Goal: Task Accomplishment & Management: Manage account settings

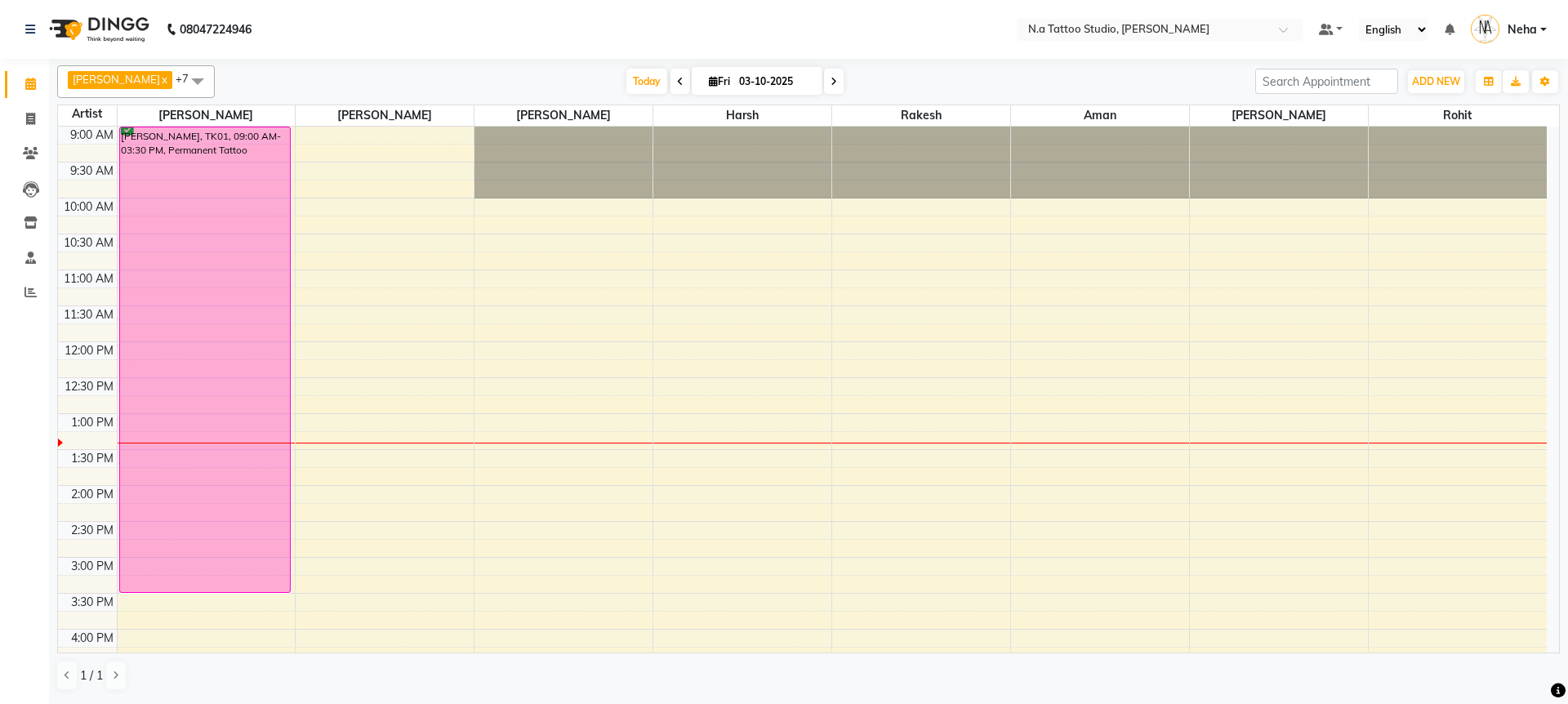
scroll to position [217, 0]
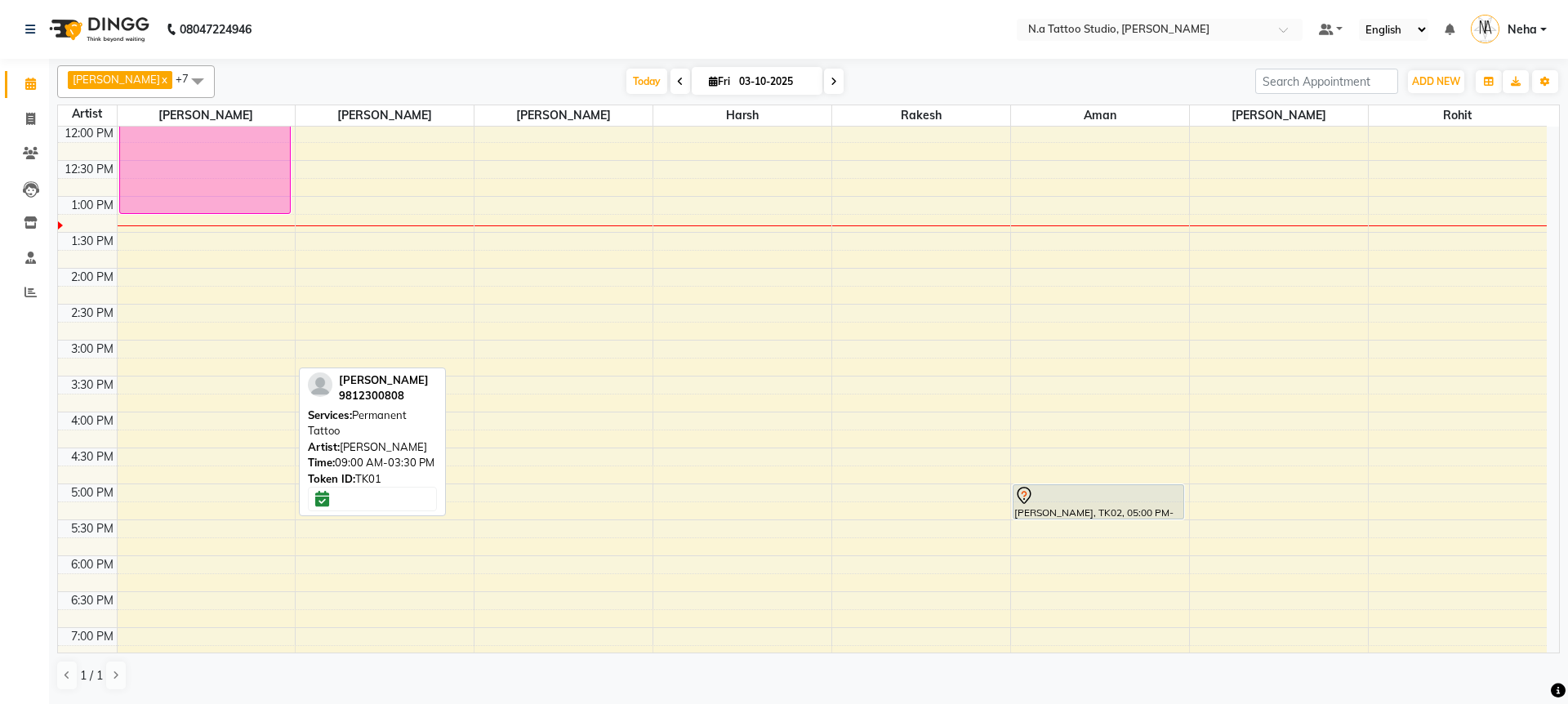
drag, startPoint x: 164, startPoint y: 375, endPoint x: 166, endPoint y: 211, distance: 164.0
click at [166, 211] on div "[PERSON_NAME], TK01, 09:00 AM-03:30 PM, Permanent Tattoo [PERSON_NAME], TK01, 0…" at bounding box center [207, 375] width 178 height 933
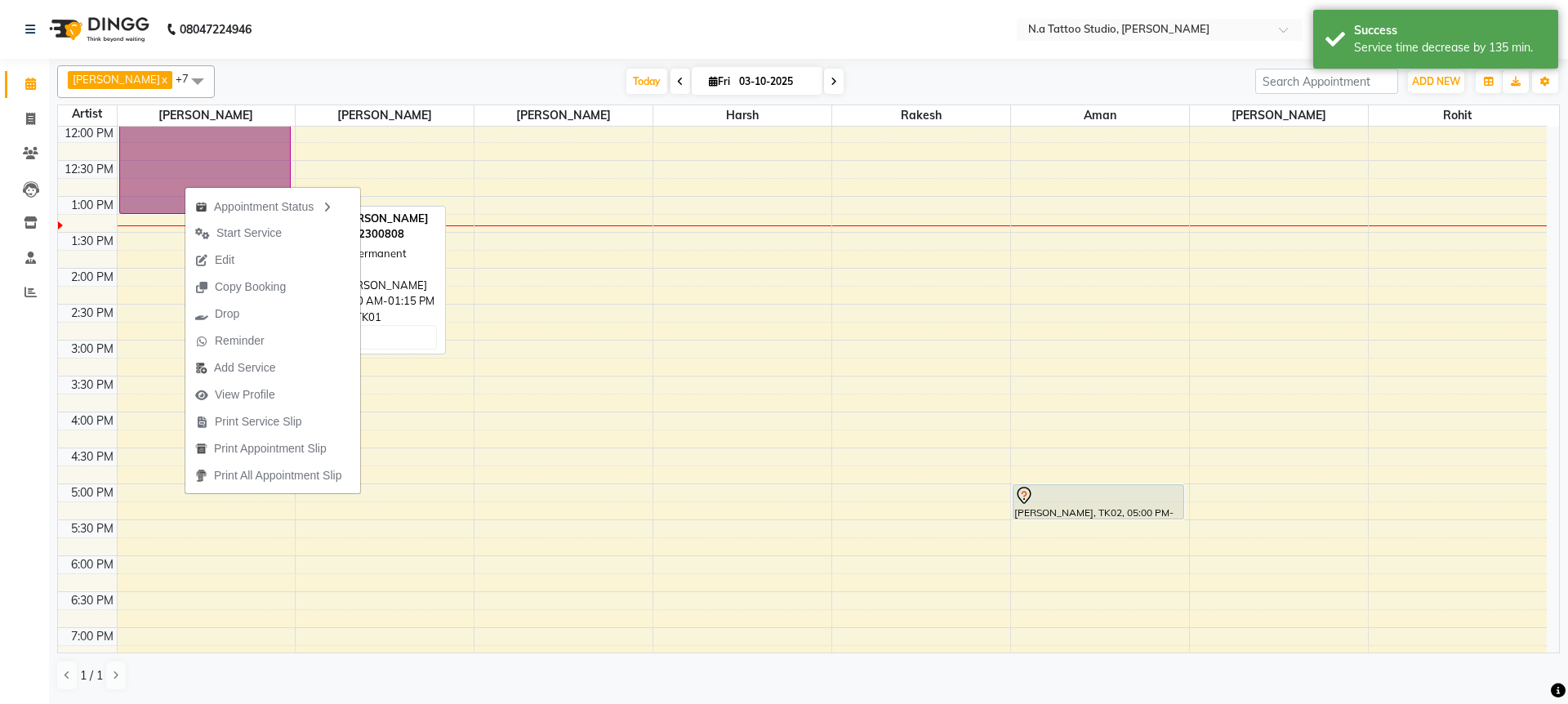
click at [195, 158] on link "[PERSON_NAME], TK01, 09:00 AM-01:15 PM, Permanent Tattoo" at bounding box center [205, 61] width 171 height 305
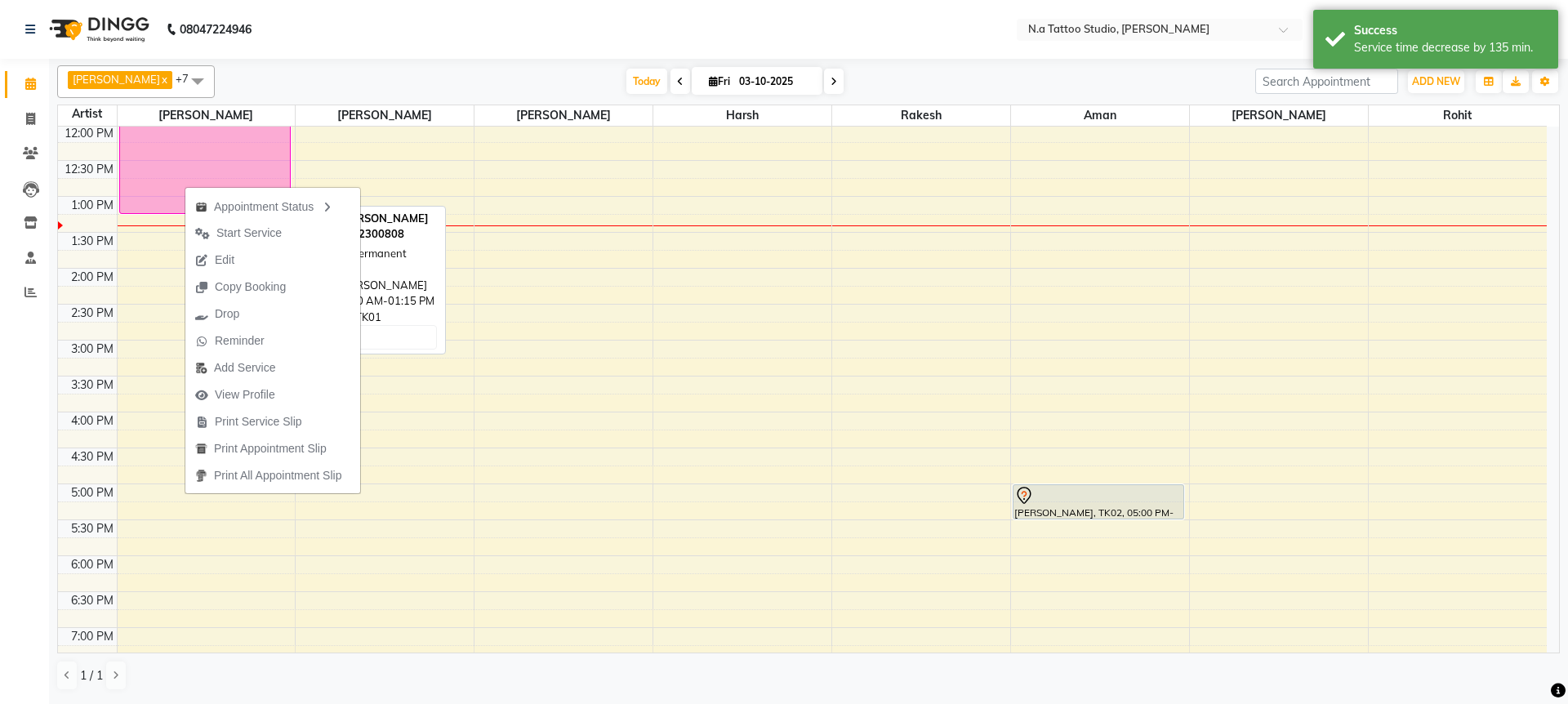
select select "6"
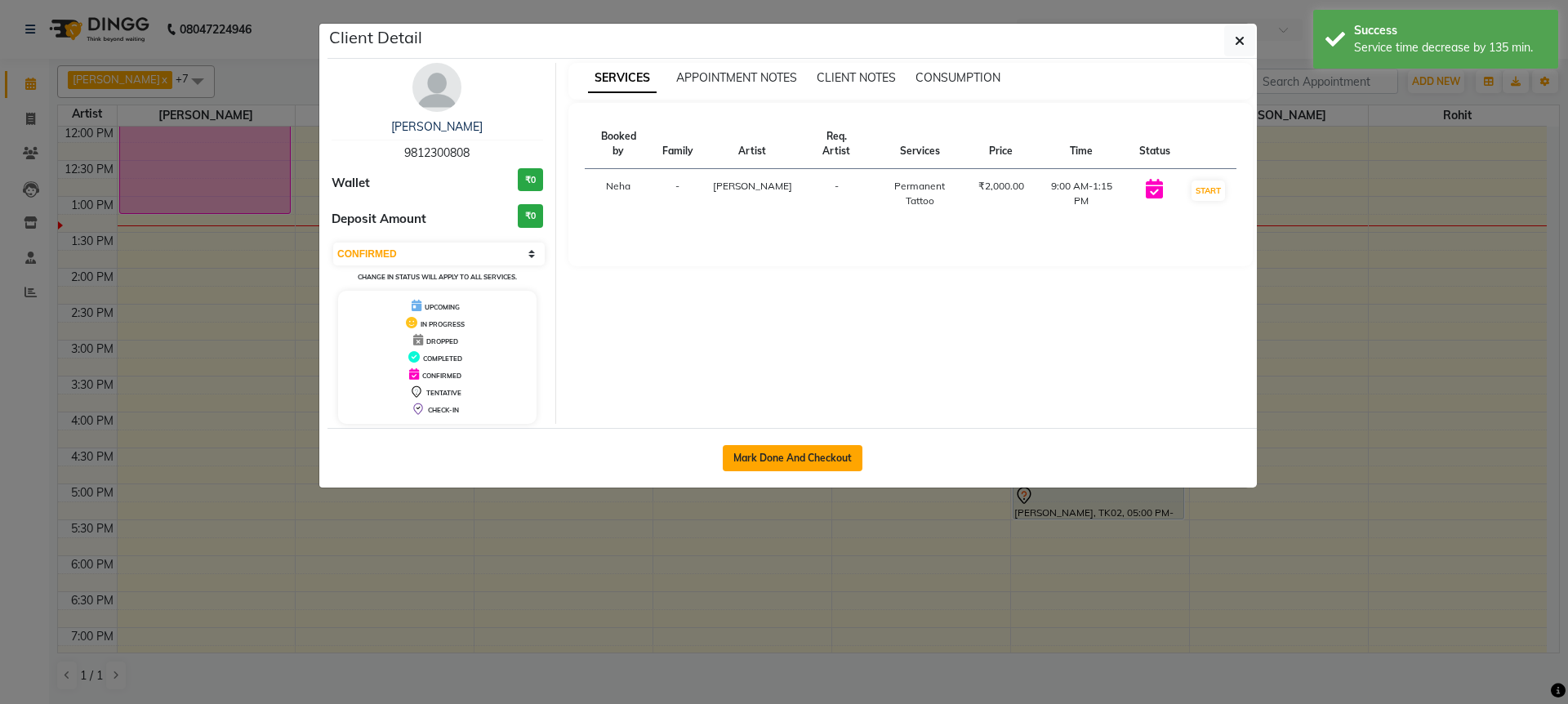
click at [787, 457] on button "Mark Done And Checkout" at bounding box center [792, 457] width 140 height 26
select select "service"
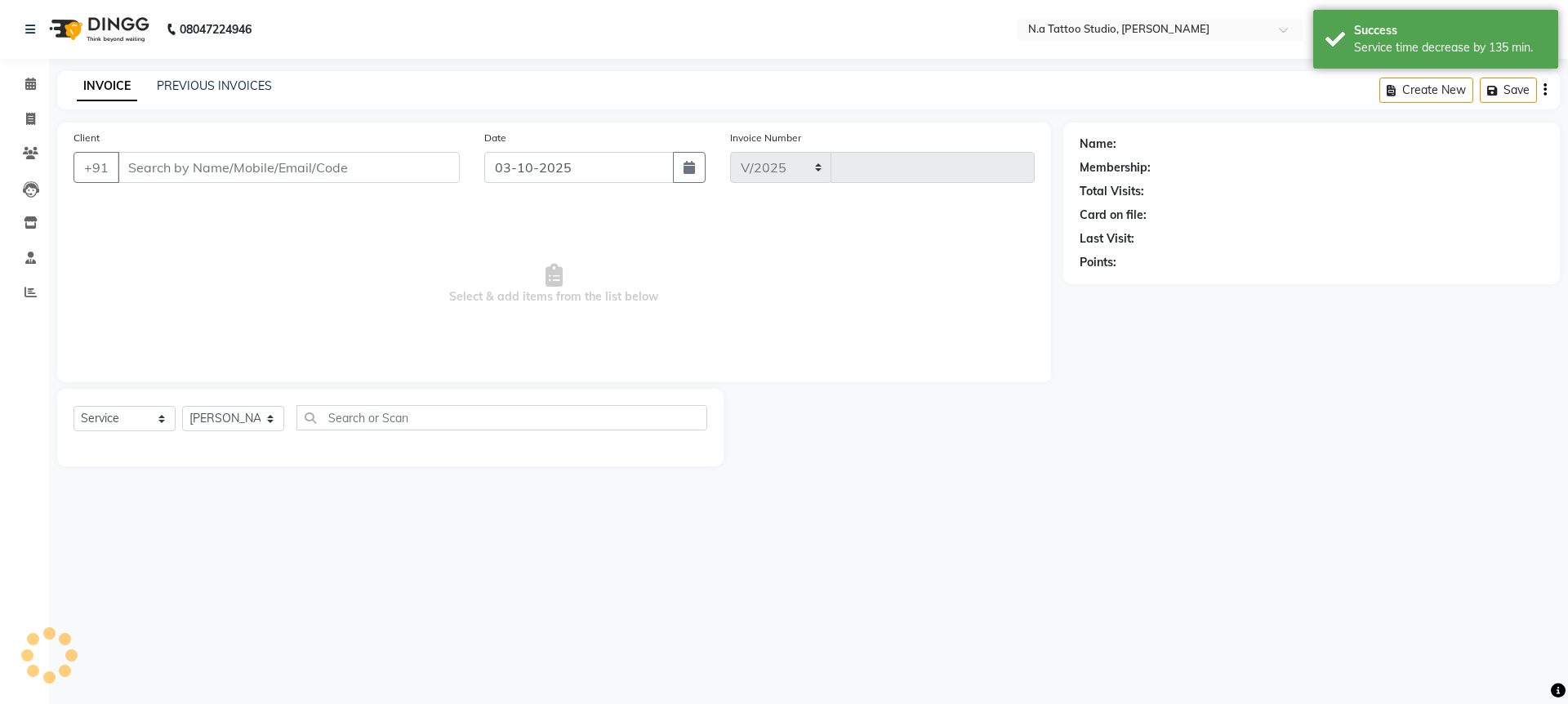
select select "4590"
type input "0744"
type input "98******08"
select select "26601"
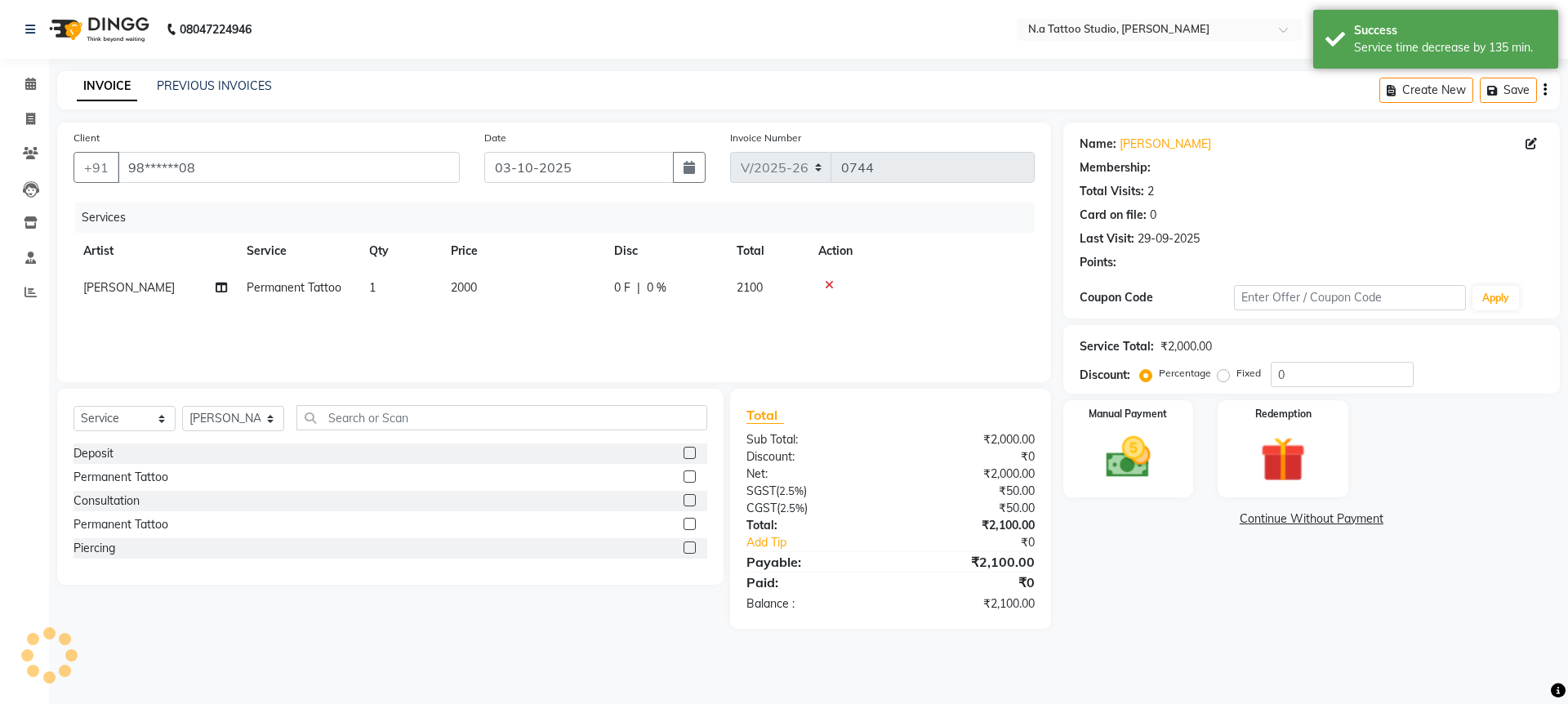
click at [1544, 91] on icon "button" at bounding box center [1544, 90] width 3 height 1
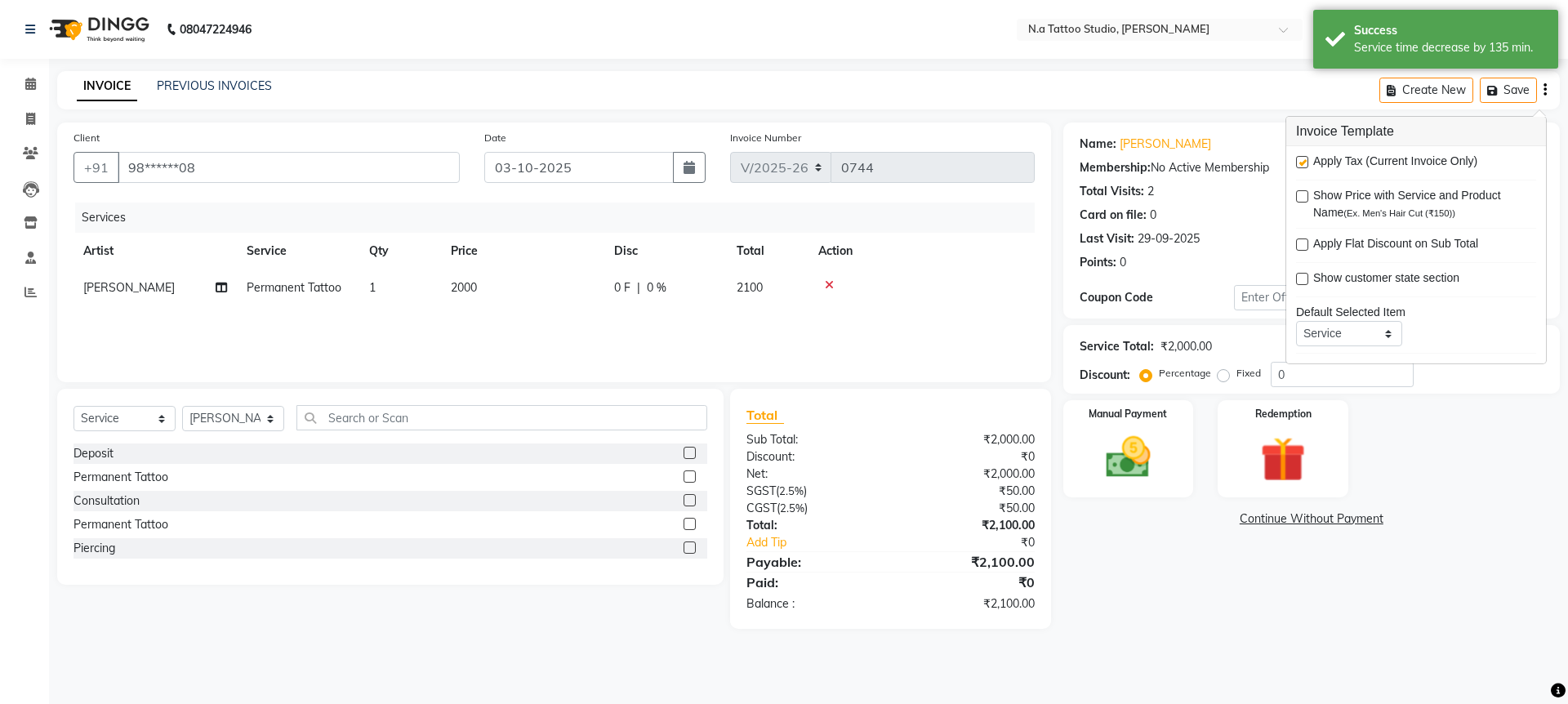
click at [1302, 163] on label at bounding box center [1302, 162] width 13 height 13
click at [1302, 163] on input "checkbox" at bounding box center [1301, 163] width 11 height 11
checkbox input "false"
click at [533, 290] on td "2000" at bounding box center [522, 288] width 164 height 37
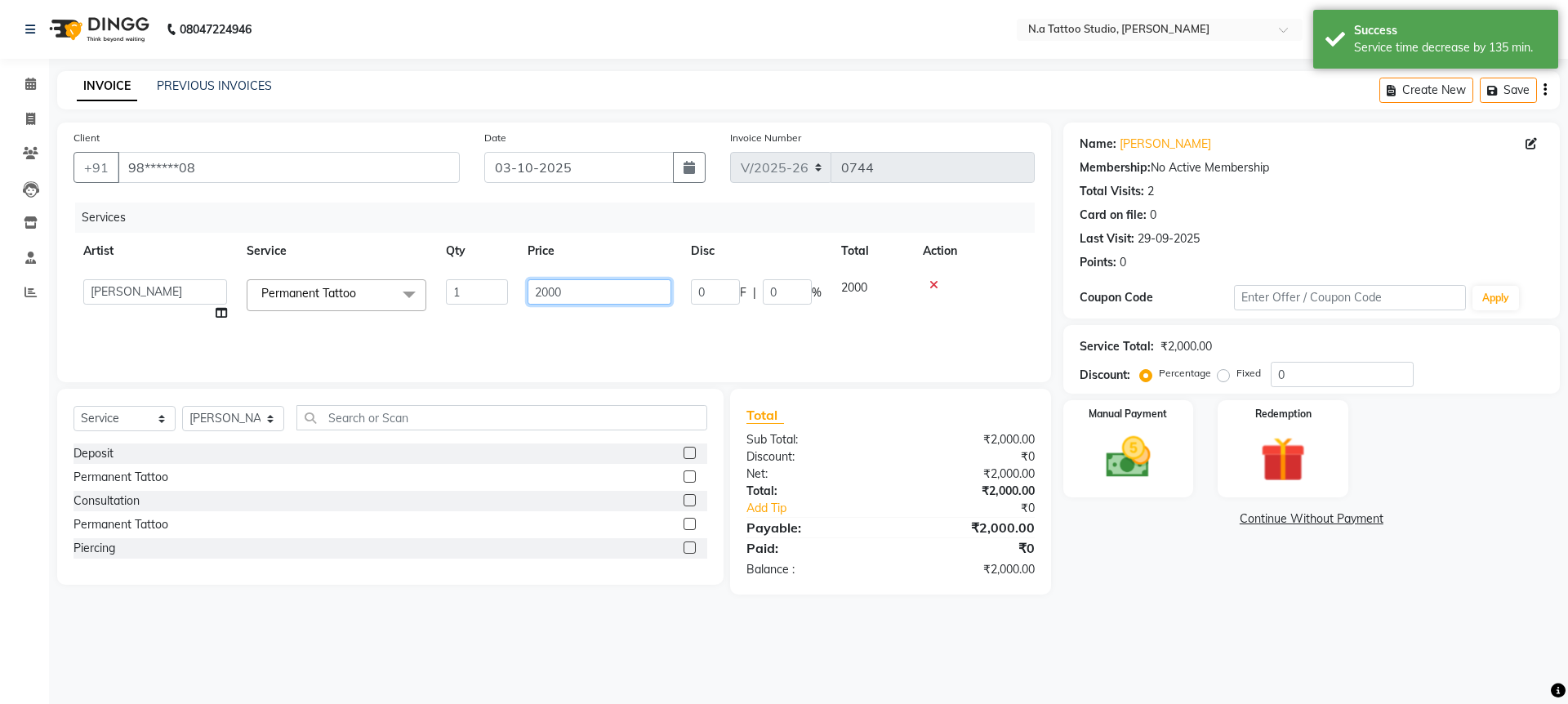
click at [574, 293] on input "2000" at bounding box center [599, 292] width 144 height 25
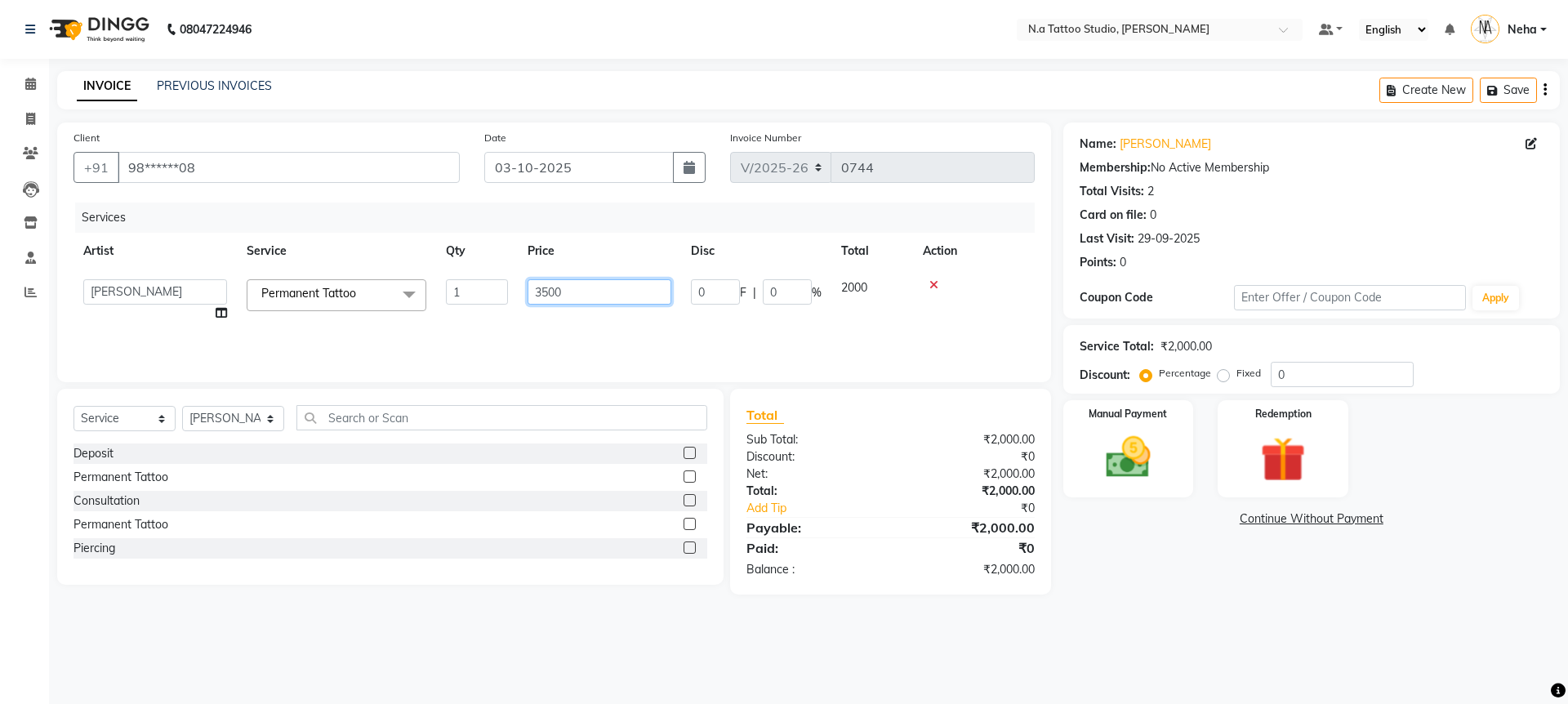
type input "35000"
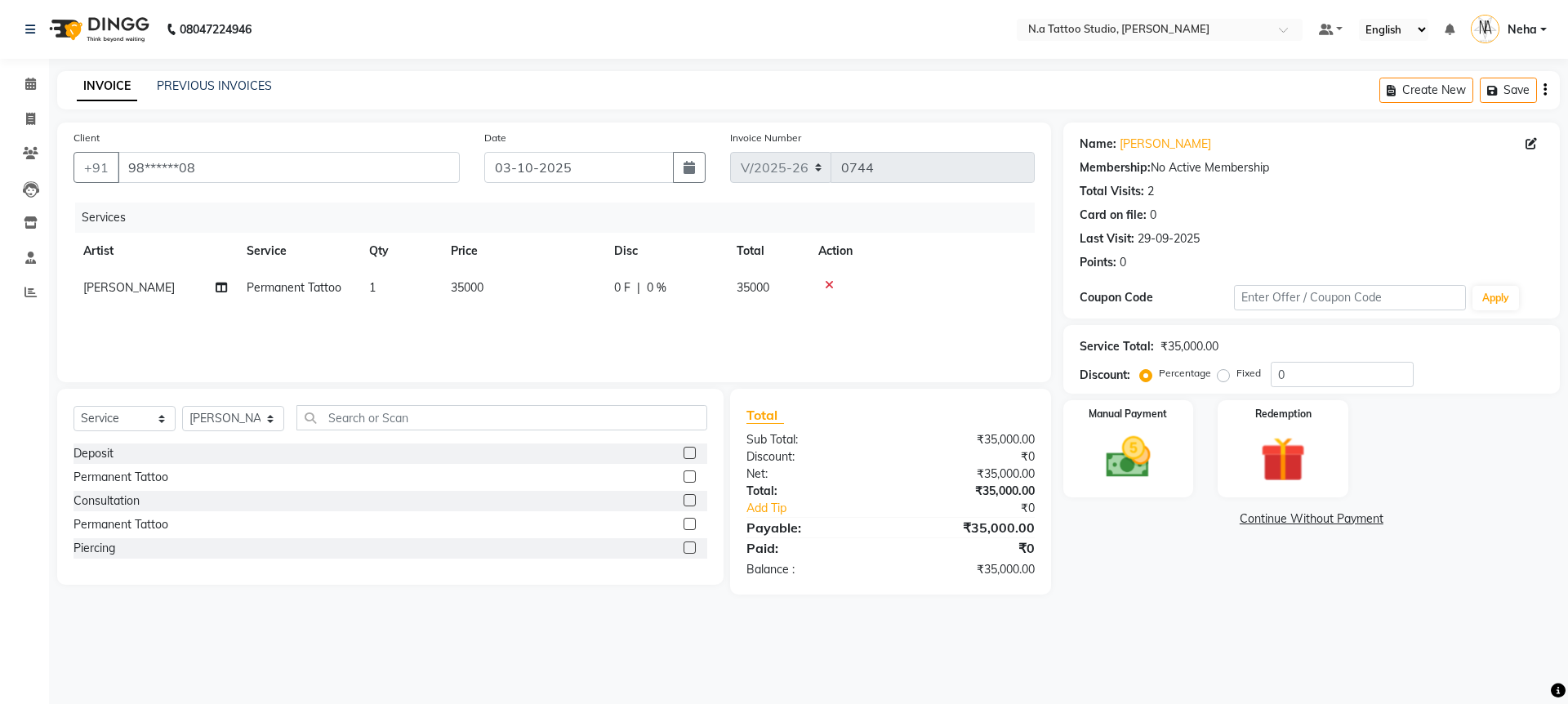
click at [916, 327] on div "Services Artist Service Qty Price Disc Total Action [PERSON_NAME] Permanent Tat…" at bounding box center [553, 284] width 961 height 164
click at [1136, 459] on img at bounding box center [1128, 456] width 76 height 54
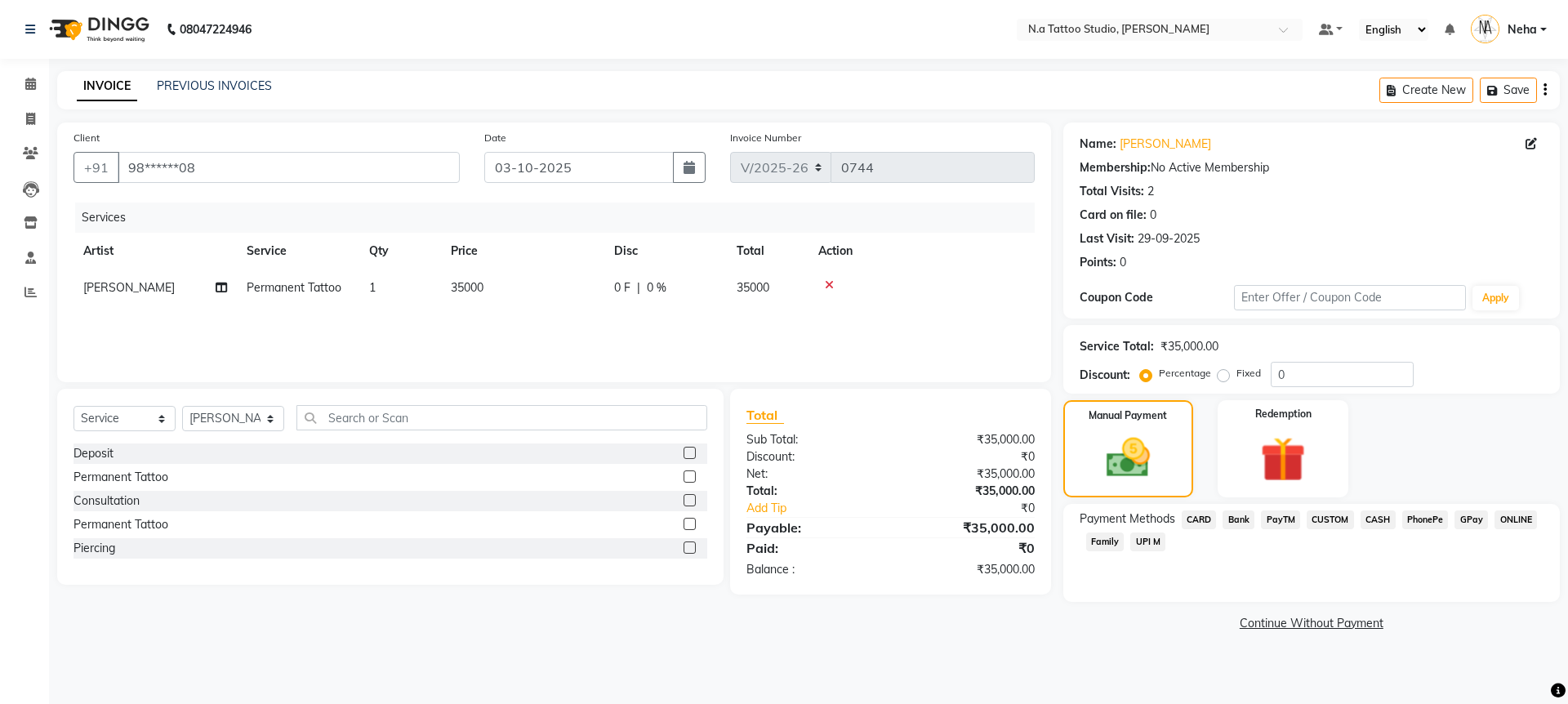
click at [1152, 547] on span "UPI M" at bounding box center [1148, 541] width 35 height 19
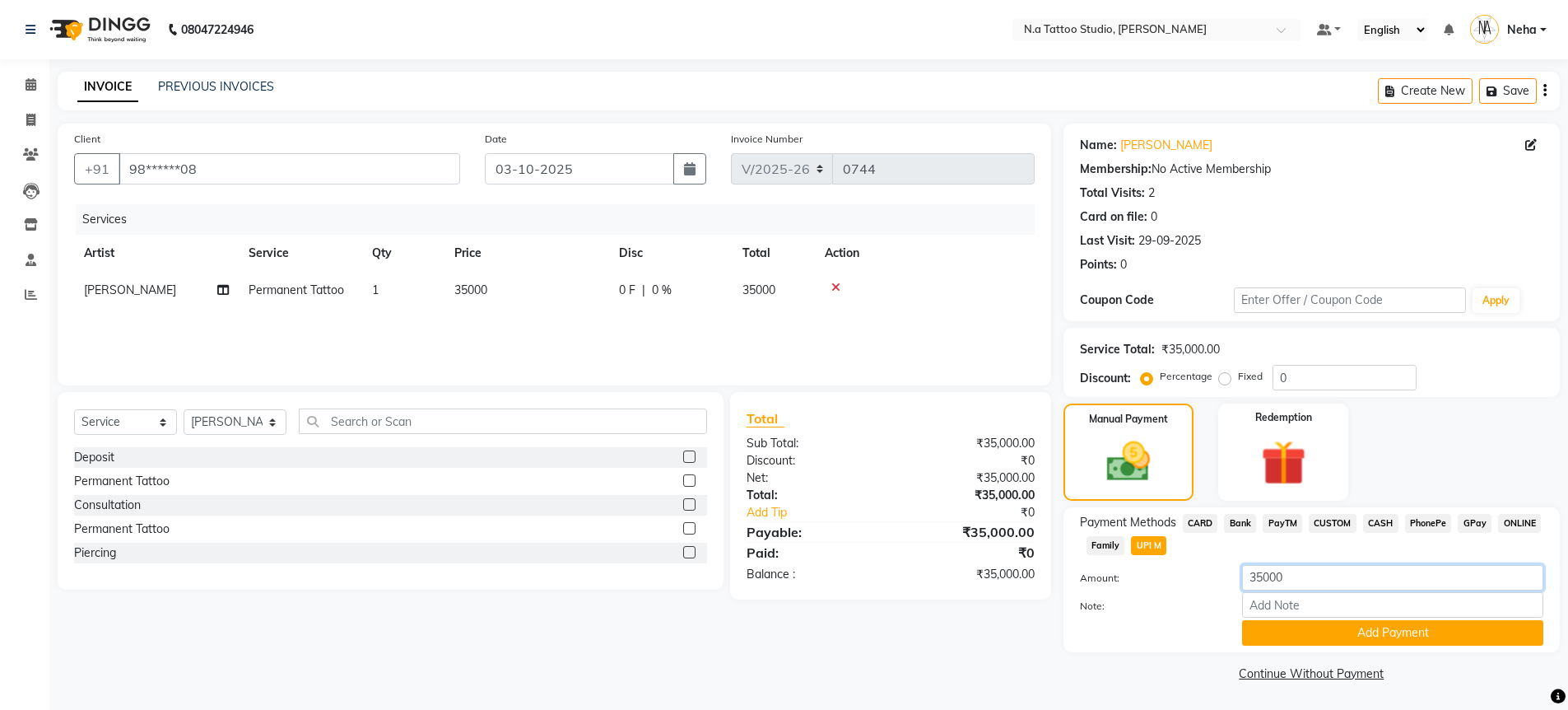
click at [1368, 587] on input "35000" at bounding box center [1392, 578] width 301 height 26
type input "20000"
click at [1322, 630] on button "Add Payment" at bounding box center [1392, 633] width 301 height 26
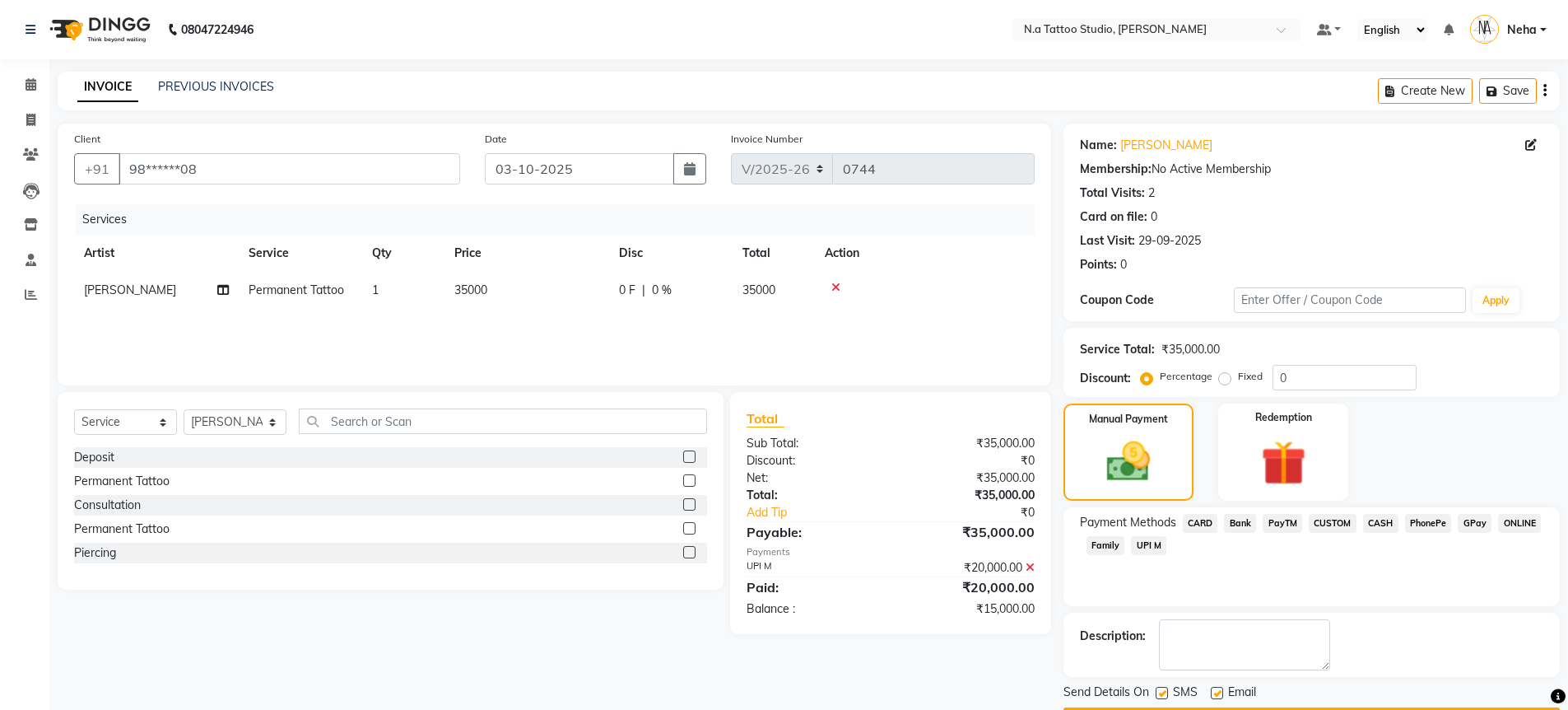
click at [1372, 521] on span "CASH" at bounding box center [1380, 522] width 36 height 19
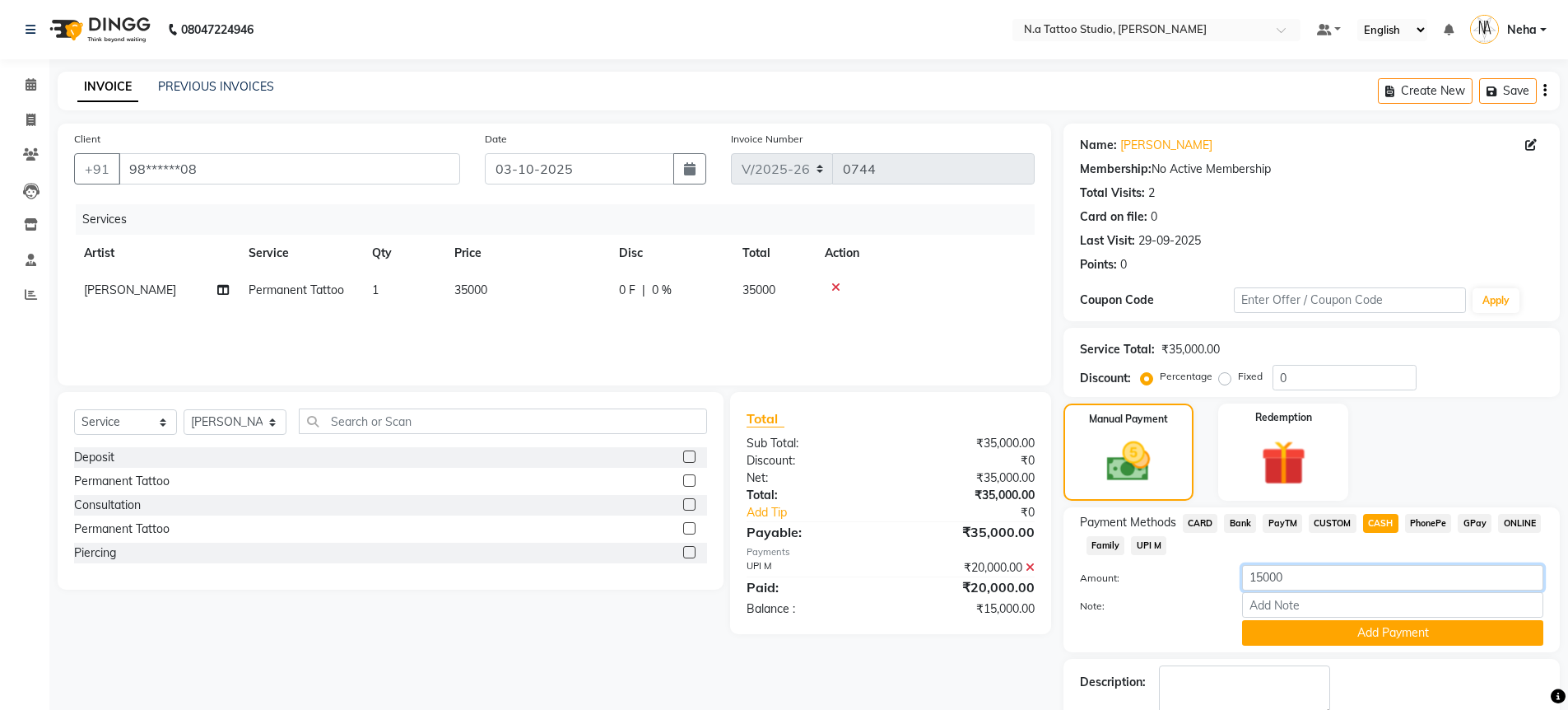
click at [1326, 575] on input "15000" at bounding box center [1392, 578] width 301 height 26
click at [1326, 574] on input "15000" at bounding box center [1392, 578] width 301 height 26
click at [1324, 575] on input "15000" at bounding box center [1392, 578] width 301 height 26
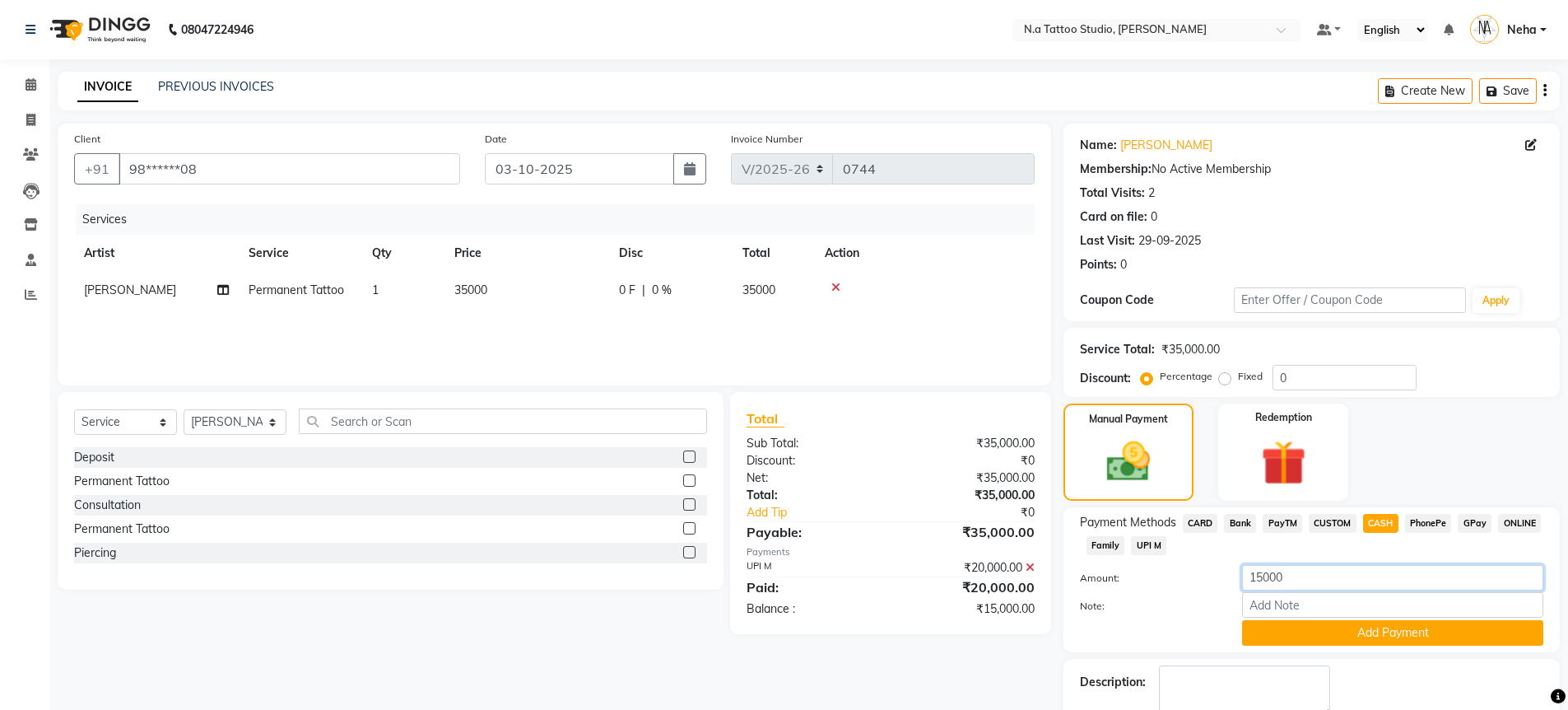
click at [1324, 576] on input "15000" at bounding box center [1392, 578] width 301 height 26
click at [1155, 547] on span "UPI M" at bounding box center [1148, 545] width 36 height 19
click at [1353, 583] on input "15000" at bounding box center [1392, 578] width 301 height 26
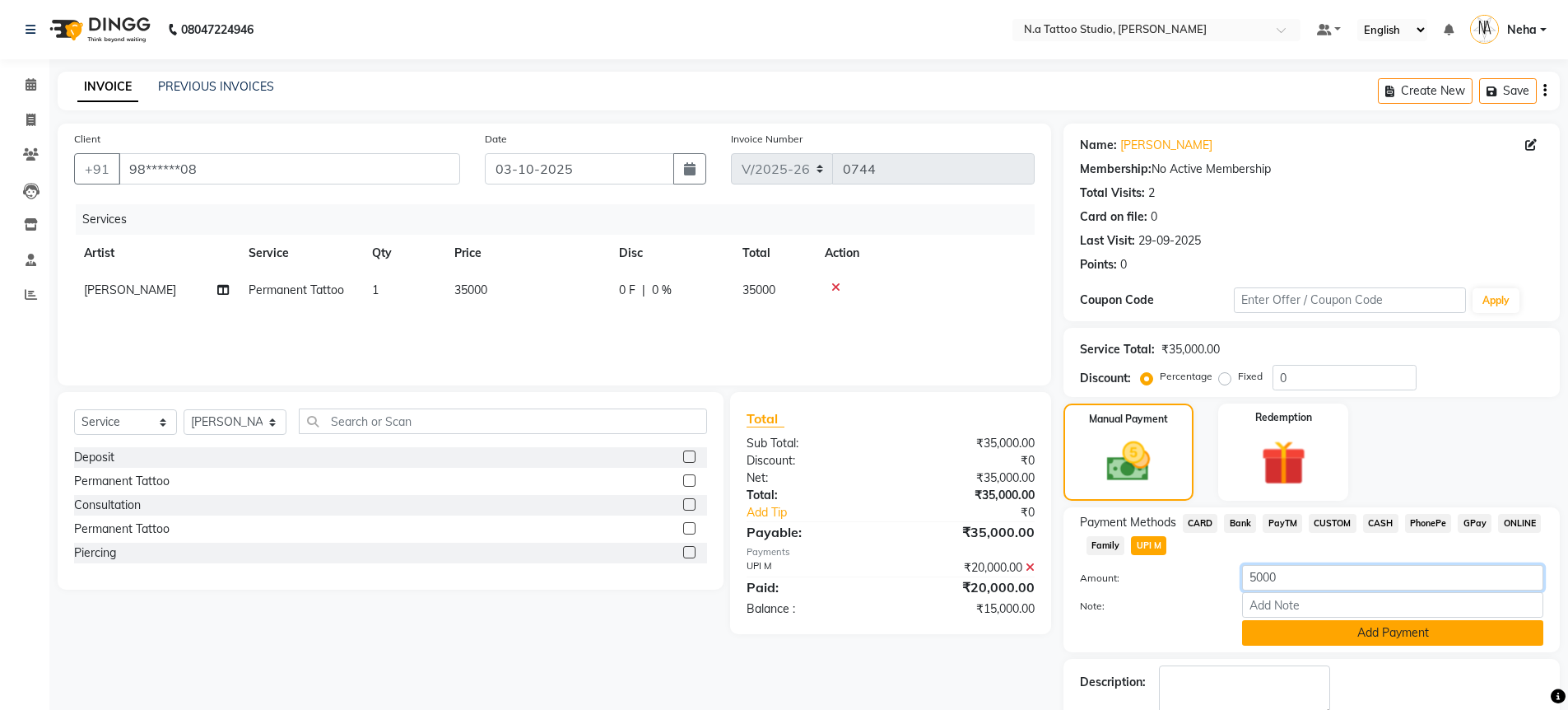
type input "5000"
click at [1338, 642] on button "Add Payment" at bounding box center [1392, 633] width 301 height 26
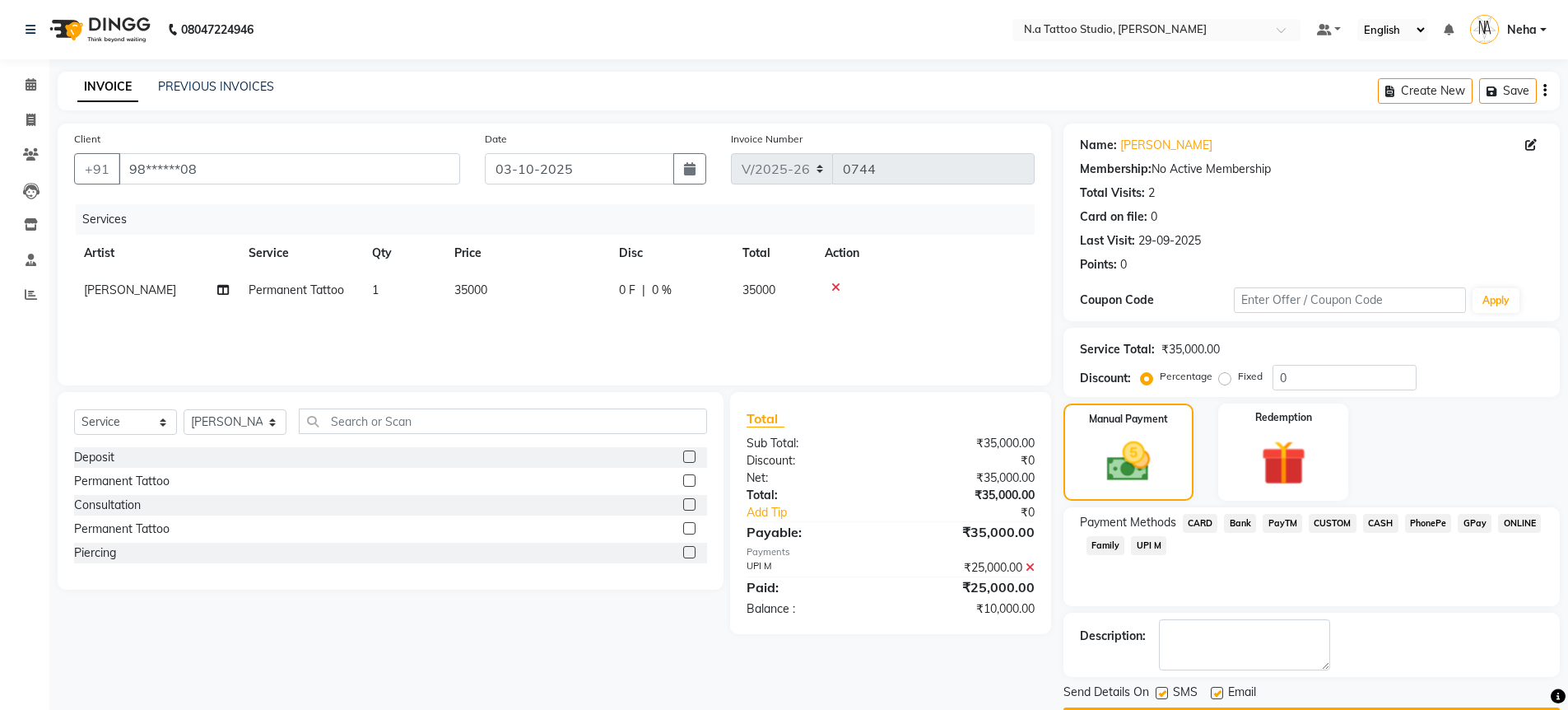
drag, startPoint x: 1380, startPoint y: 521, endPoint x: 1372, endPoint y: 547, distance: 27.2
click at [1380, 522] on span "CASH" at bounding box center [1380, 522] width 36 height 19
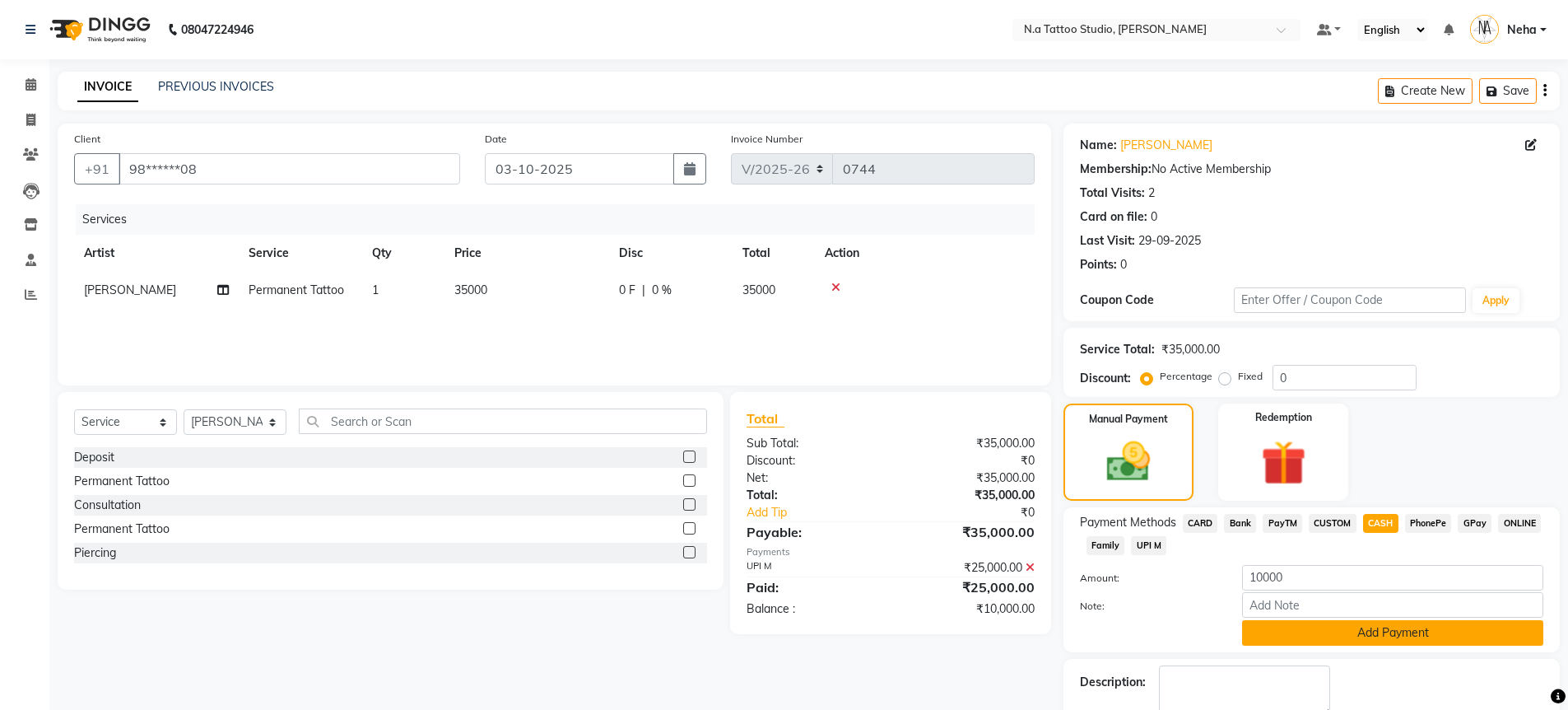
click at [1349, 641] on button "Add Payment" at bounding box center [1392, 633] width 301 height 26
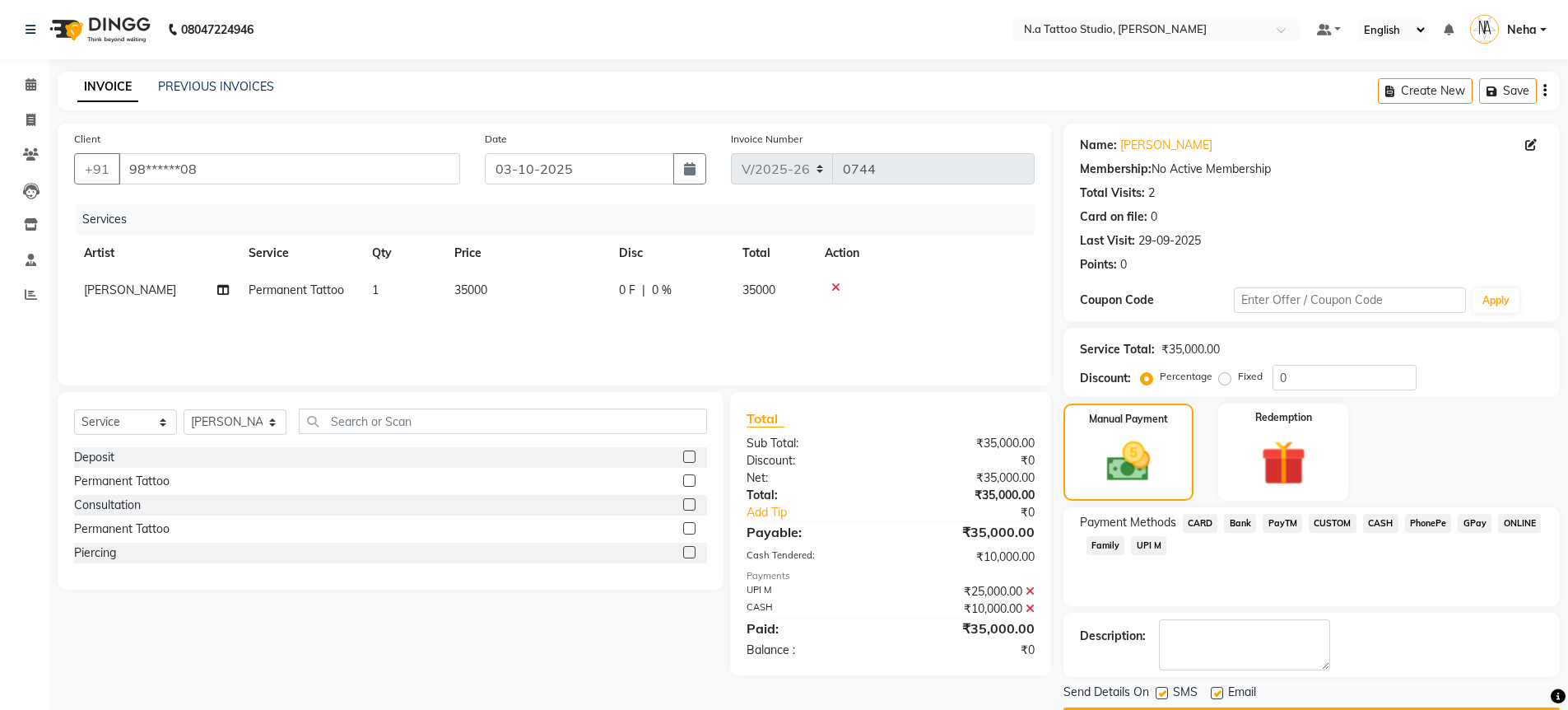
scroll to position [47, 0]
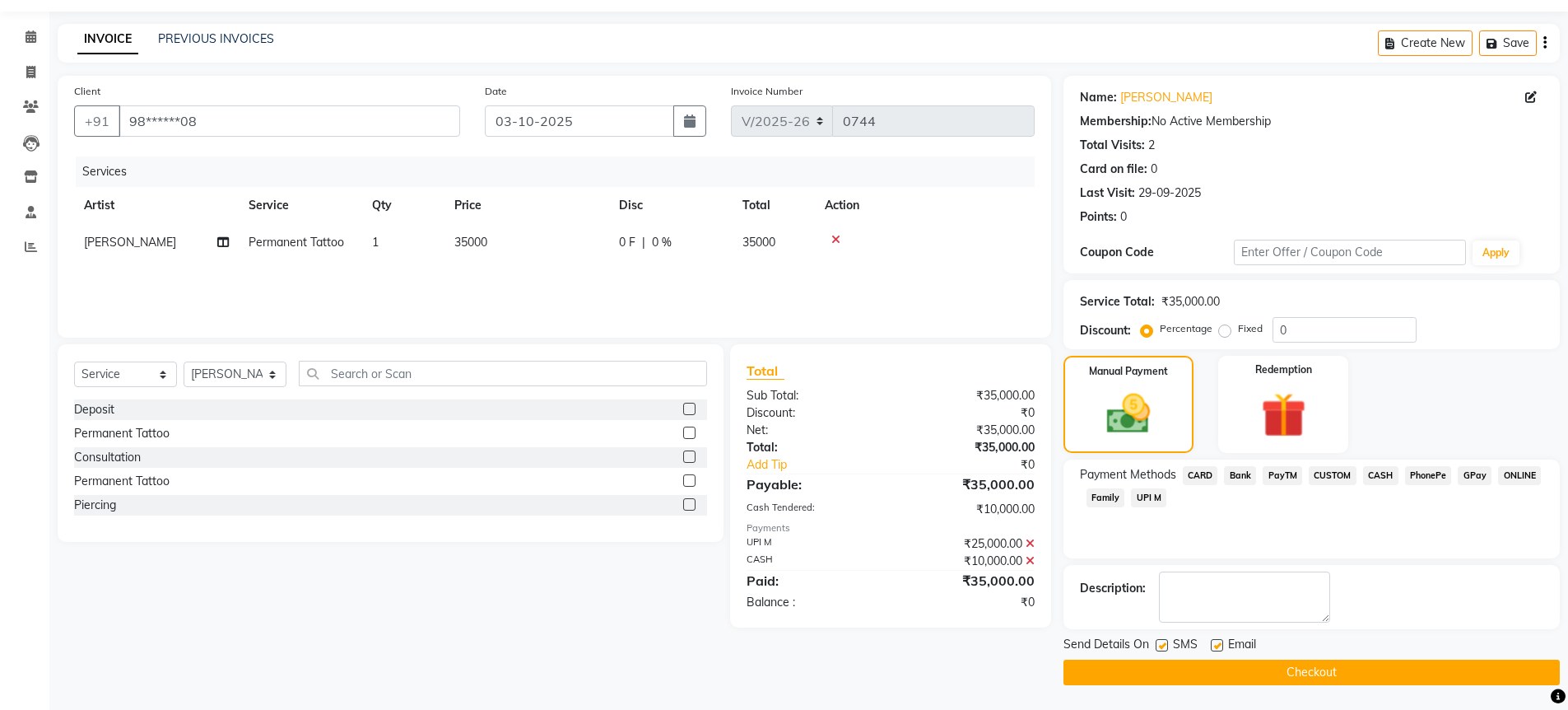
click at [1342, 675] on button "Checkout" at bounding box center [1311, 672] width 497 height 26
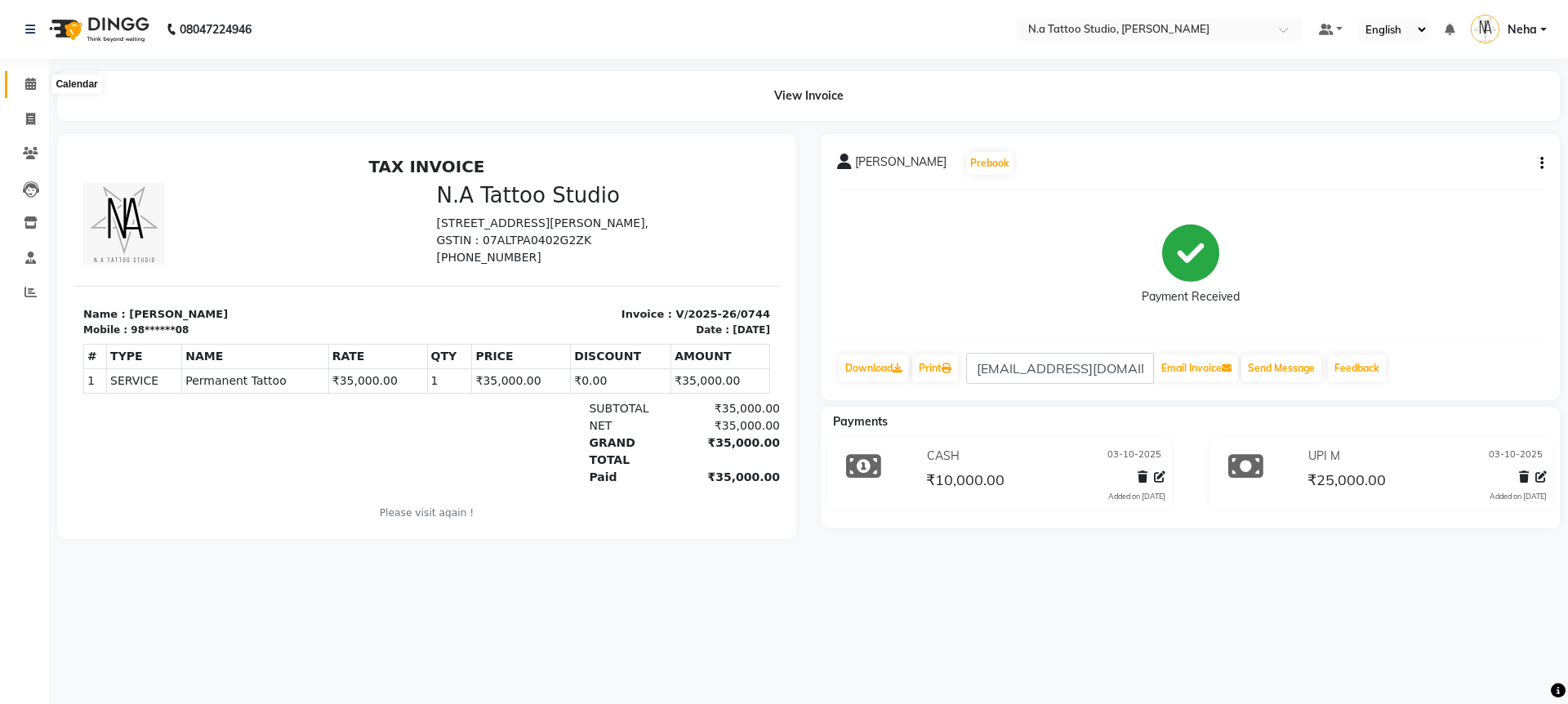
click at [28, 82] on icon at bounding box center [30, 83] width 11 height 13
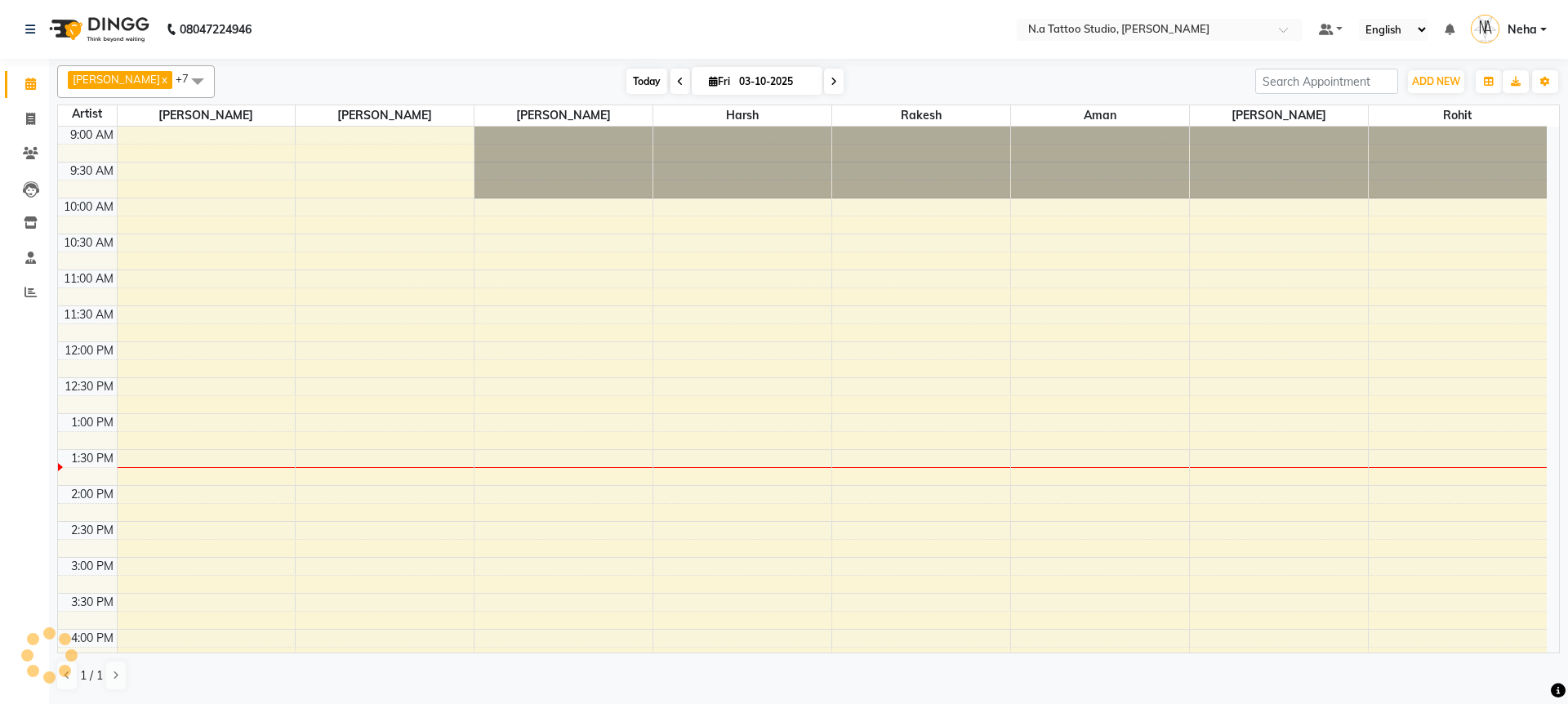
click at [631, 82] on span "Today" at bounding box center [646, 81] width 41 height 25
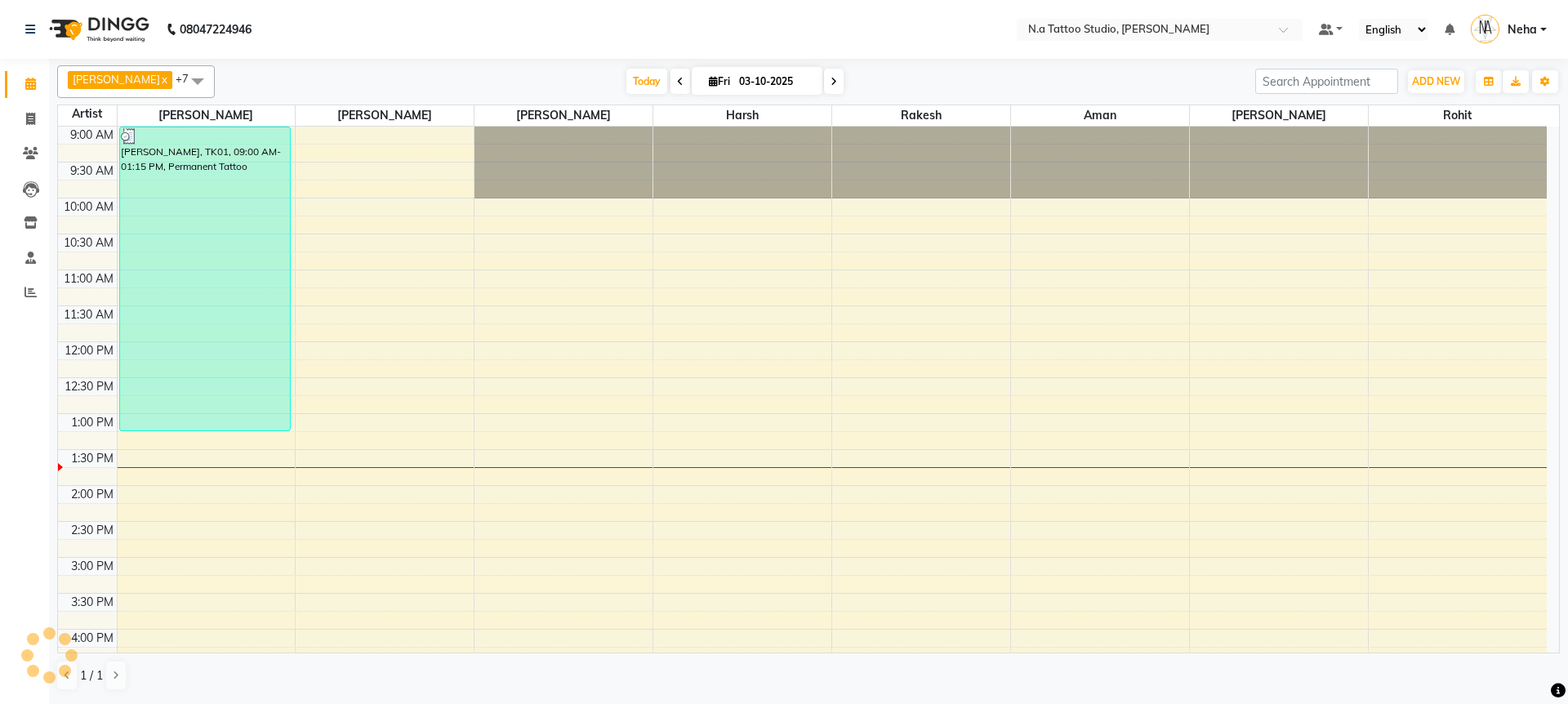
scroll to position [288, 0]
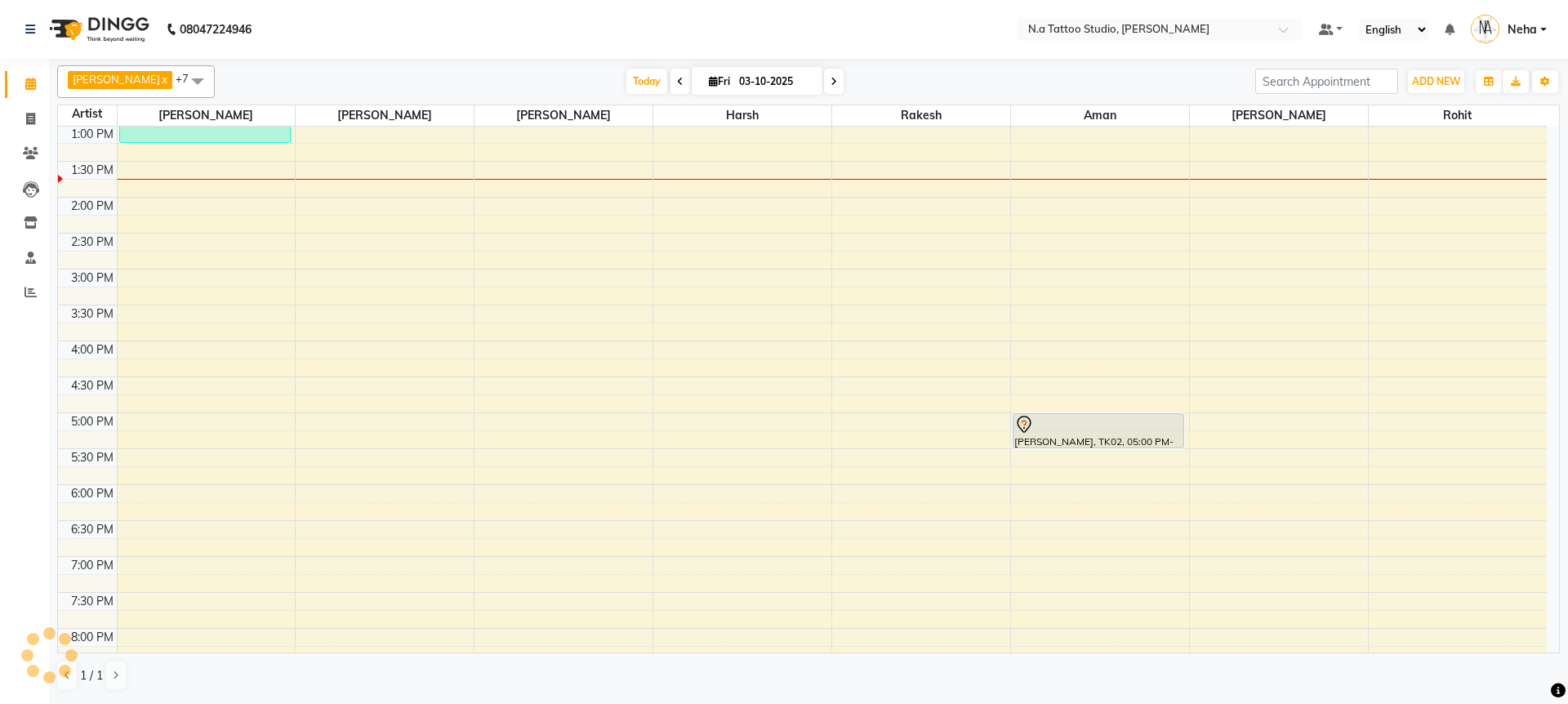
click at [832, 86] on span at bounding box center [833, 81] width 20 height 25
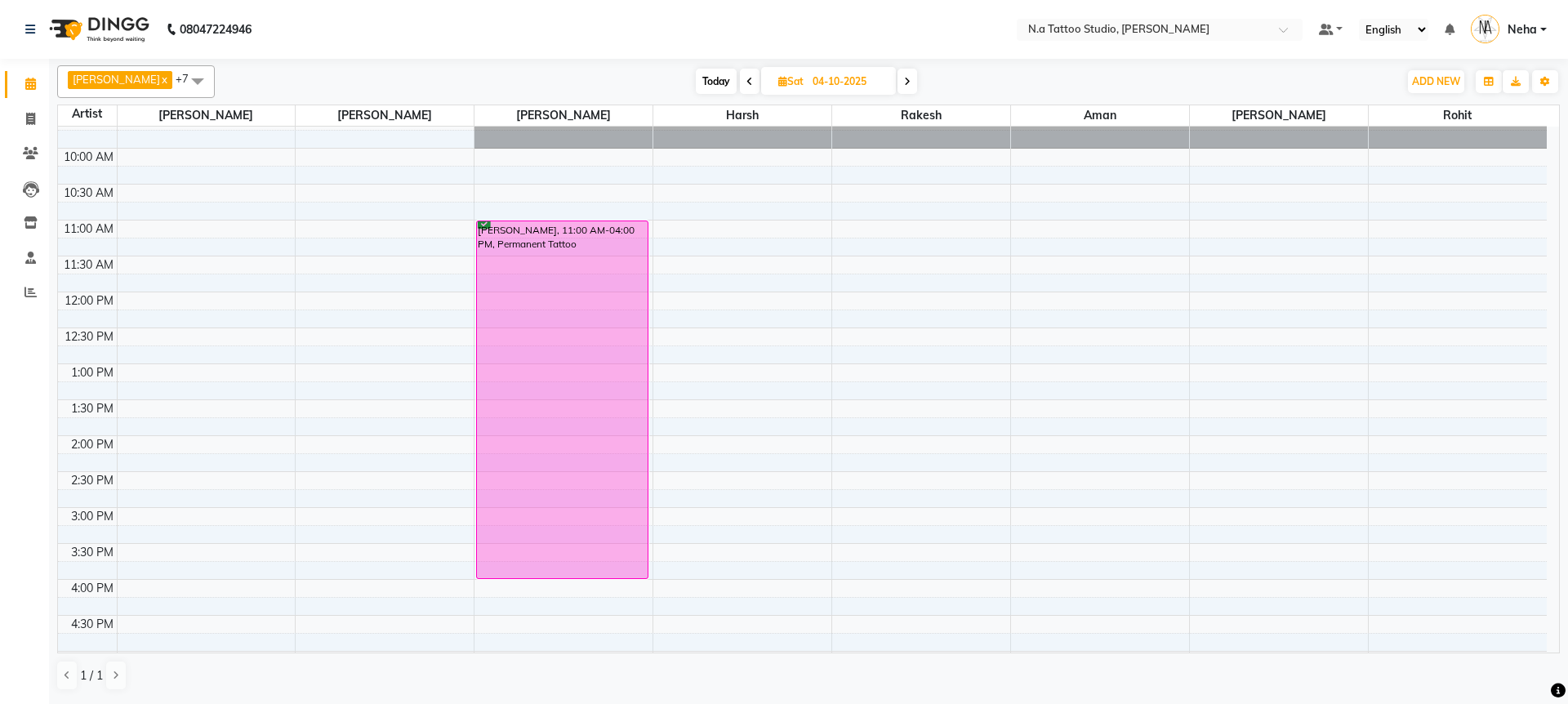
scroll to position [0, 0]
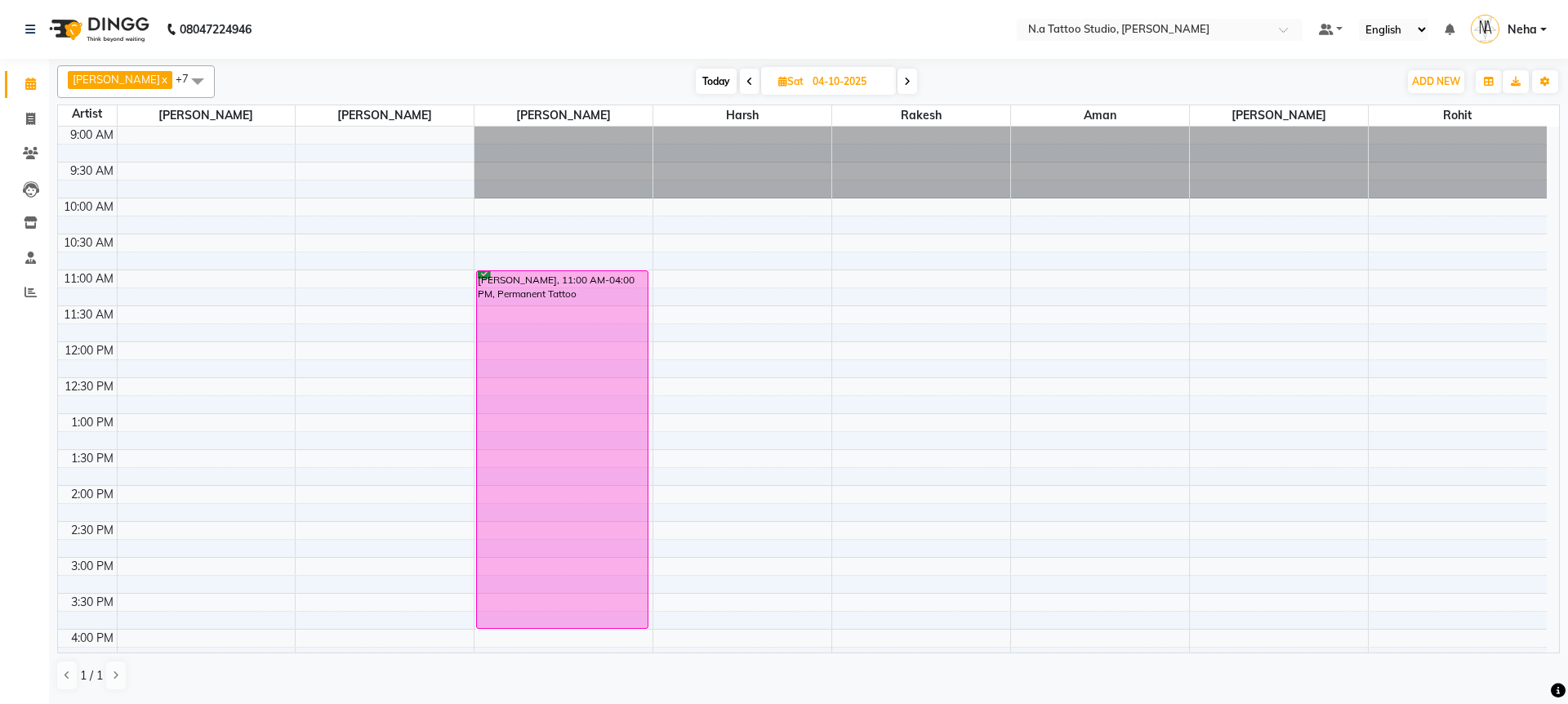
click at [905, 77] on icon at bounding box center [907, 81] width 7 height 10
type input "05-10-2025"
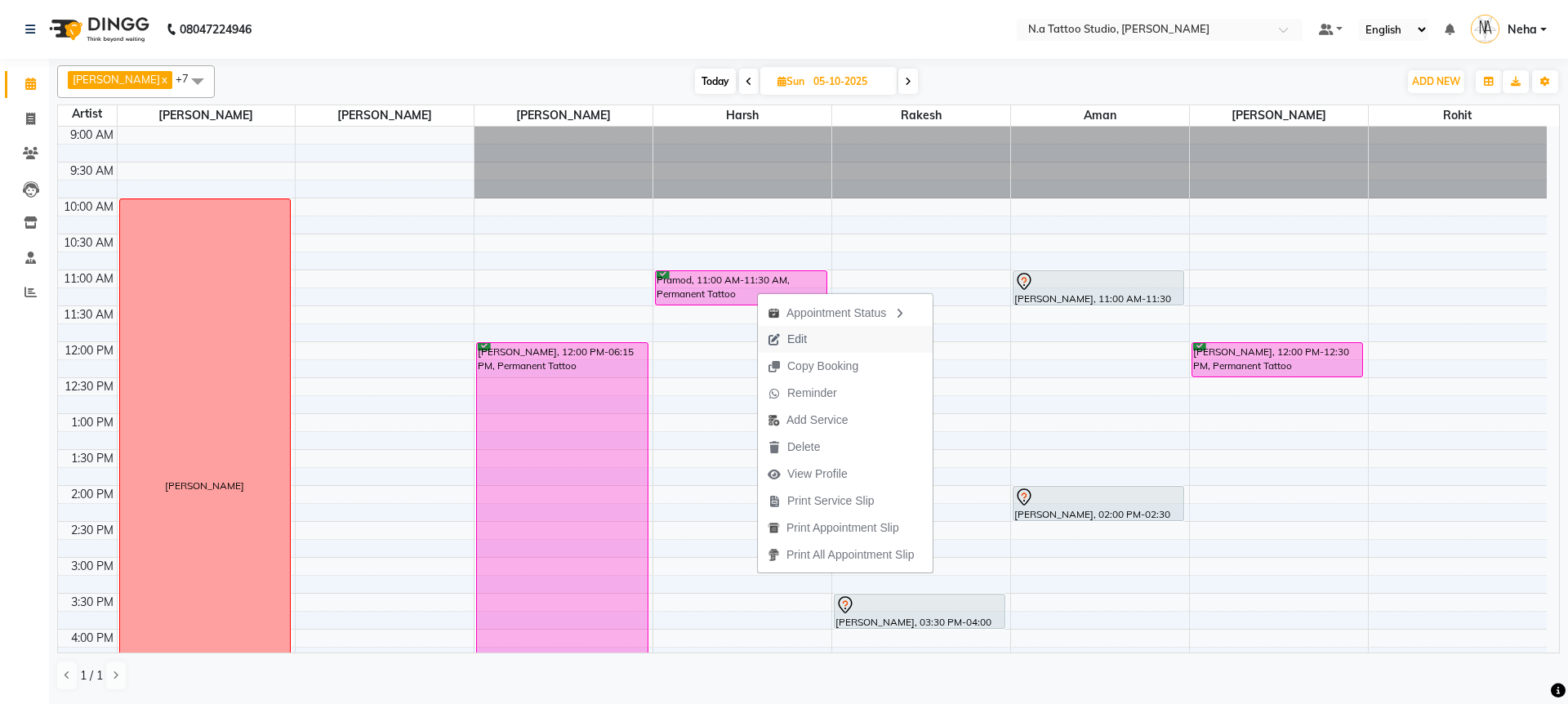
click at [802, 337] on span "Edit" at bounding box center [797, 340] width 20 height 18
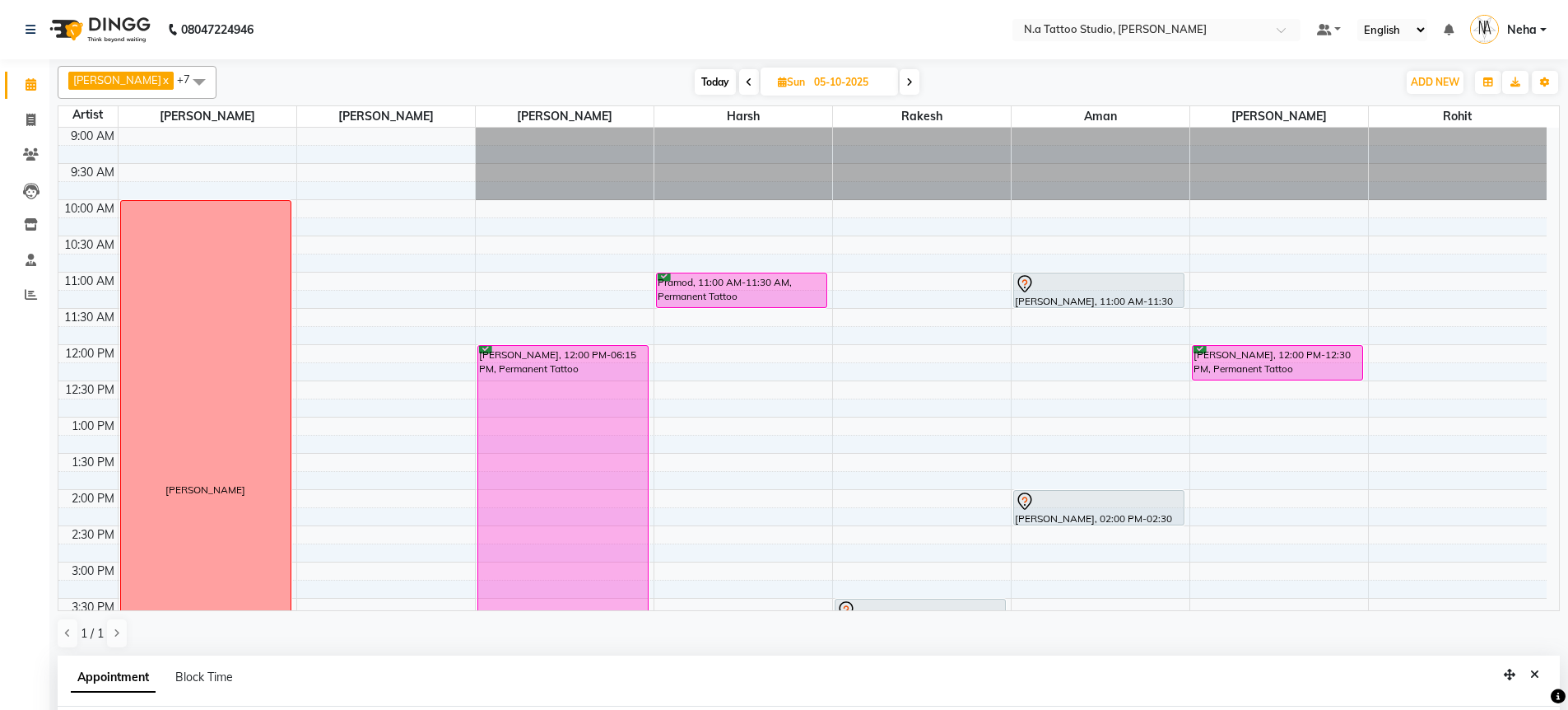
select select "tentative"
type input "05-10-2025"
type textarea "2k gpay, 33k cash remaining"
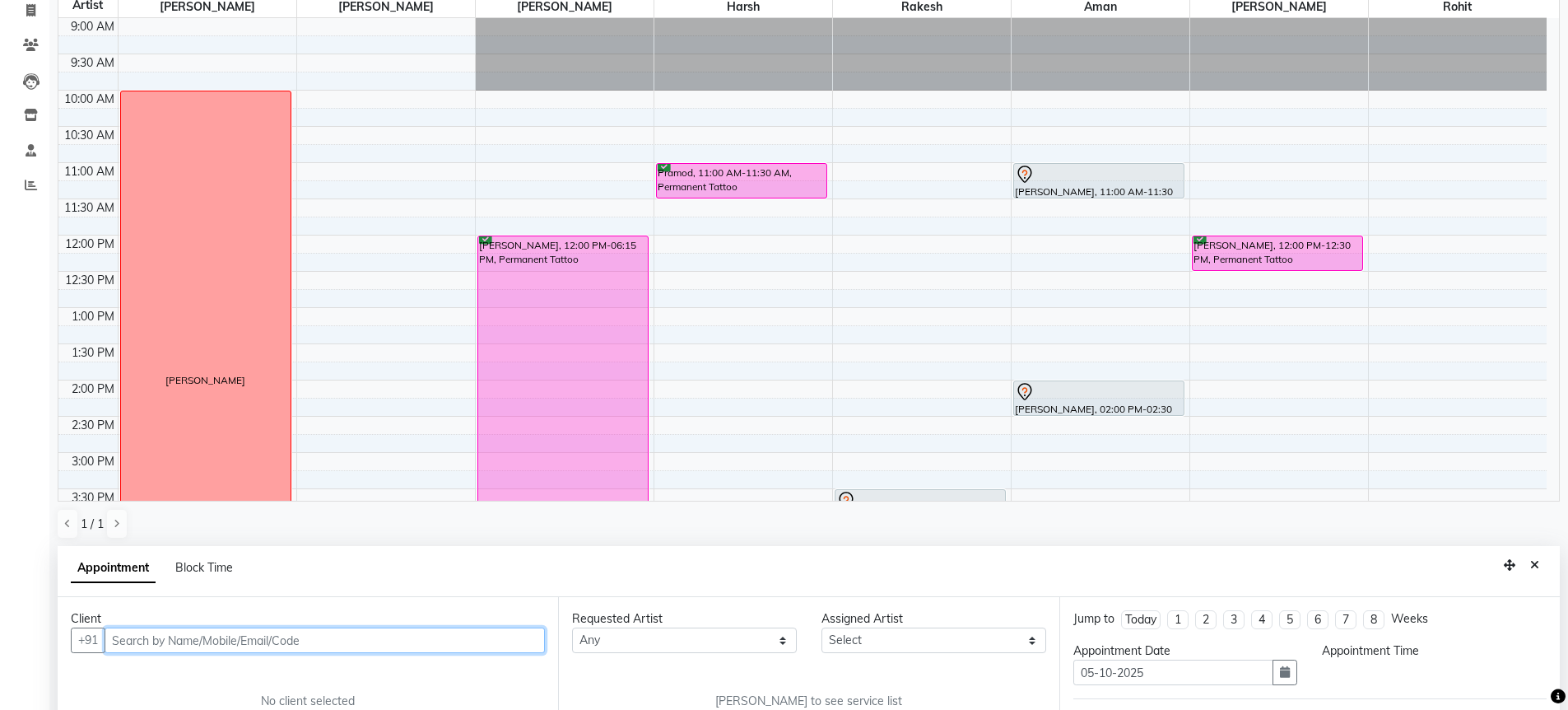
select select "confirm booking"
select select "660"
select select "74199"
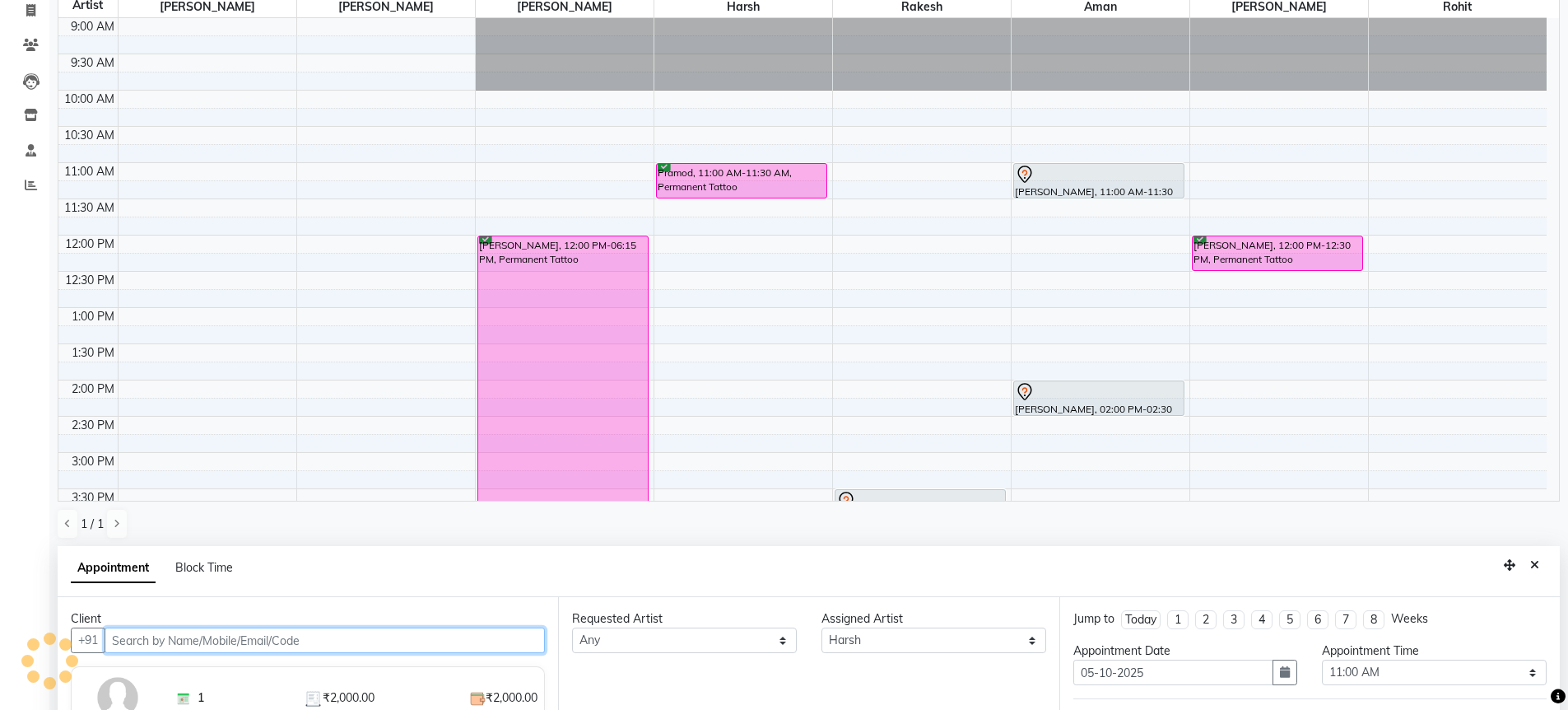
scroll to position [458, 0]
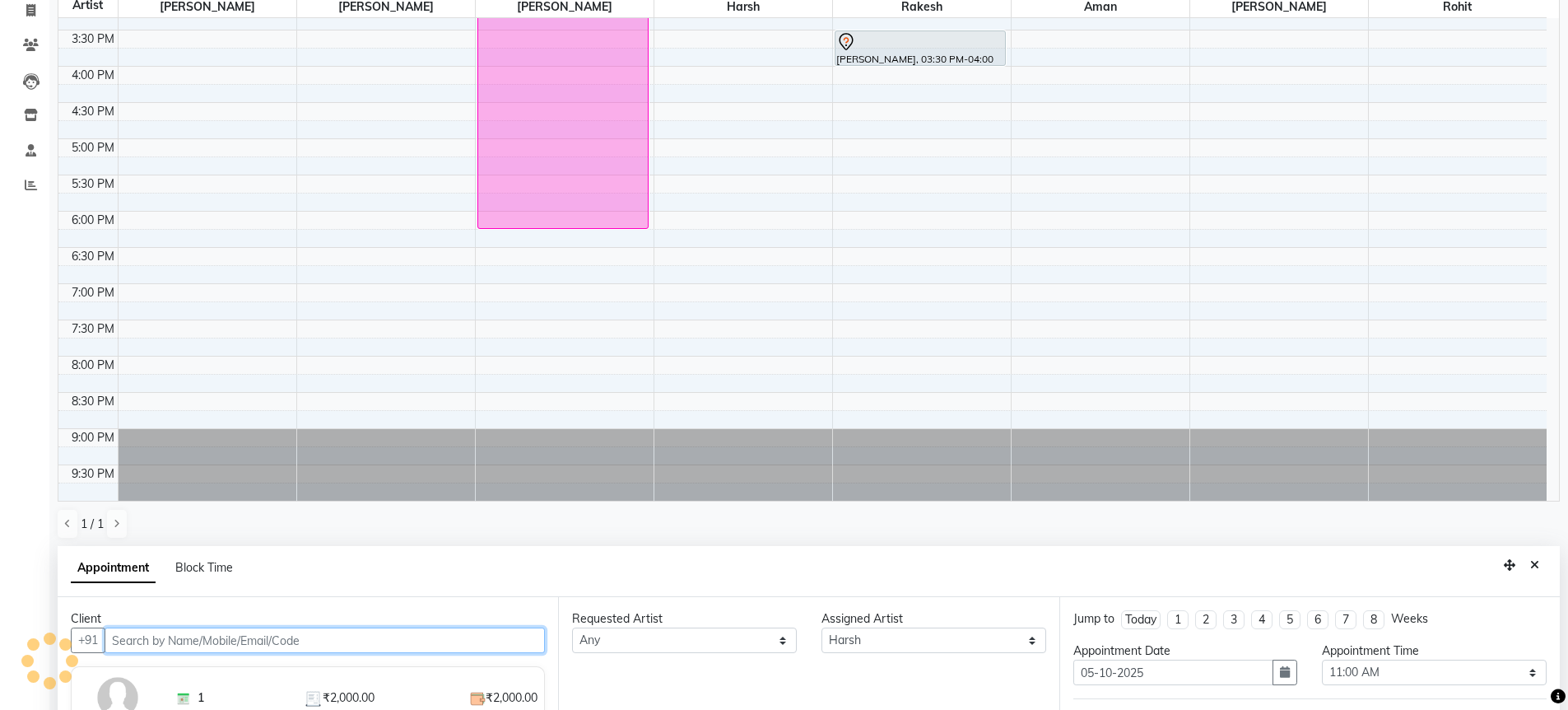
select select "1982"
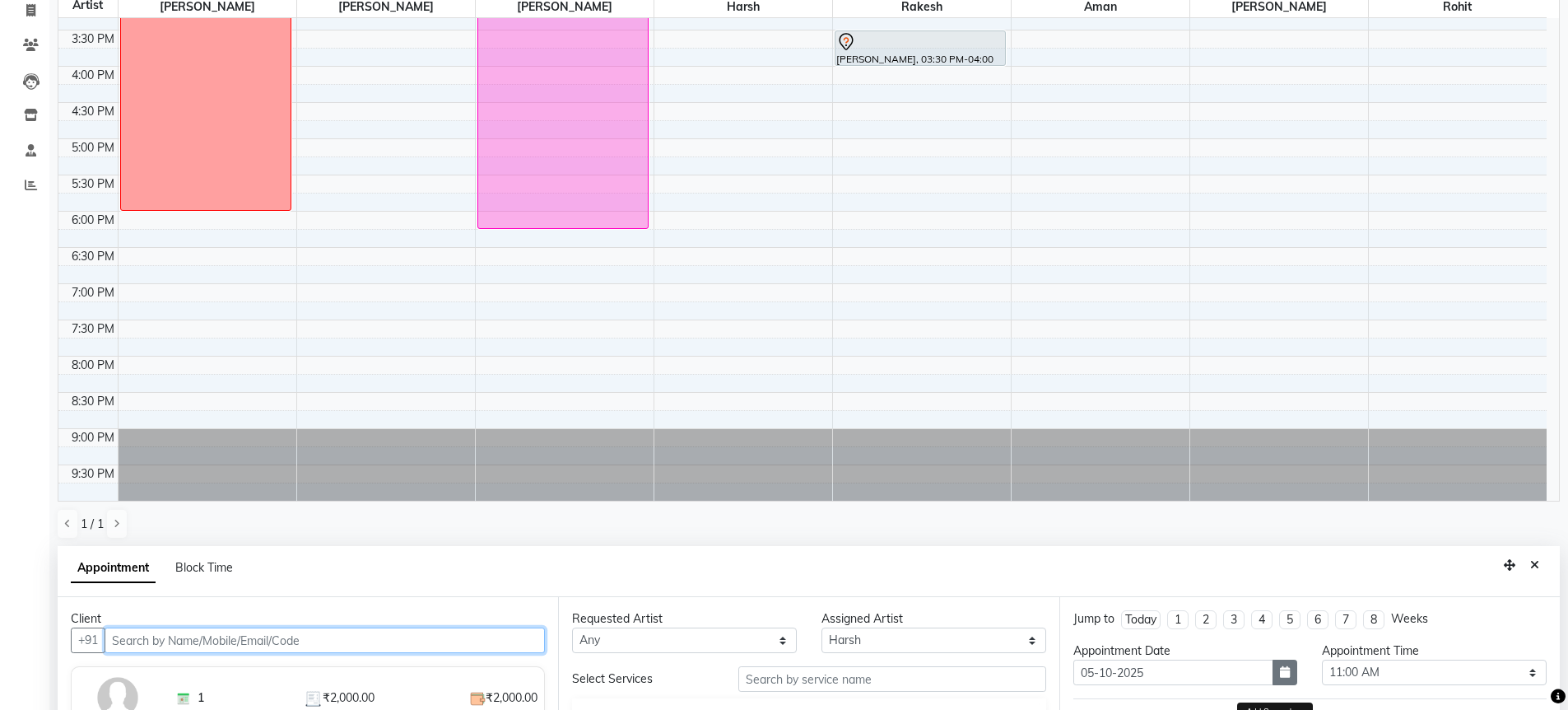
scroll to position [320, 0]
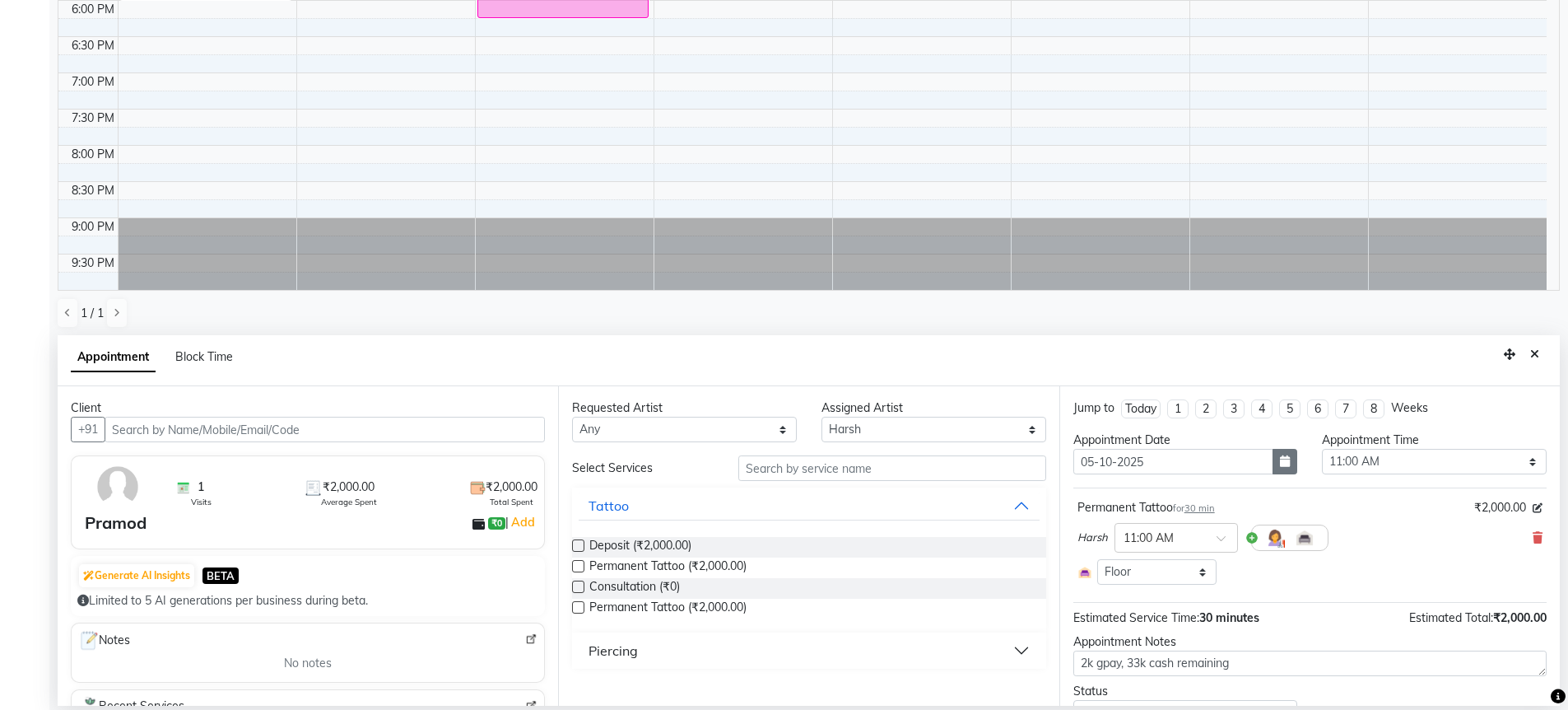
click at [1280, 455] on icon "button" at bounding box center [1285, 461] width 10 height 12
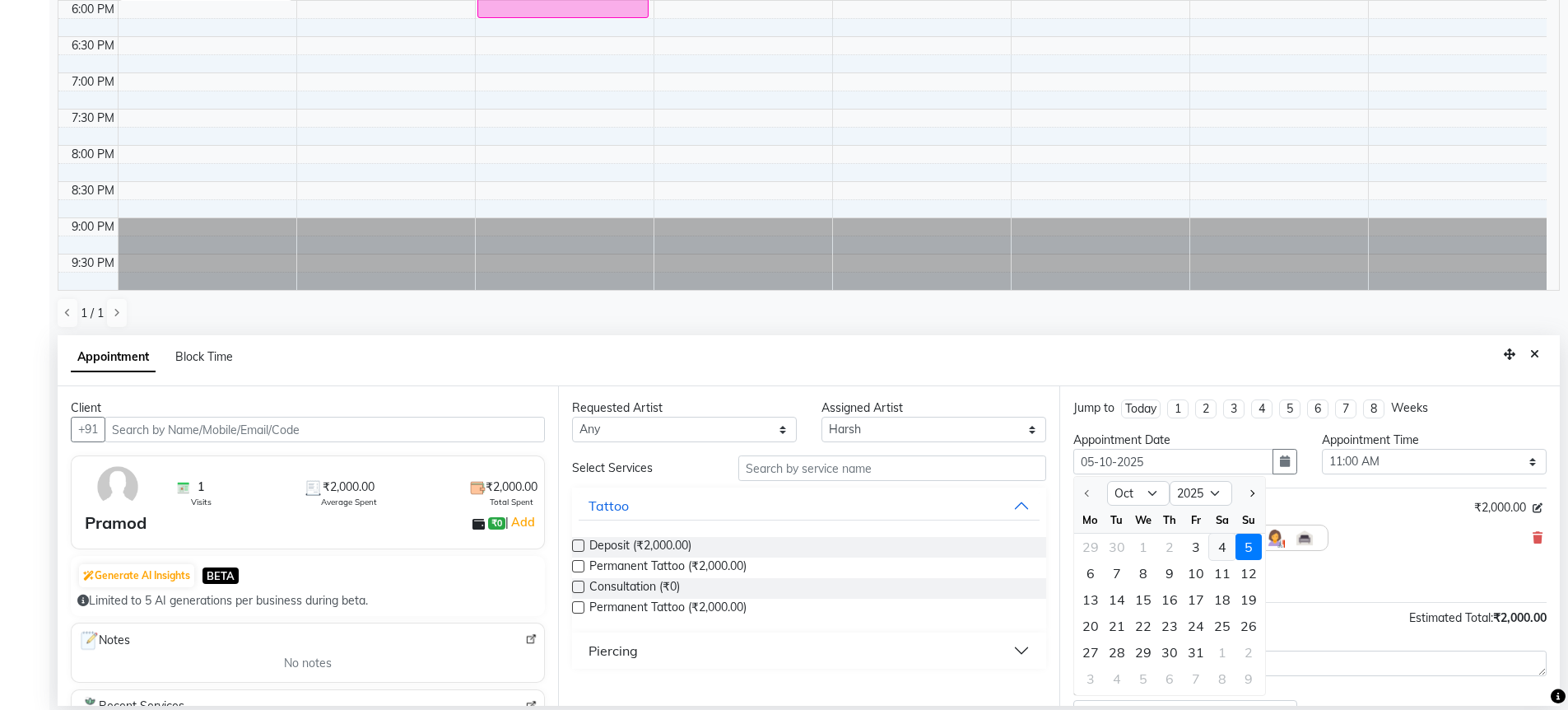
click at [1215, 541] on div "4" at bounding box center [1222, 546] width 27 height 27
type input "04-10-2025"
select select "660"
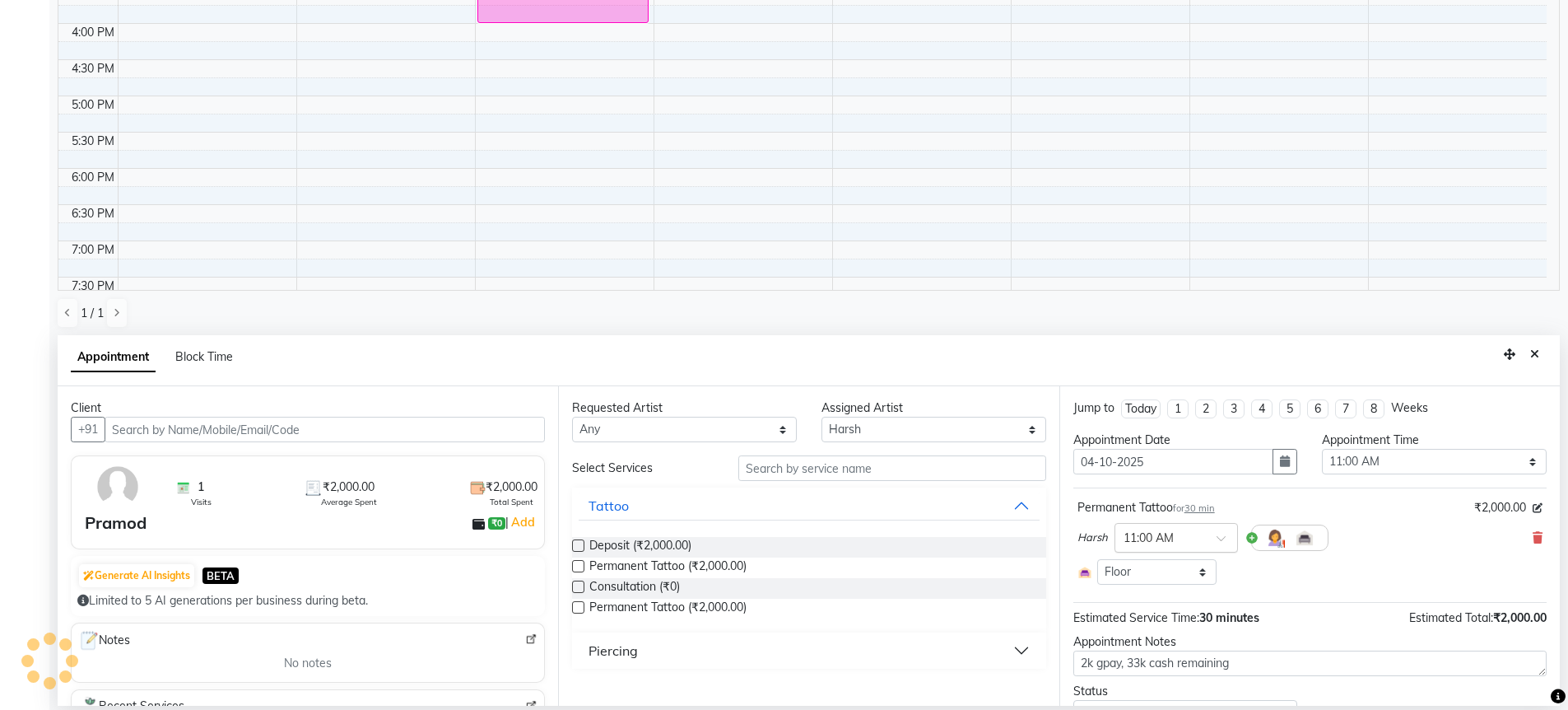
scroll to position [76, 0]
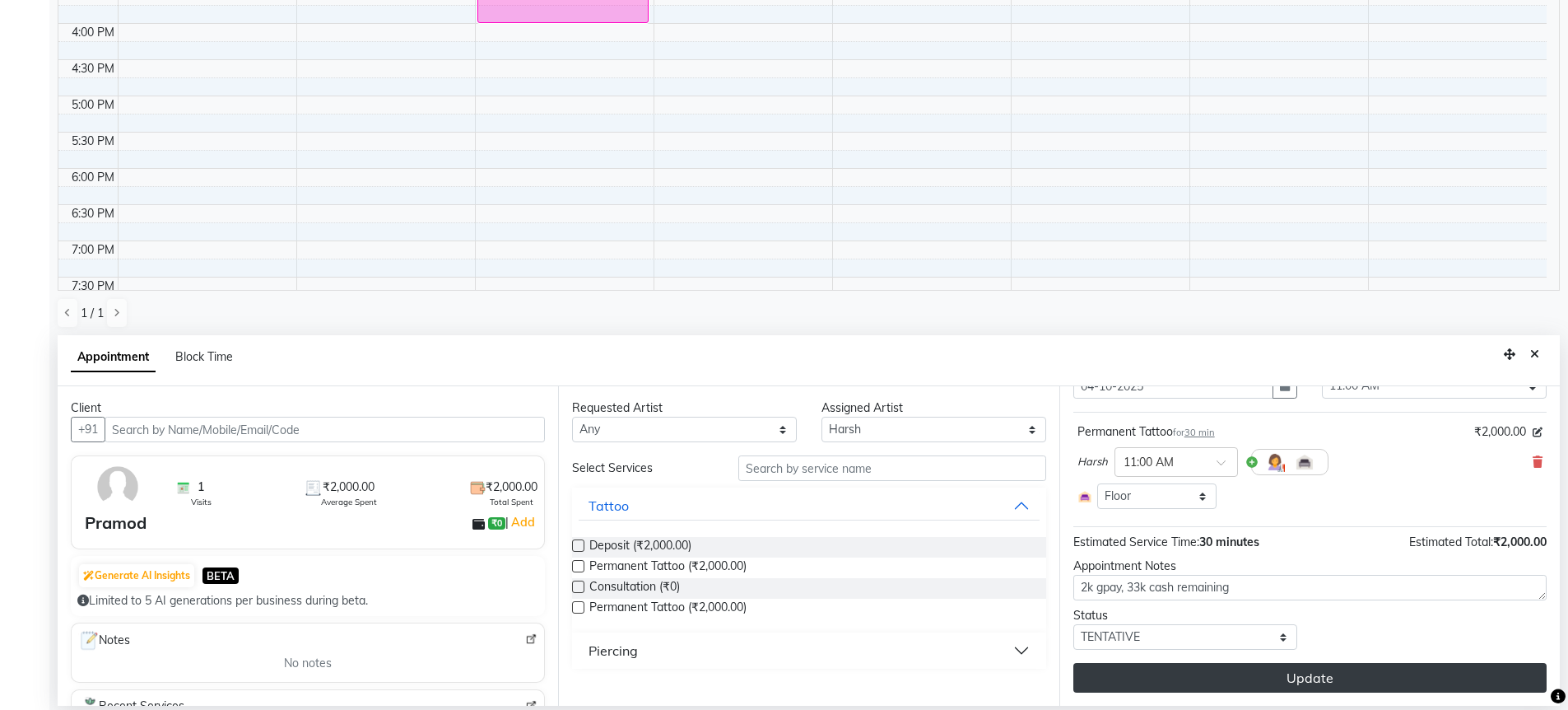
click at [1212, 675] on button "Update" at bounding box center [1309, 677] width 473 height 30
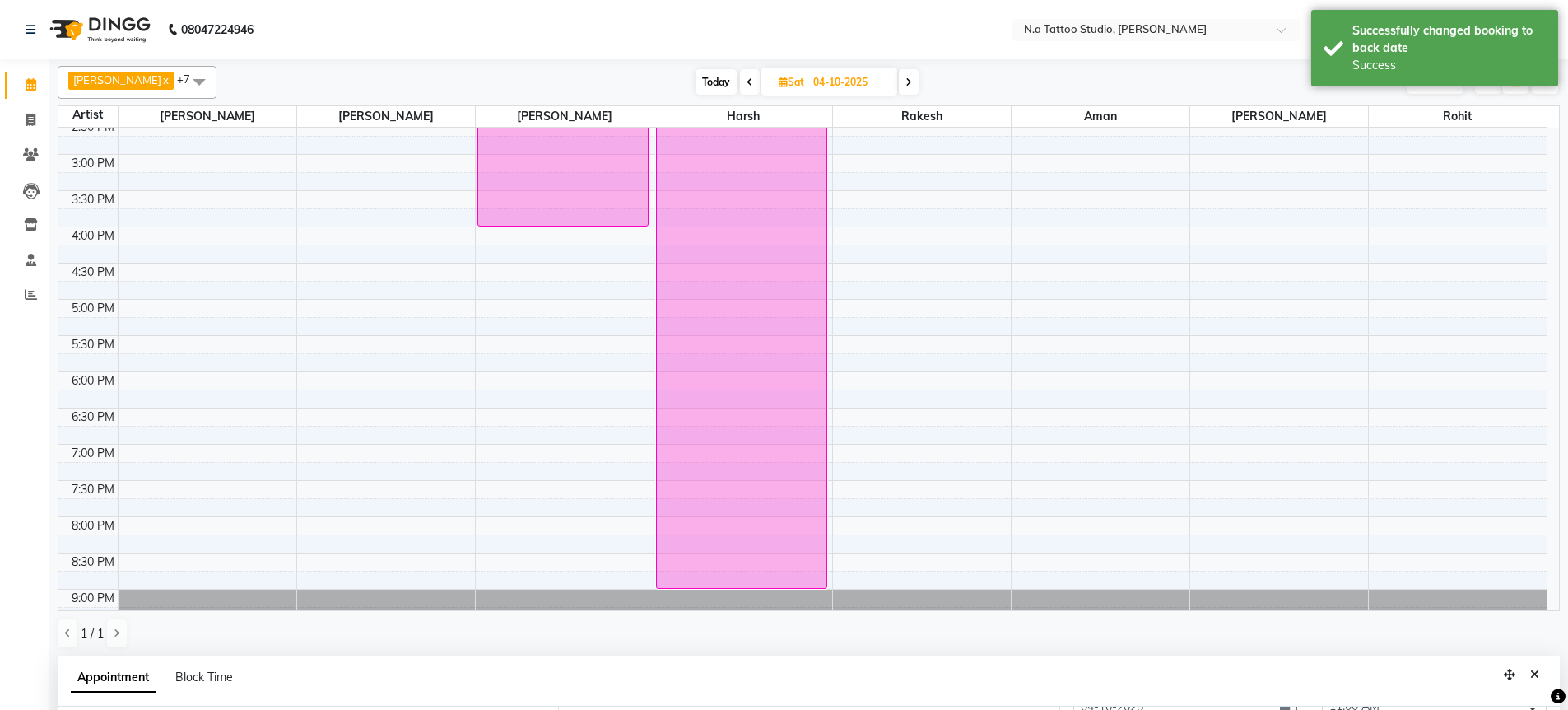
scroll to position [415, 0]
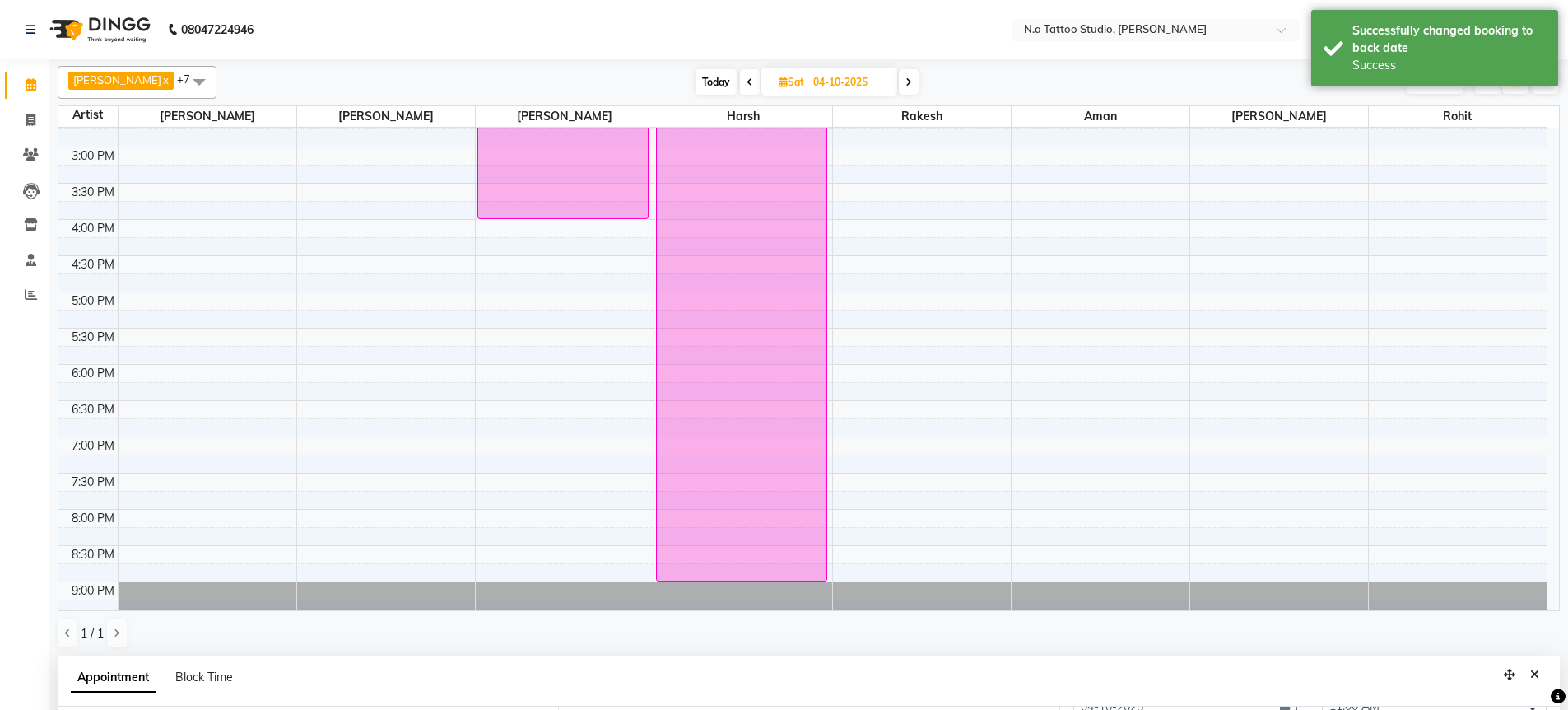
drag, startPoint x: 725, startPoint y: 305, endPoint x: 745, endPoint y: 569, distance: 264.8
click at [745, 569] on div "Pramod, 11:00 AM-11:30 AM, Permanent Tattoo Pramod, 11:00 AM-11:30 AM, Permanen…" at bounding box center [744, 183] width 178 height 941
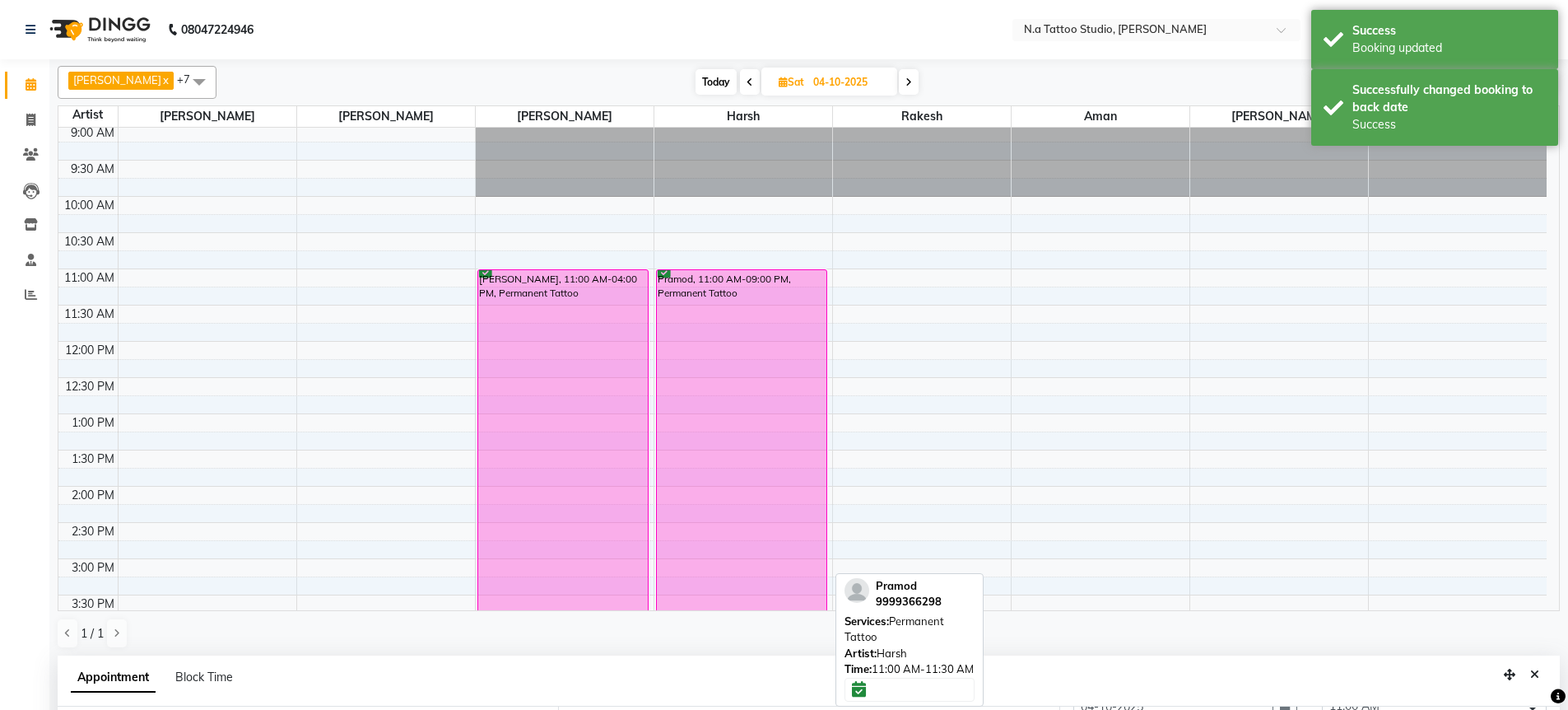
scroll to position [0, 0]
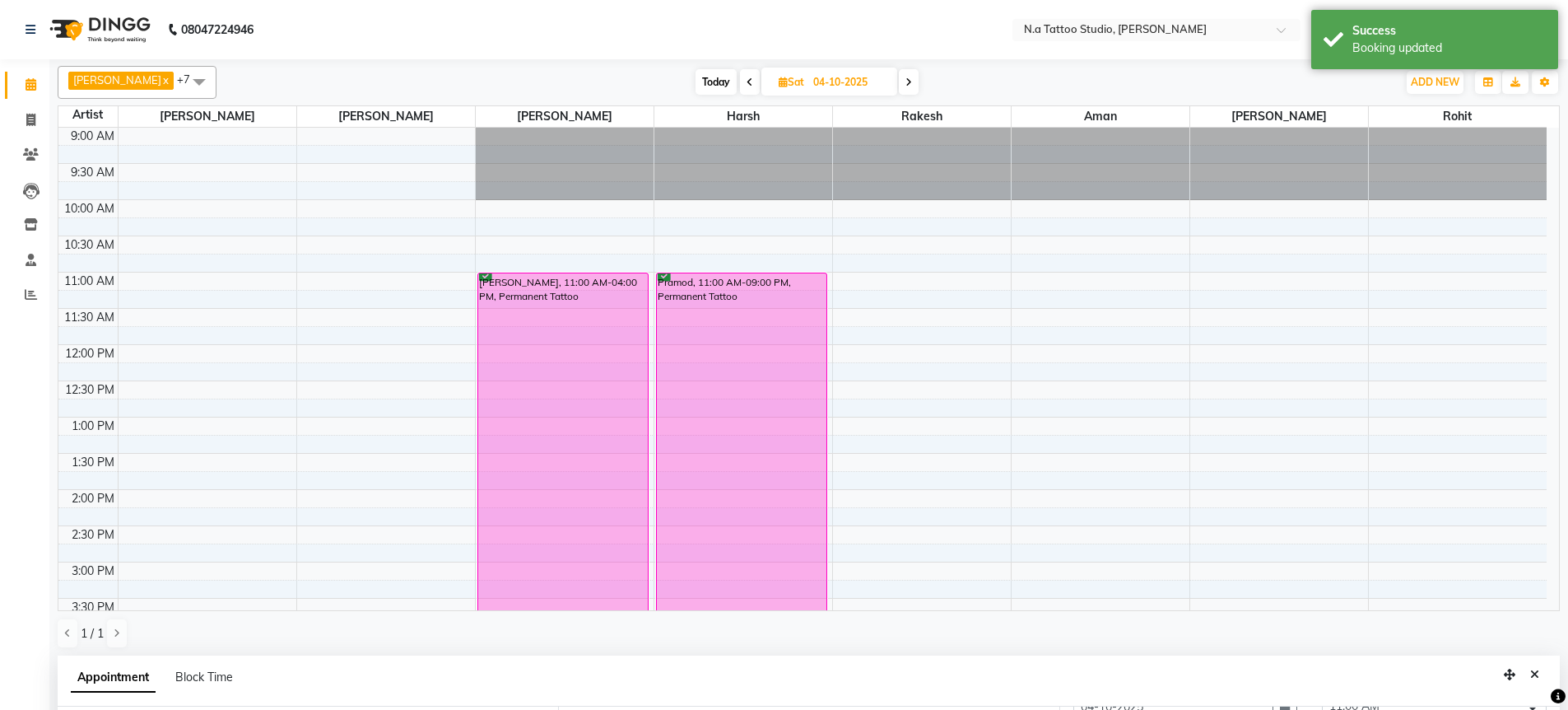
click at [905, 83] on icon at bounding box center [908, 82] width 7 height 10
type input "05-10-2025"
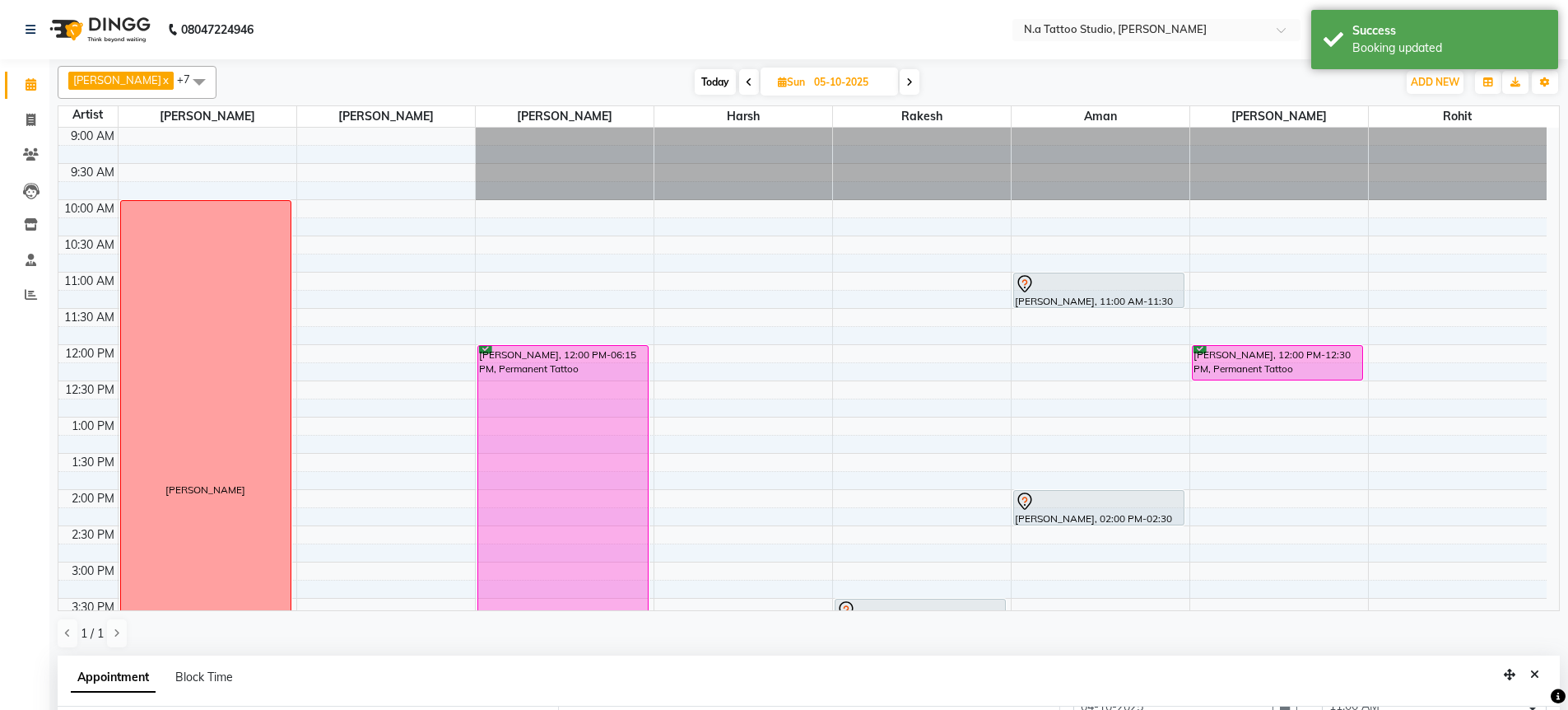
click at [820, 87] on input "05-10-2025" at bounding box center [849, 82] width 82 height 25
select select "10"
select select "2025"
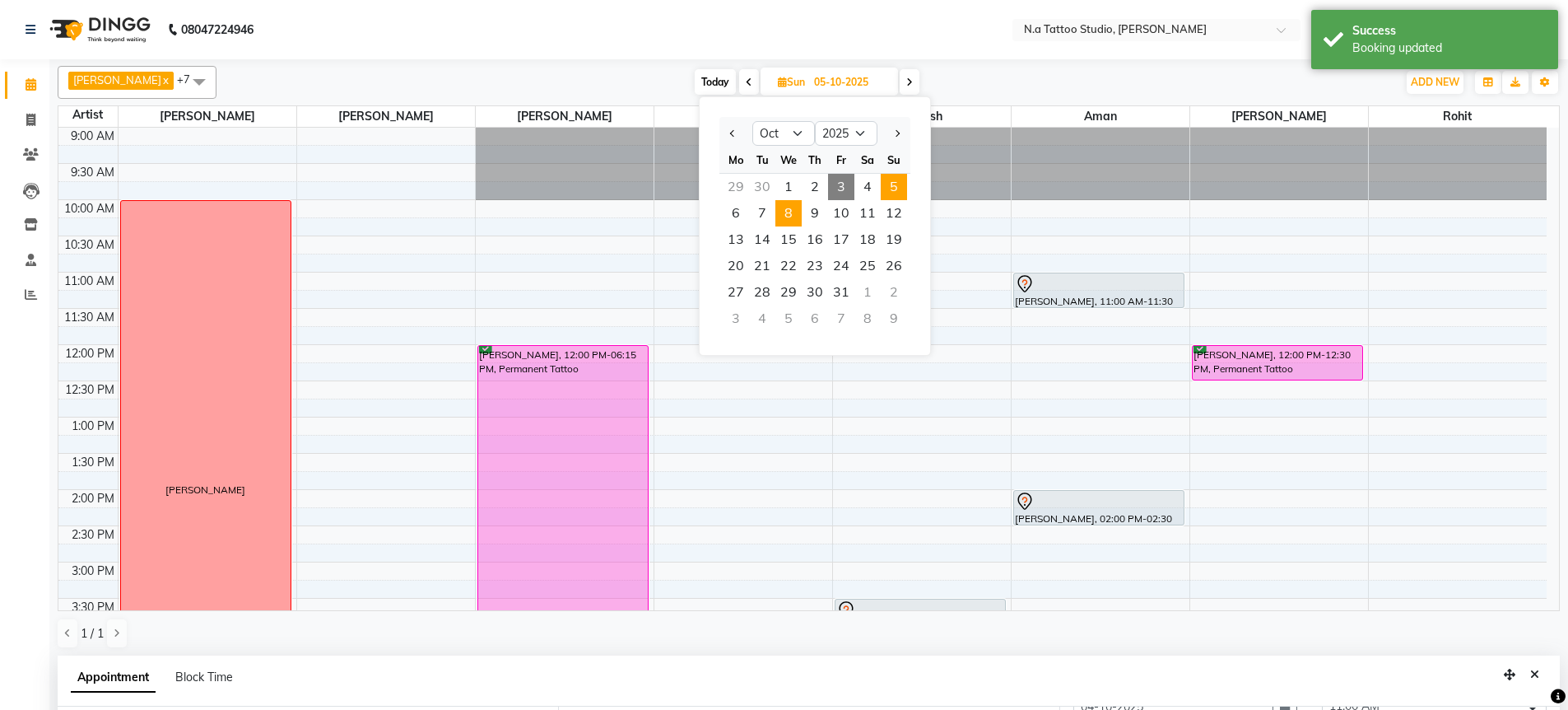
click at [786, 216] on span "8" at bounding box center [788, 213] width 27 height 27
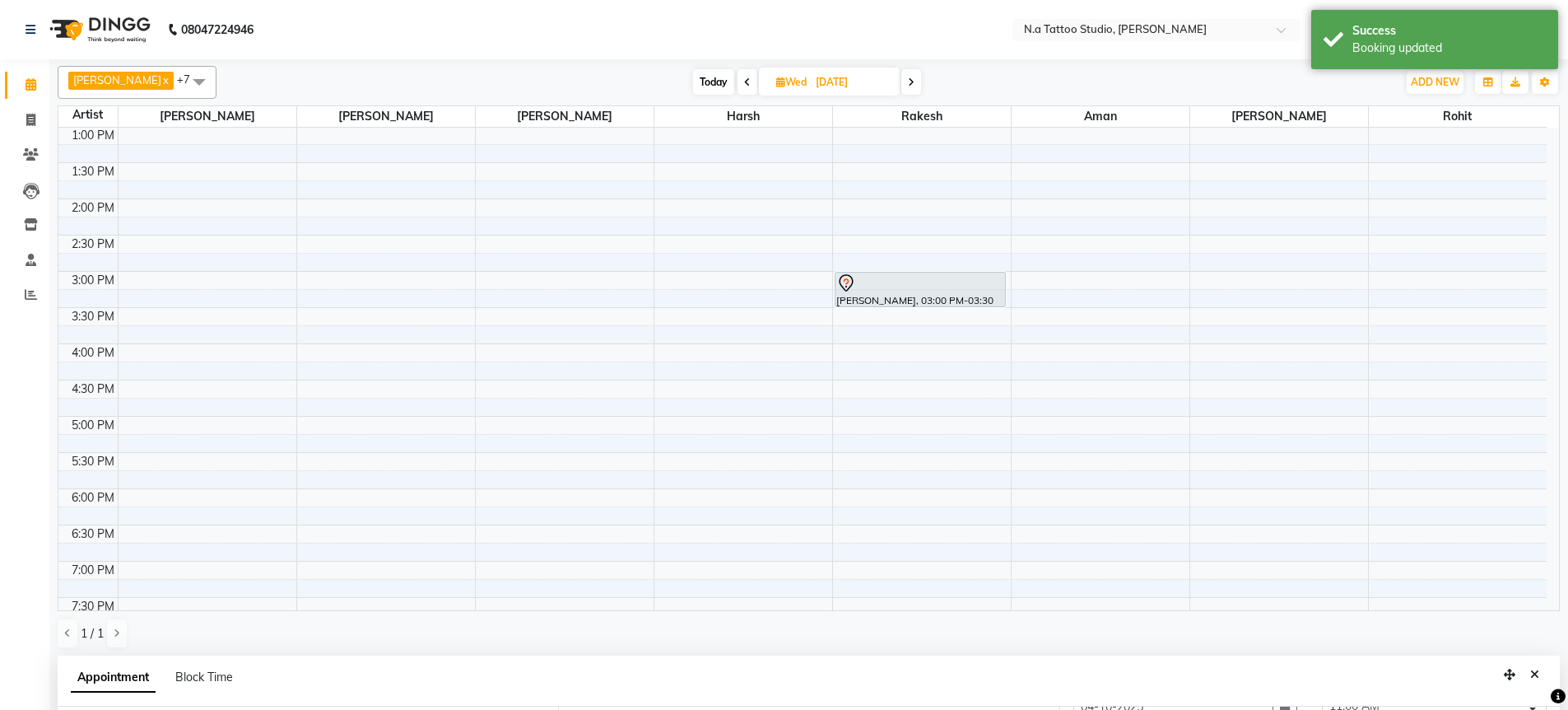
scroll to position [287, 0]
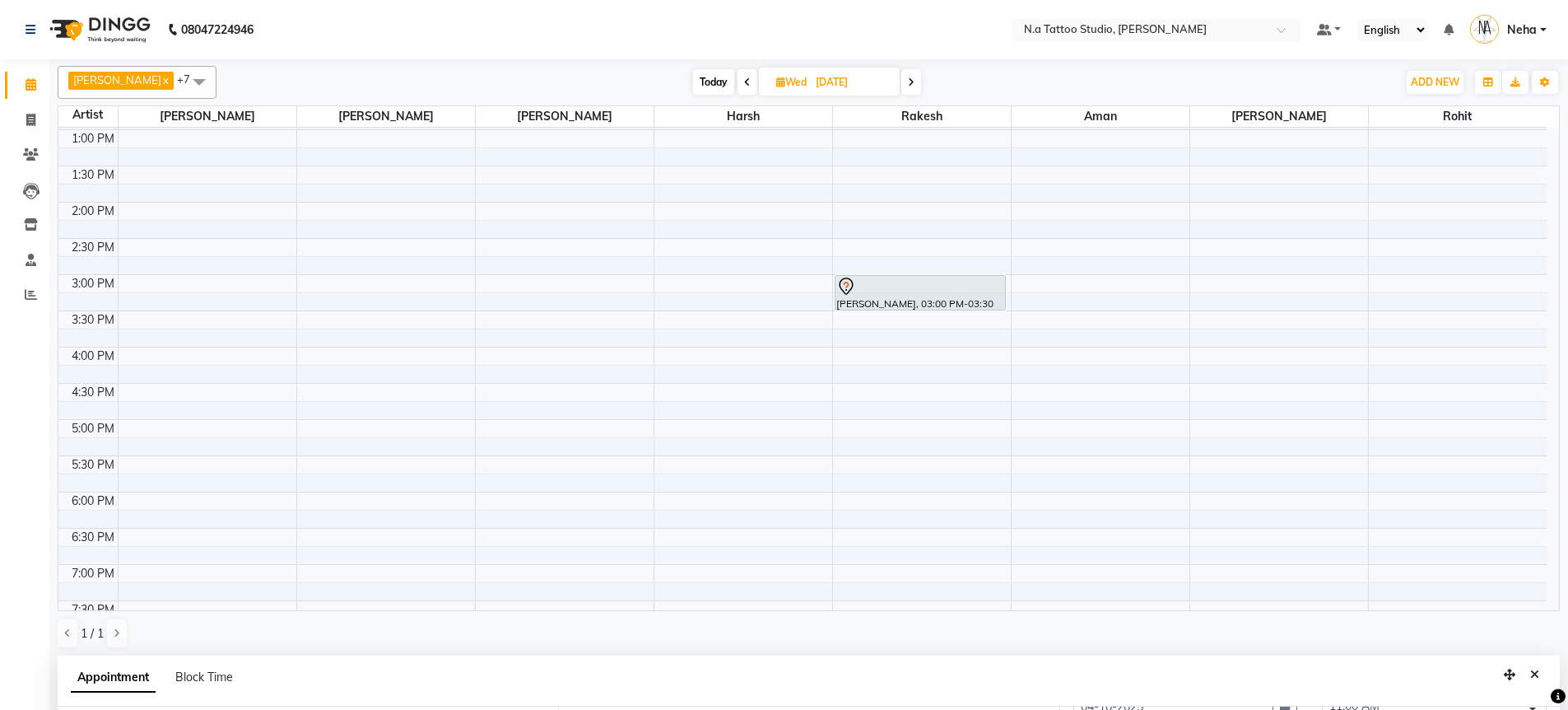
click at [711, 87] on span "Today" at bounding box center [714, 82] width 41 height 26
type input "03-10-2025"
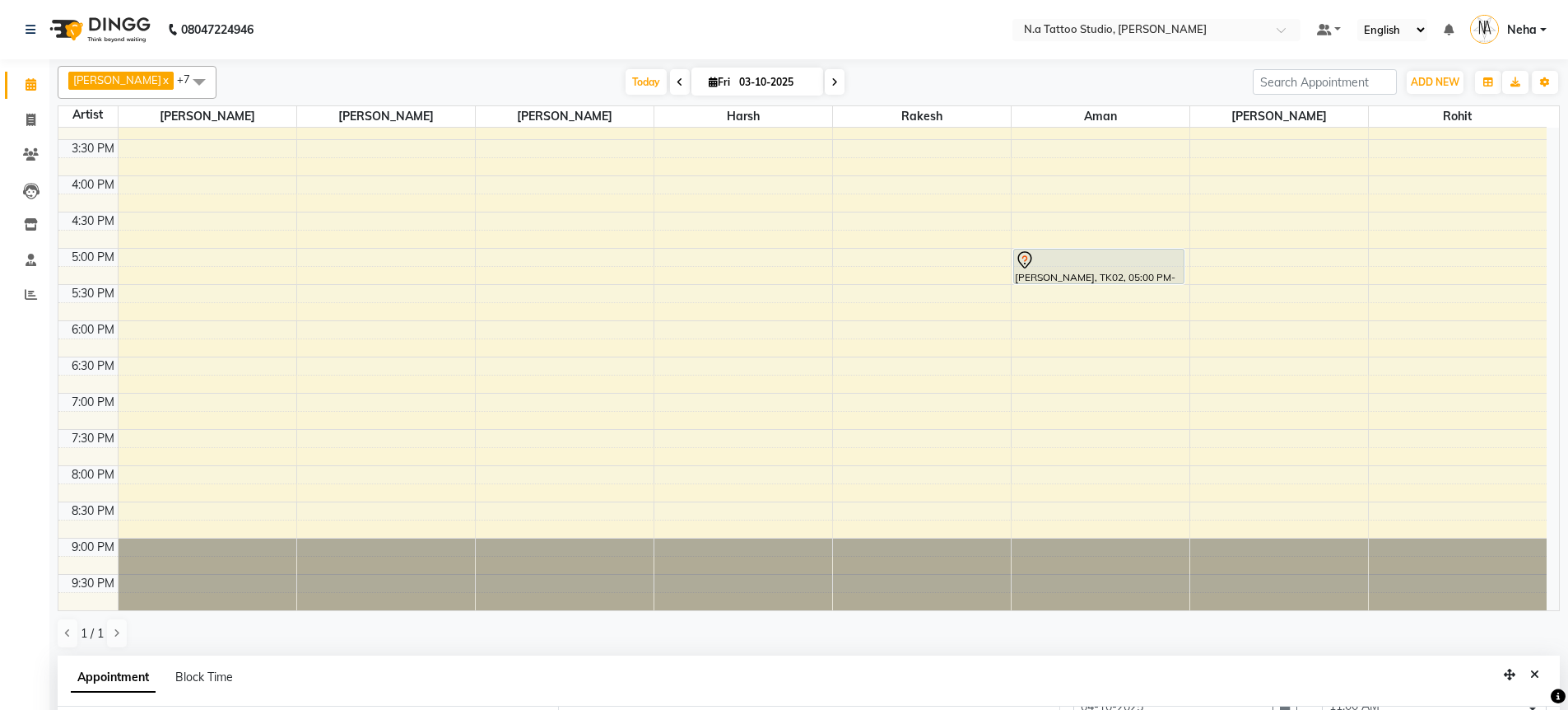
scroll to position [320, 0]
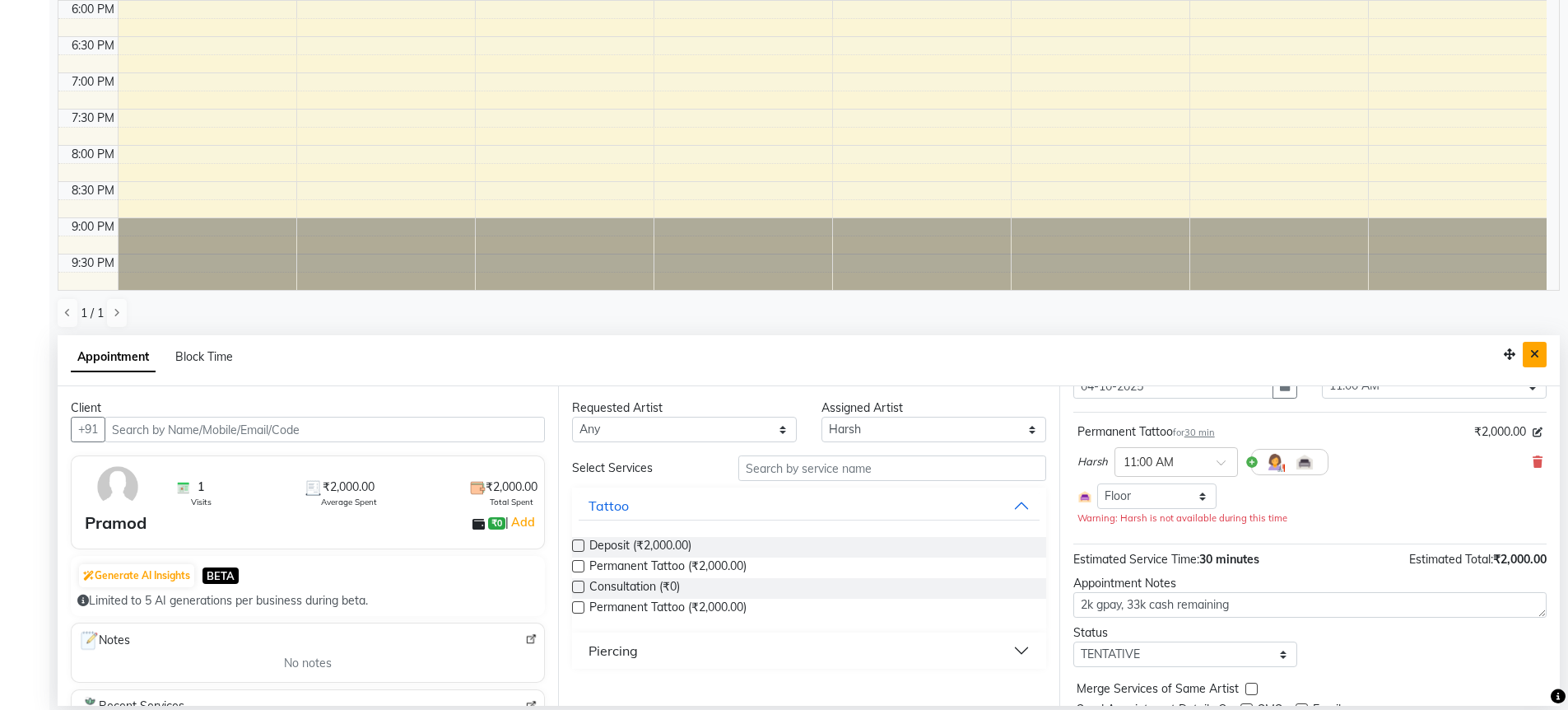
drag, startPoint x: 1542, startPoint y: 354, endPoint x: 1432, endPoint y: 358, distance: 110.1
click at [1542, 354] on button "Close" at bounding box center [1534, 355] width 24 height 26
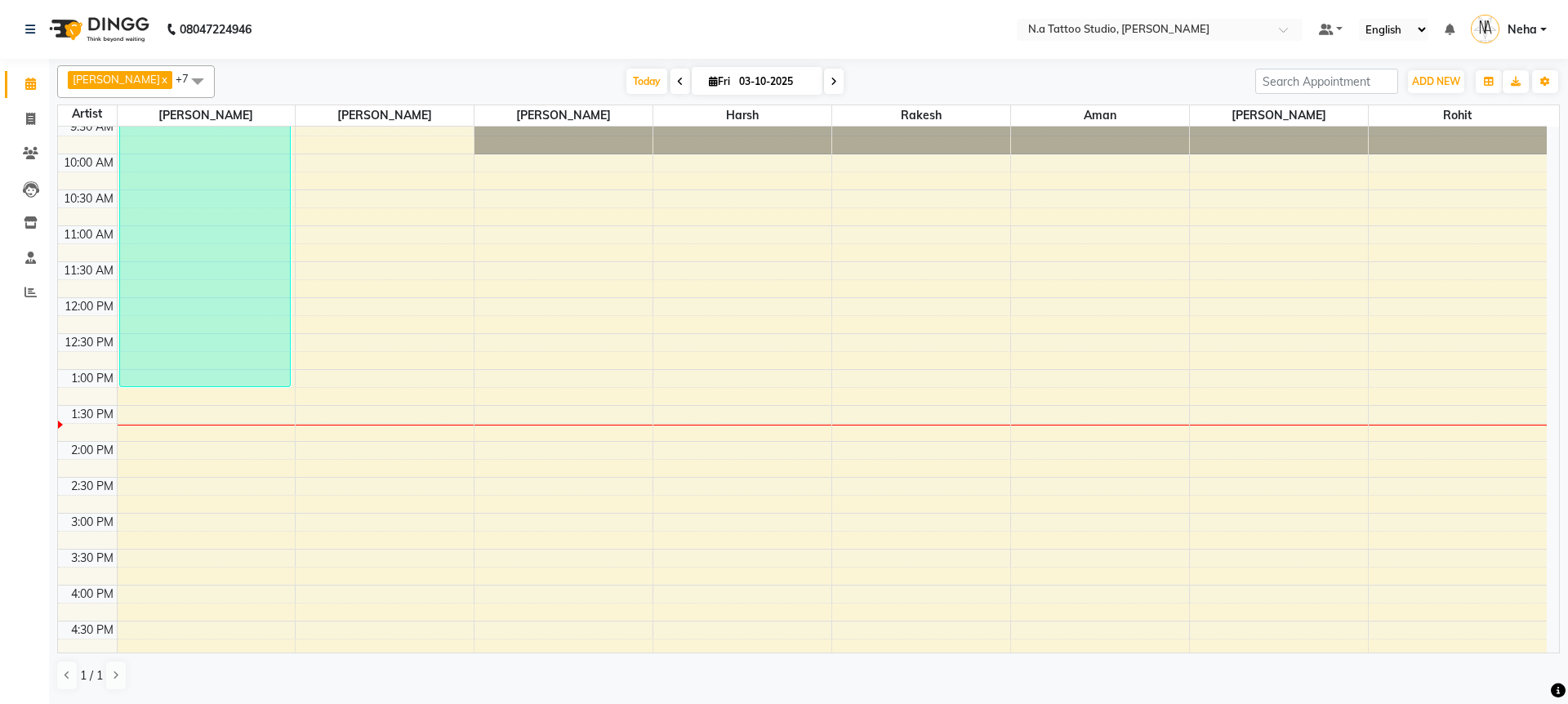
scroll to position [0, 0]
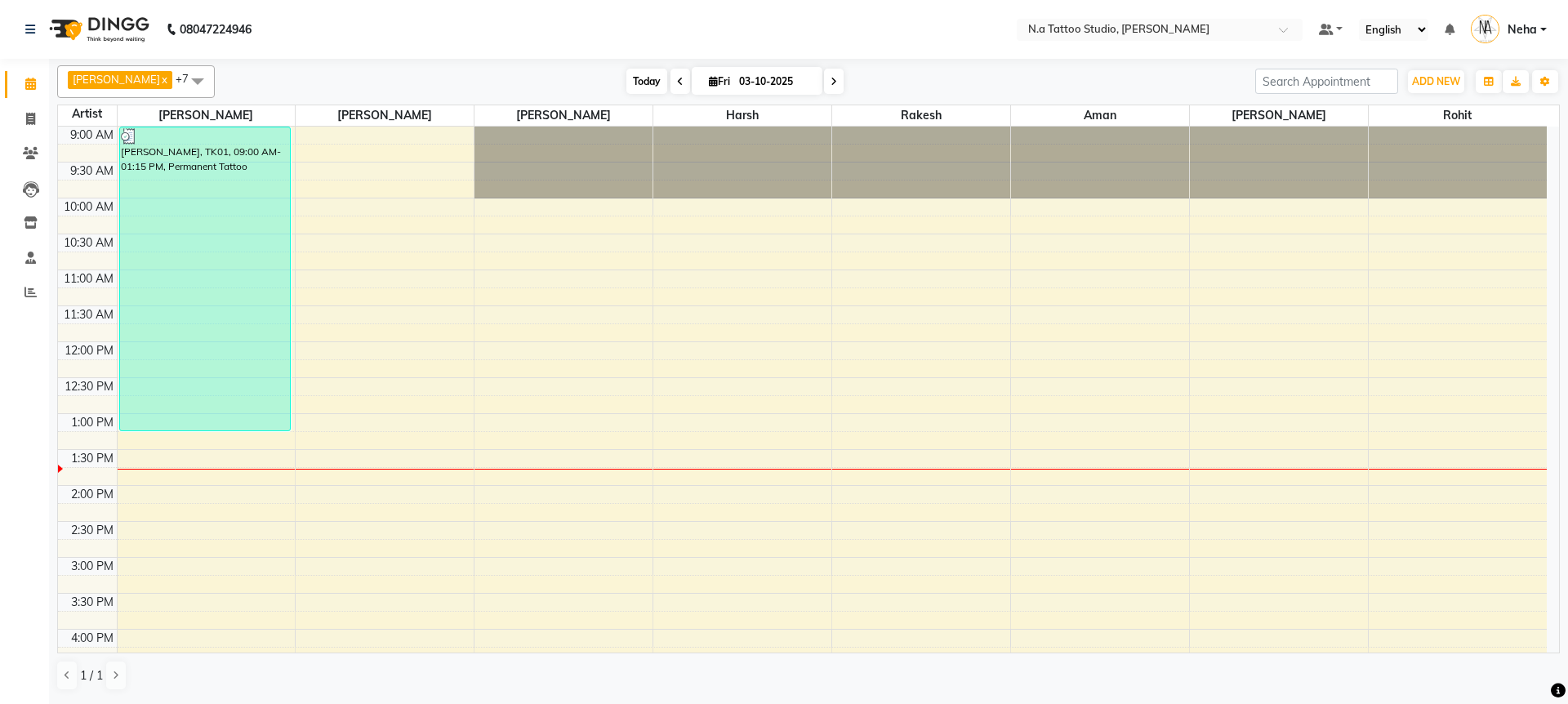
click at [641, 87] on span "Today" at bounding box center [646, 81] width 41 height 25
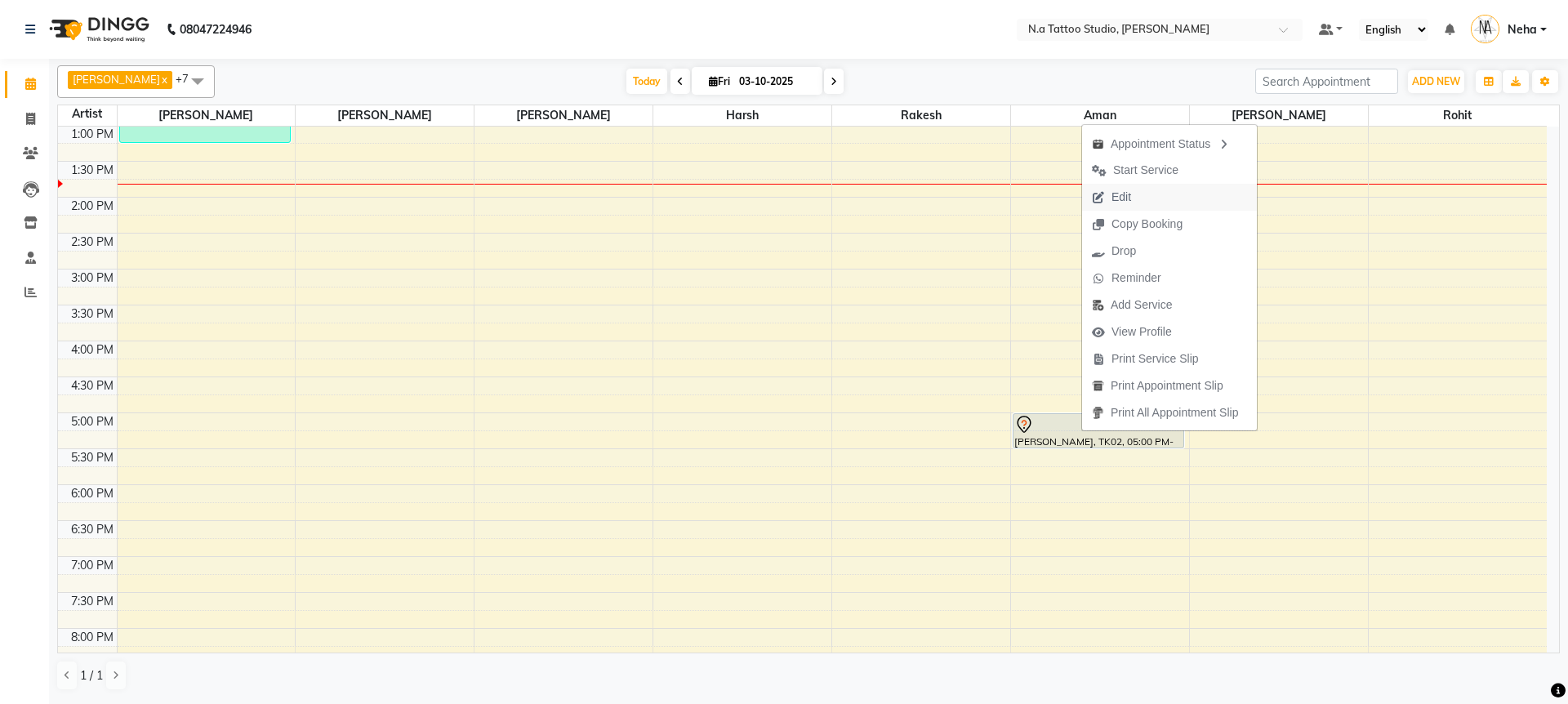
click at [1151, 199] on button "Edit" at bounding box center [1169, 198] width 174 height 27
select select "tentative"
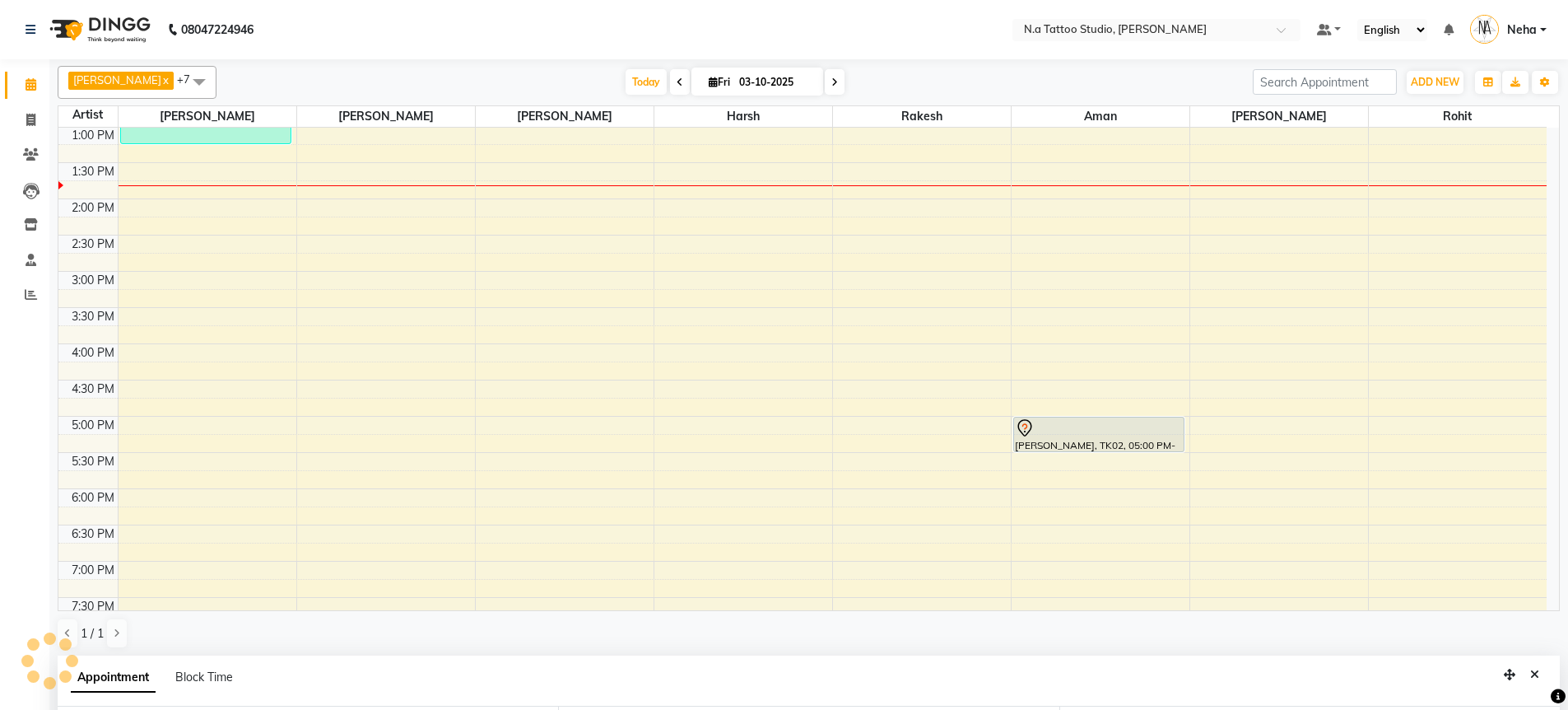
type input "03-10-2025"
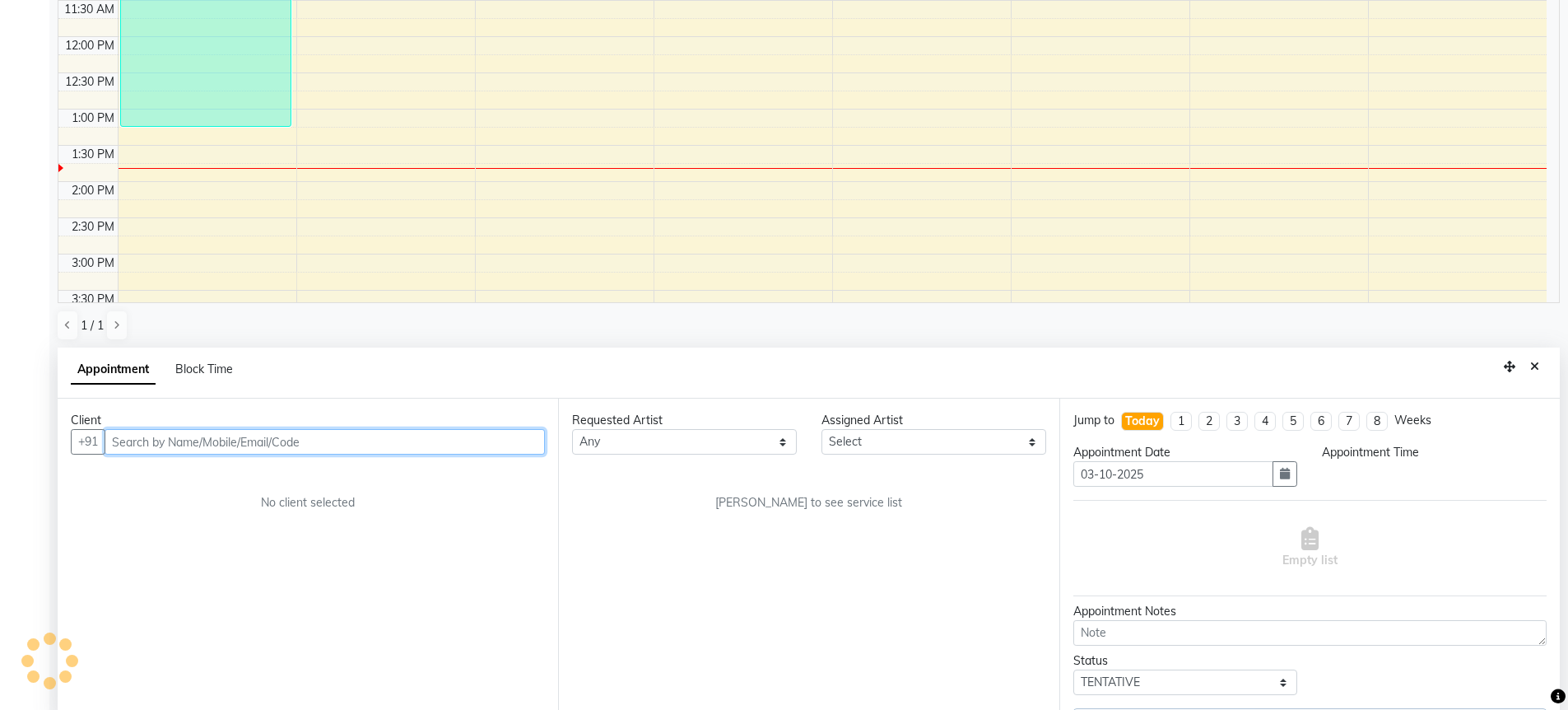
select select "1020"
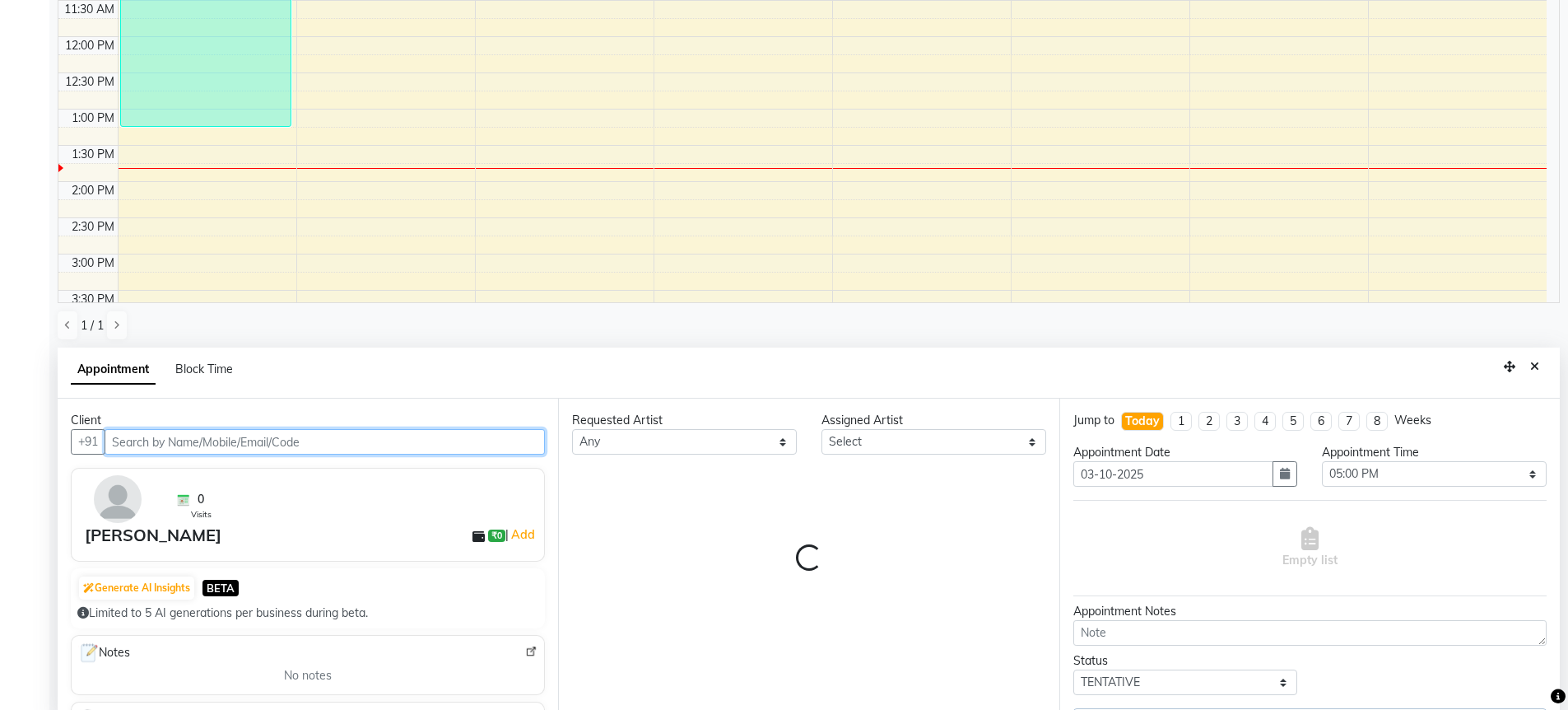
select select "84975"
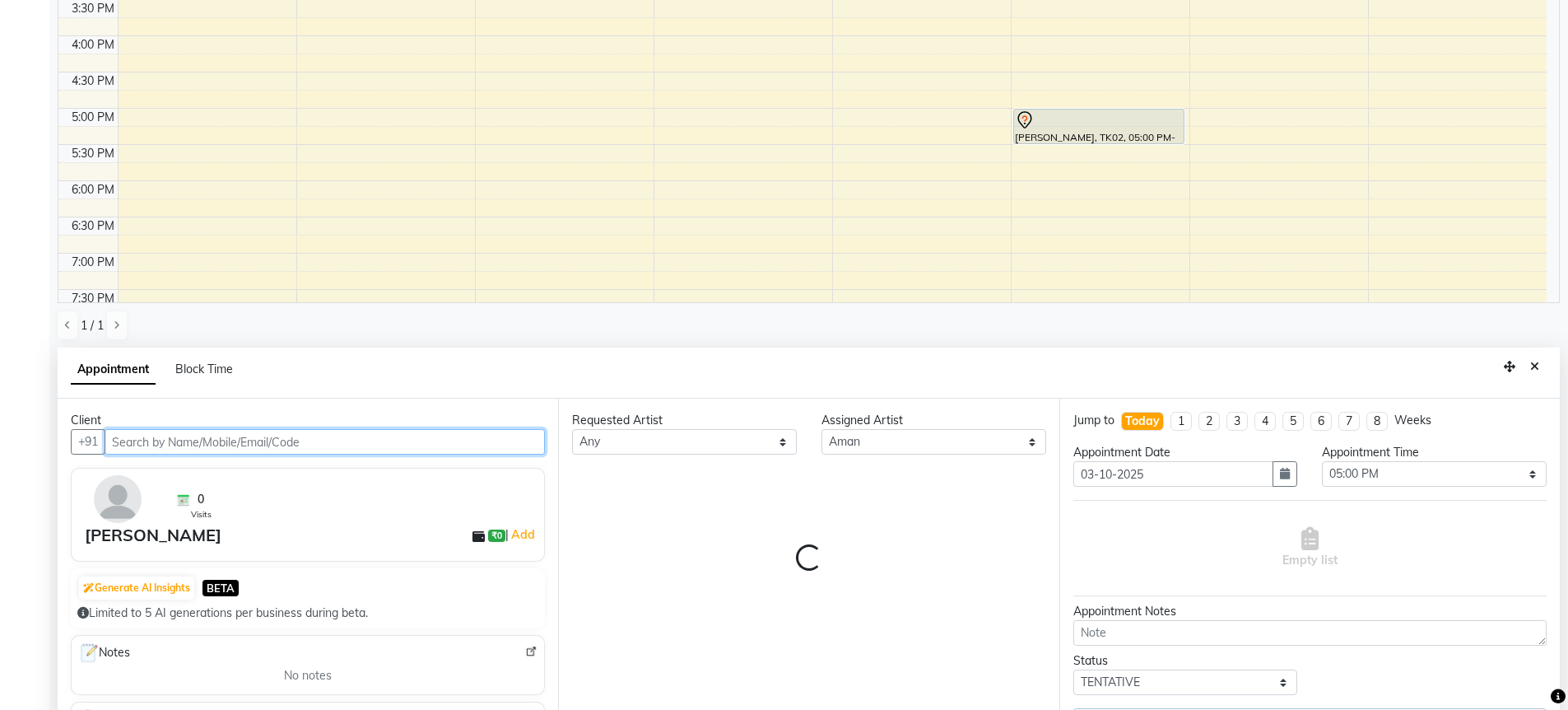
select select "1982"
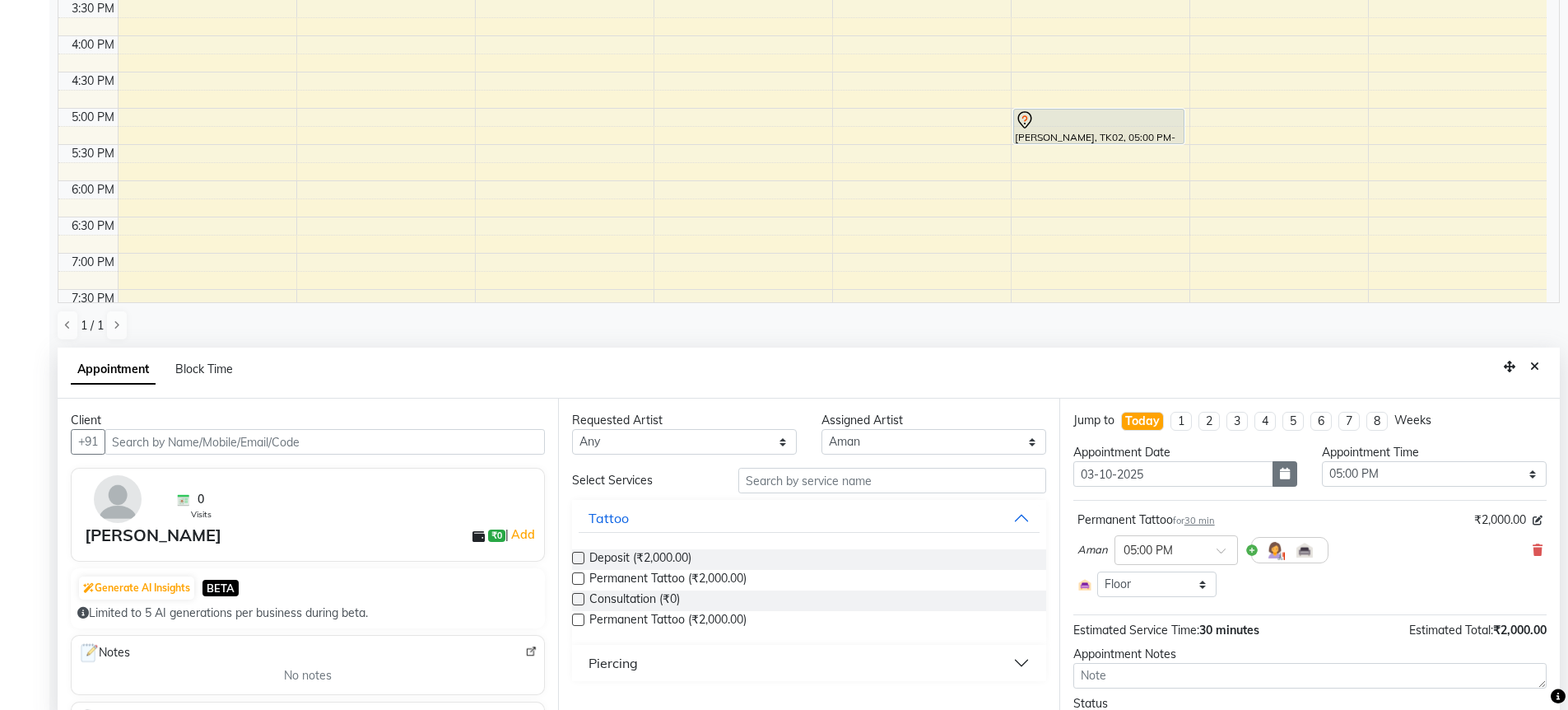
click at [1280, 474] on icon "button" at bounding box center [1285, 473] width 10 height 12
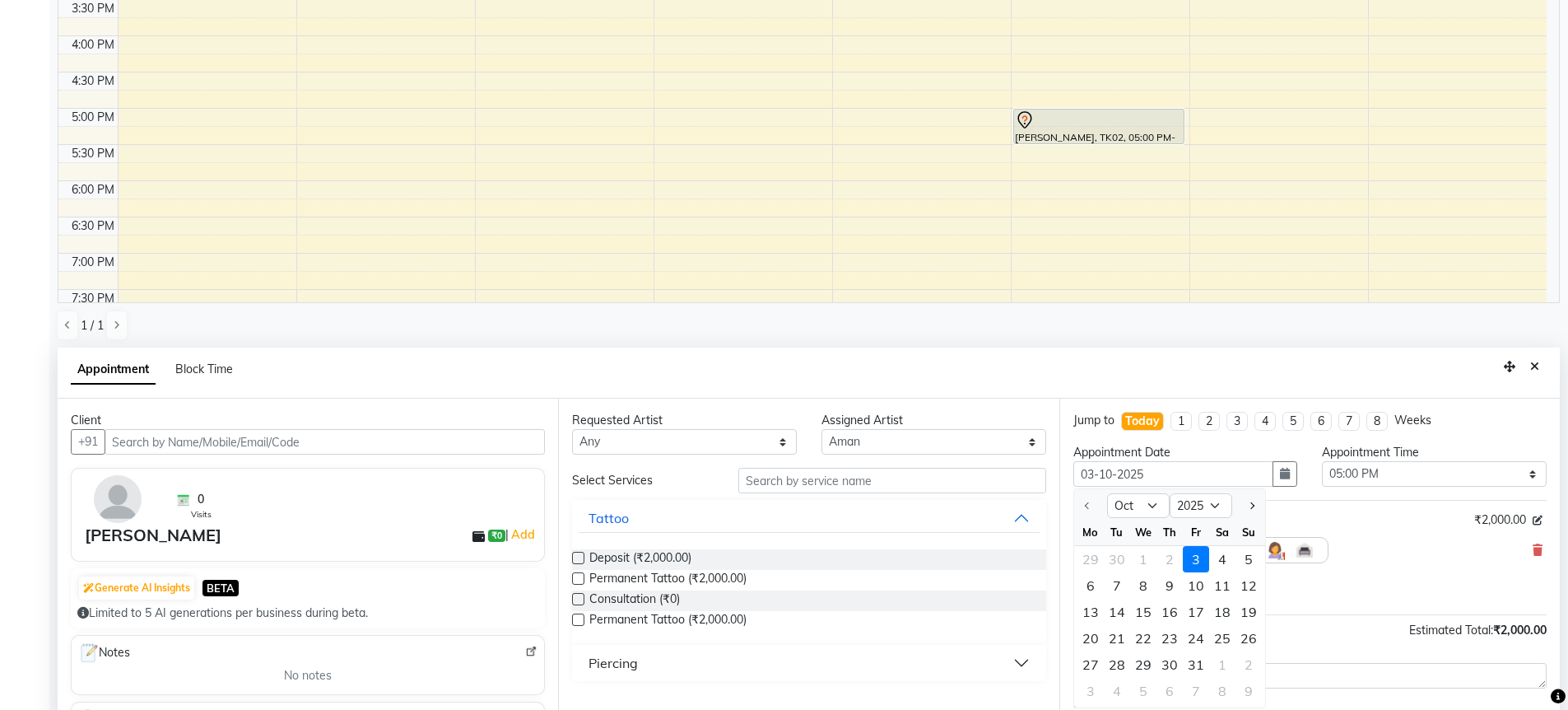
drag, startPoint x: 1220, startPoint y: 560, endPoint x: 1227, endPoint y: 554, distance: 9.2
click at [1221, 559] on div "4" at bounding box center [1222, 559] width 27 height 27
type input "04-10-2025"
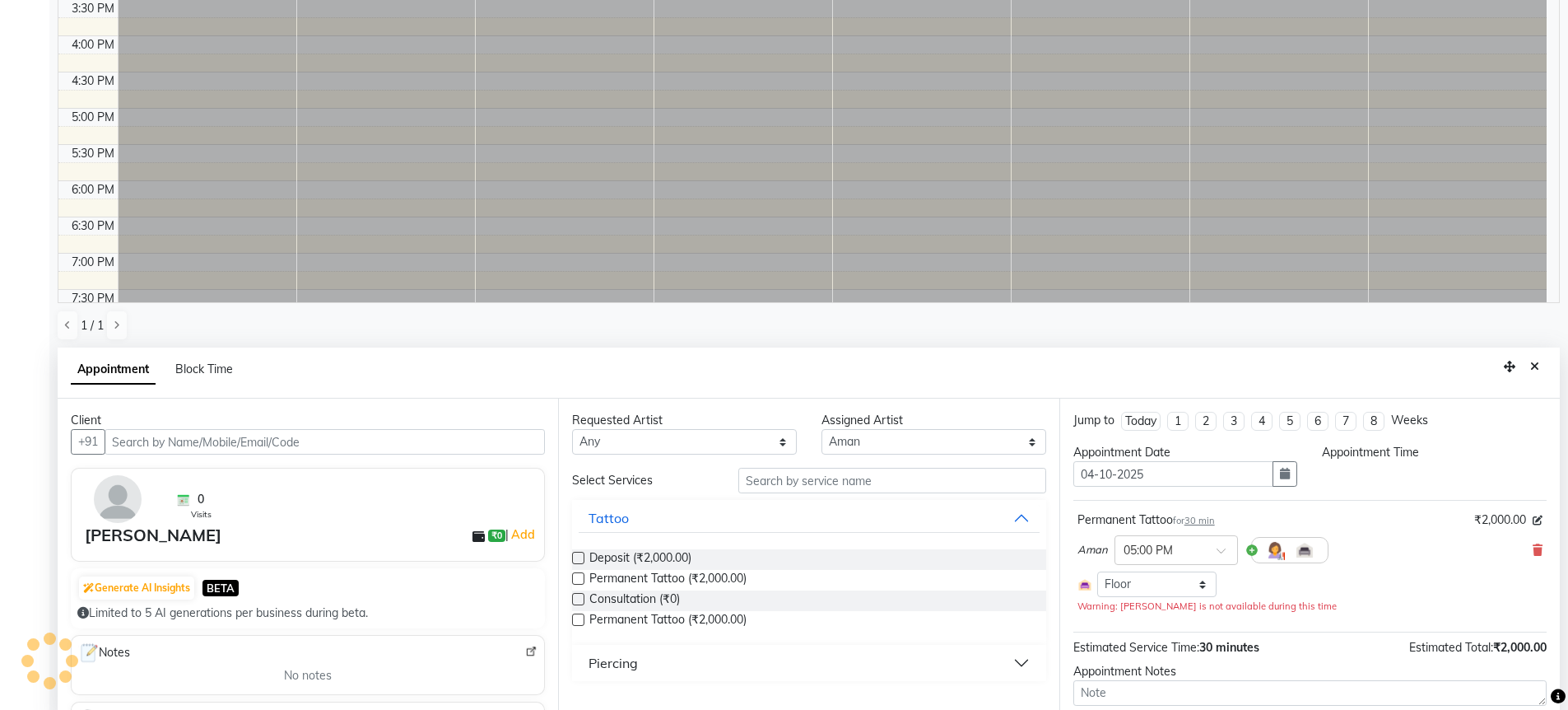
scroll to position [0, 0]
select select "1020"
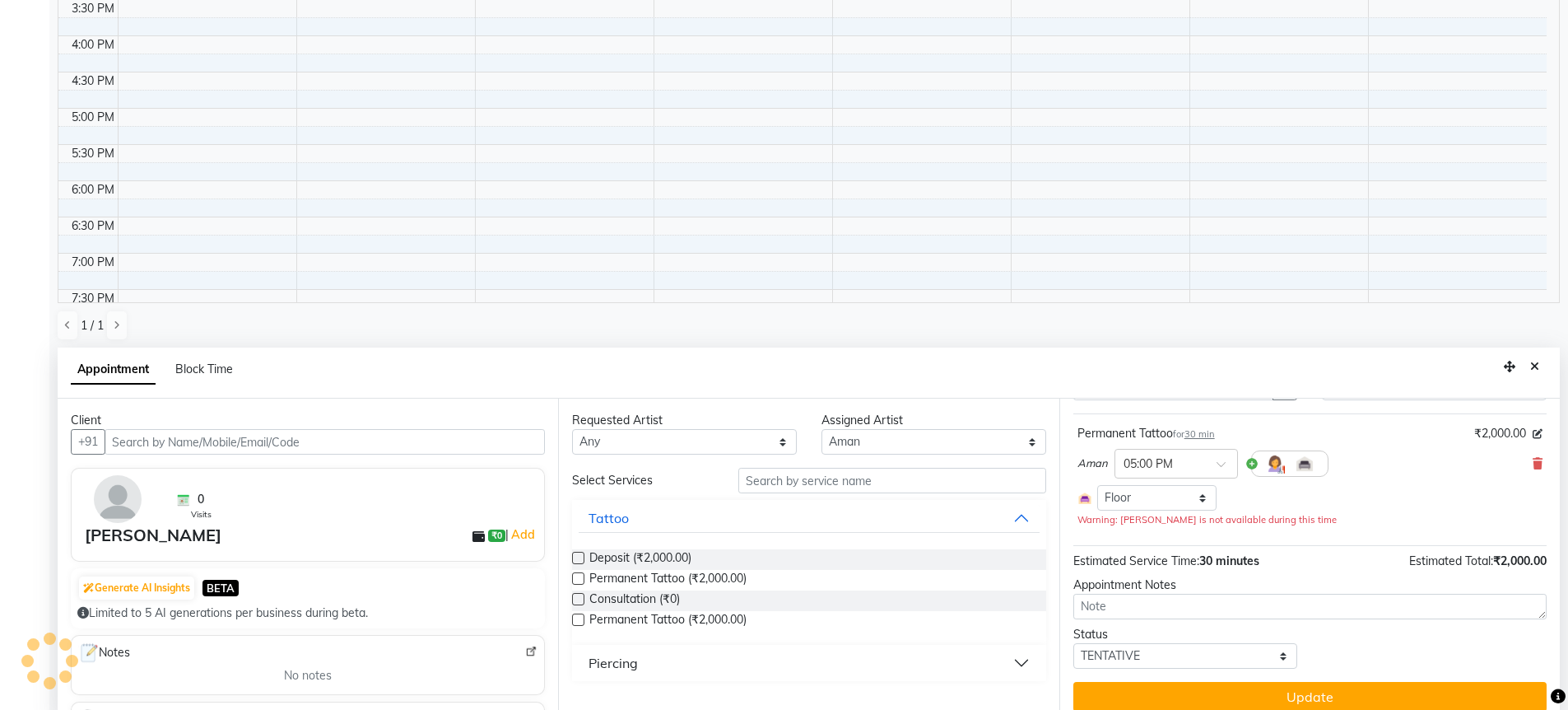
scroll to position [76, 0]
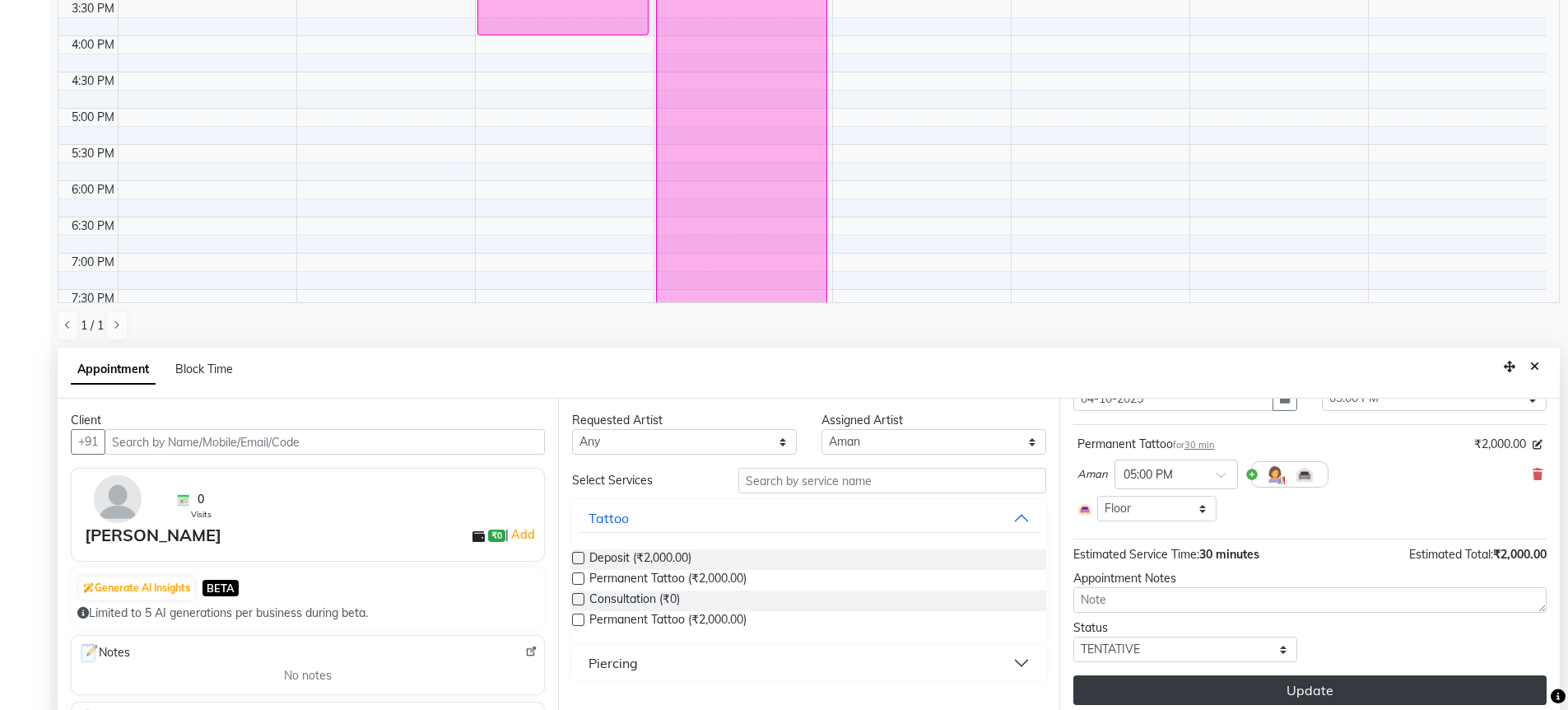
click at [1251, 687] on button "Update" at bounding box center [1309, 690] width 473 height 30
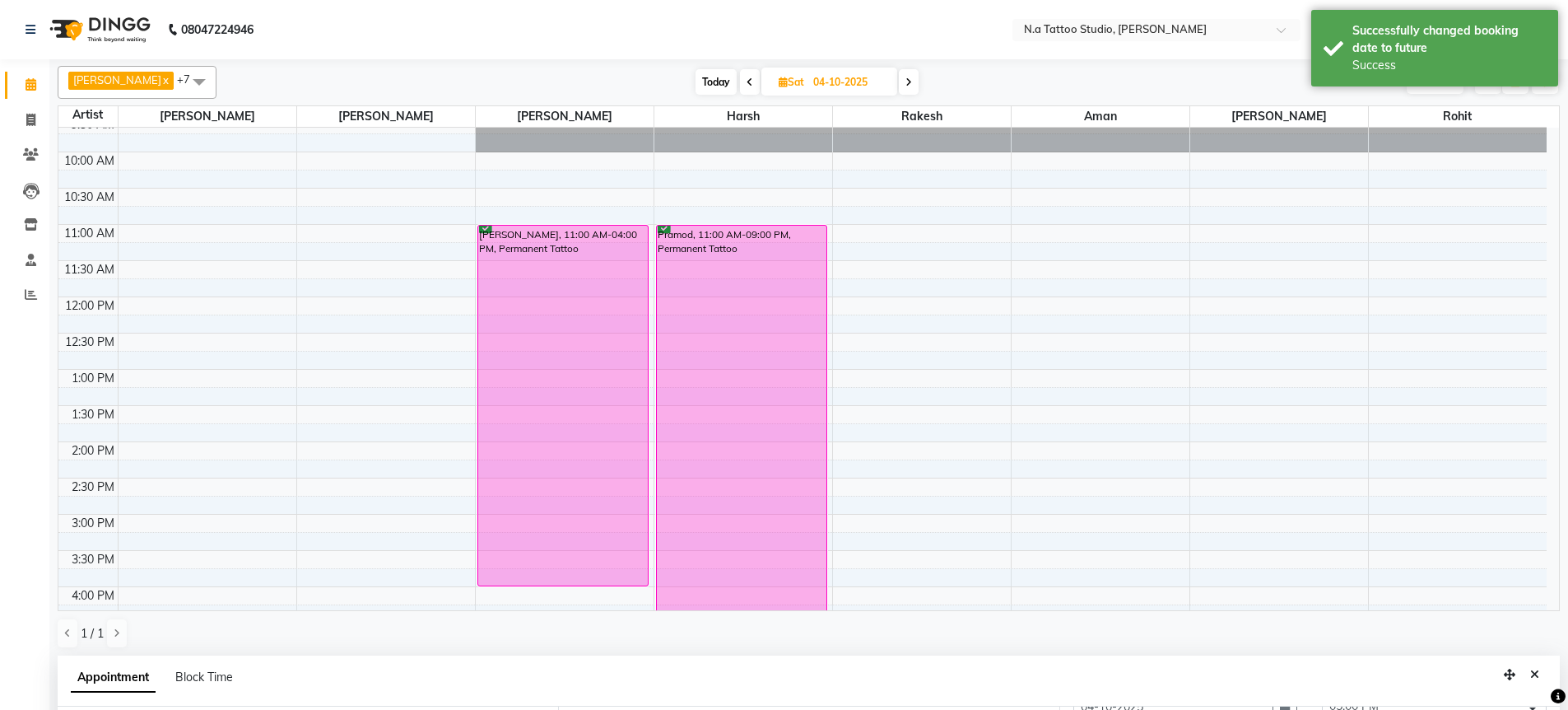
scroll to position [0, 0]
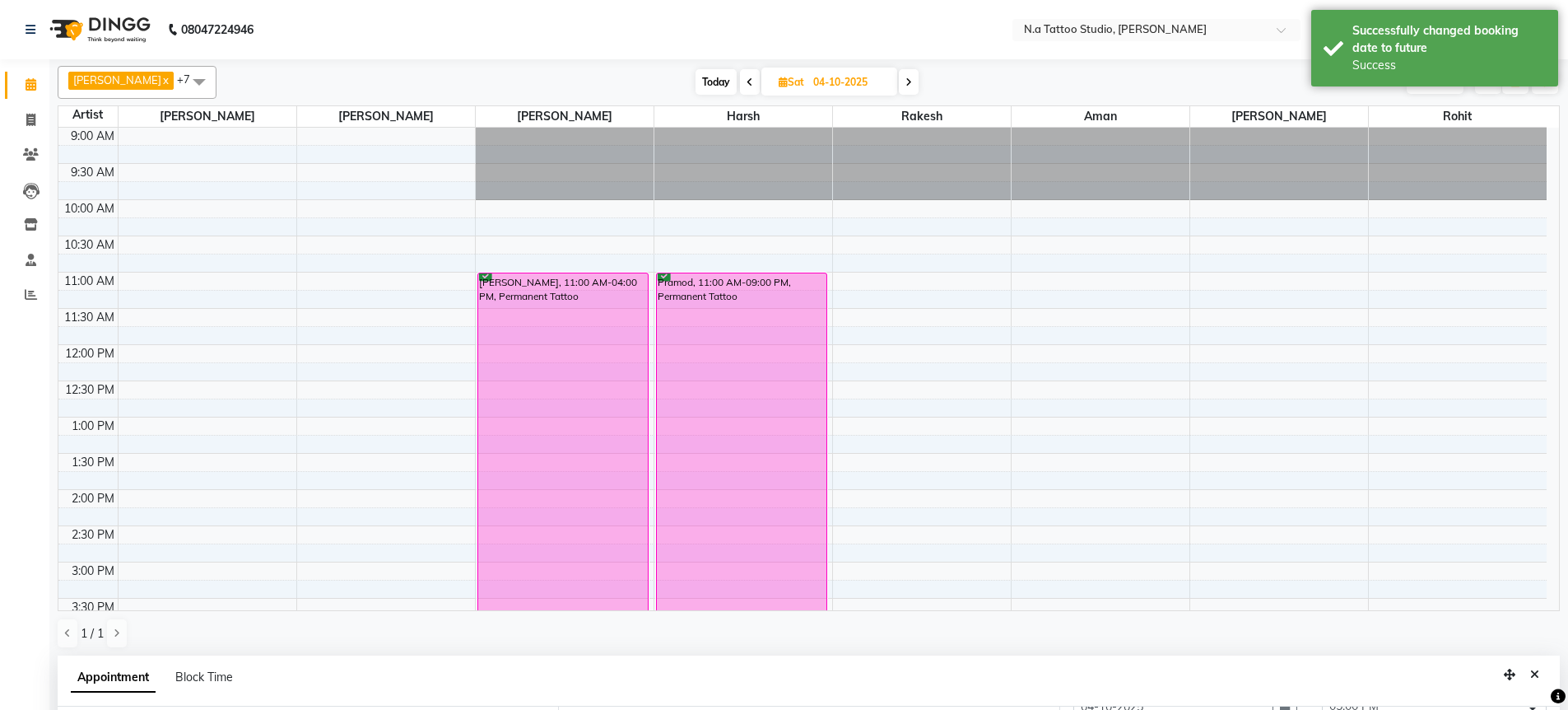
click at [696, 77] on span "Today" at bounding box center [716, 82] width 41 height 26
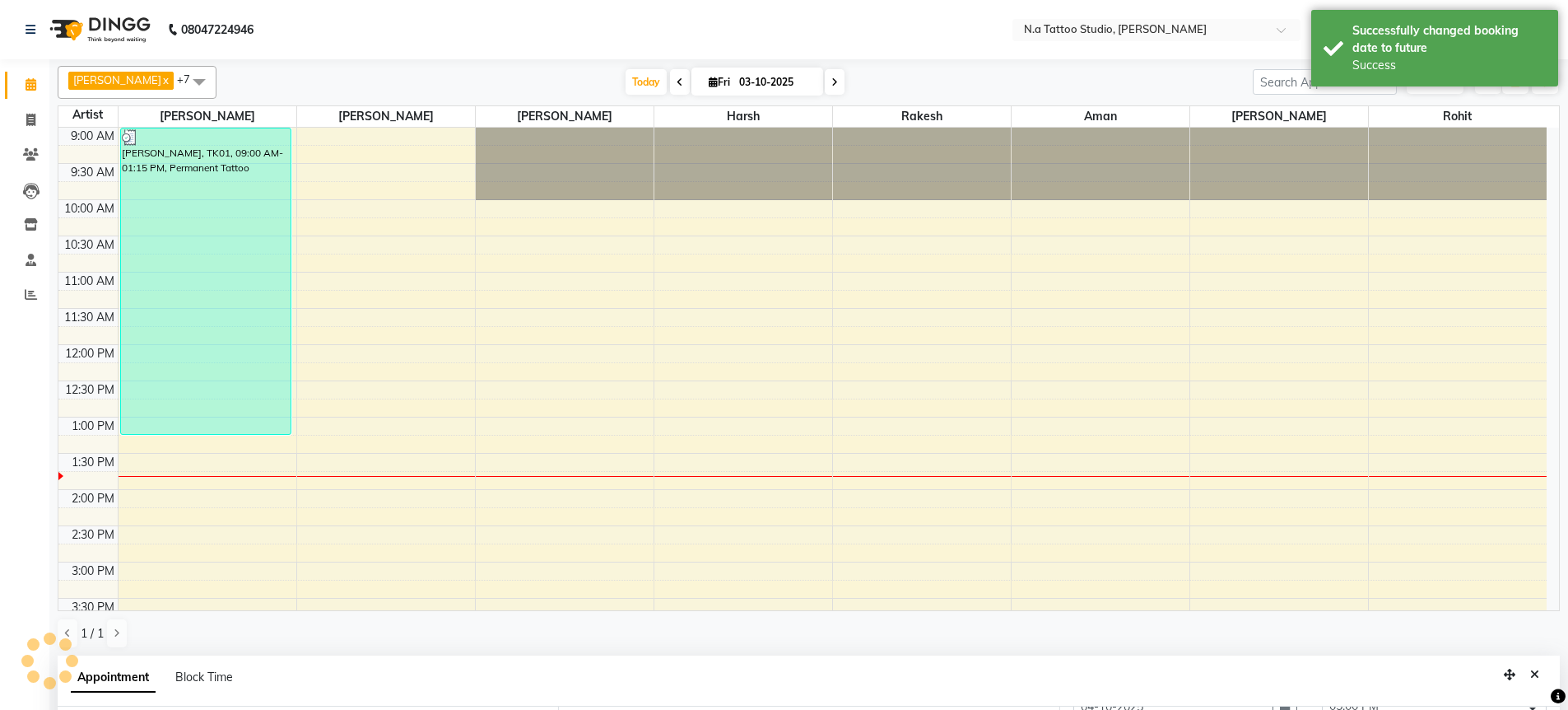
scroll to position [290, 0]
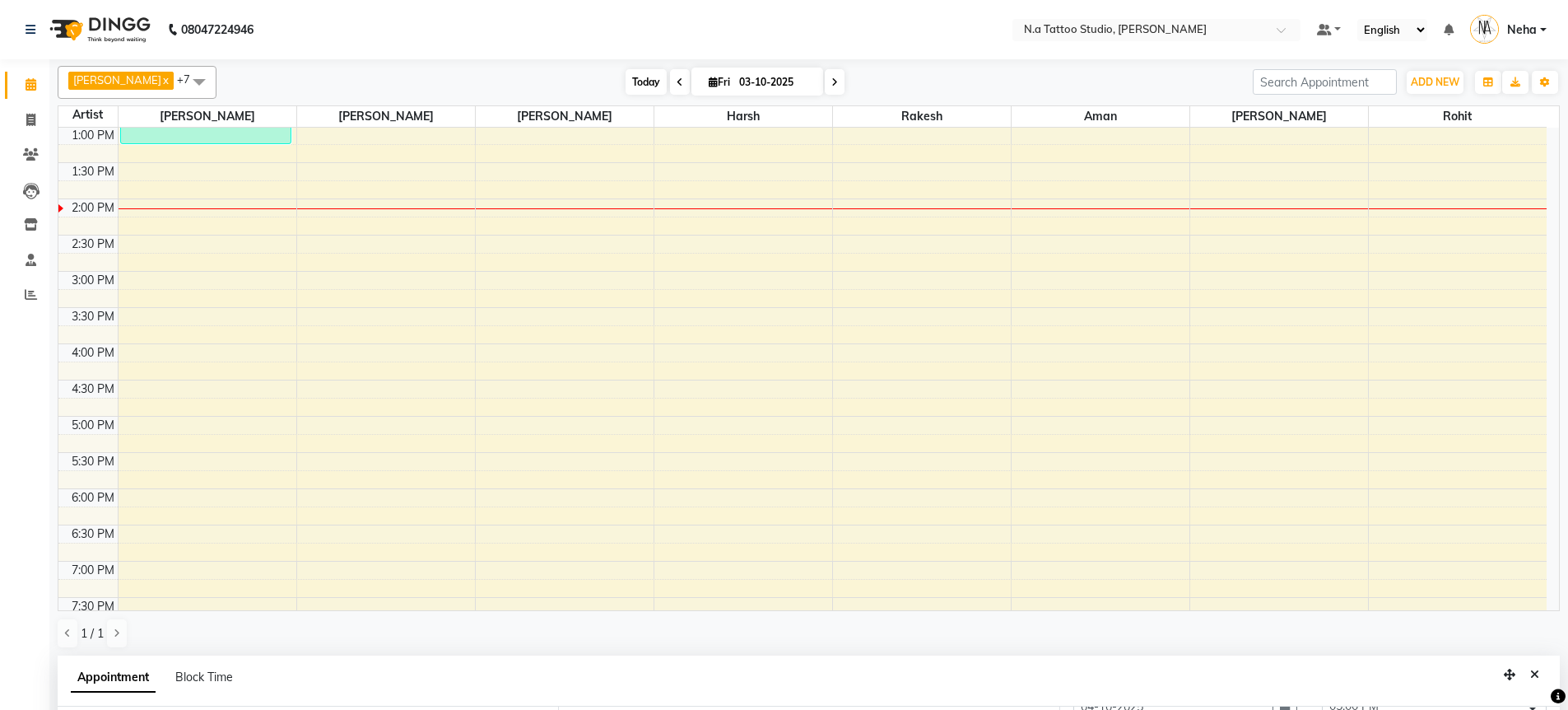
click at [651, 81] on span "Today" at bounding box center [647, 82] width 41 height 26
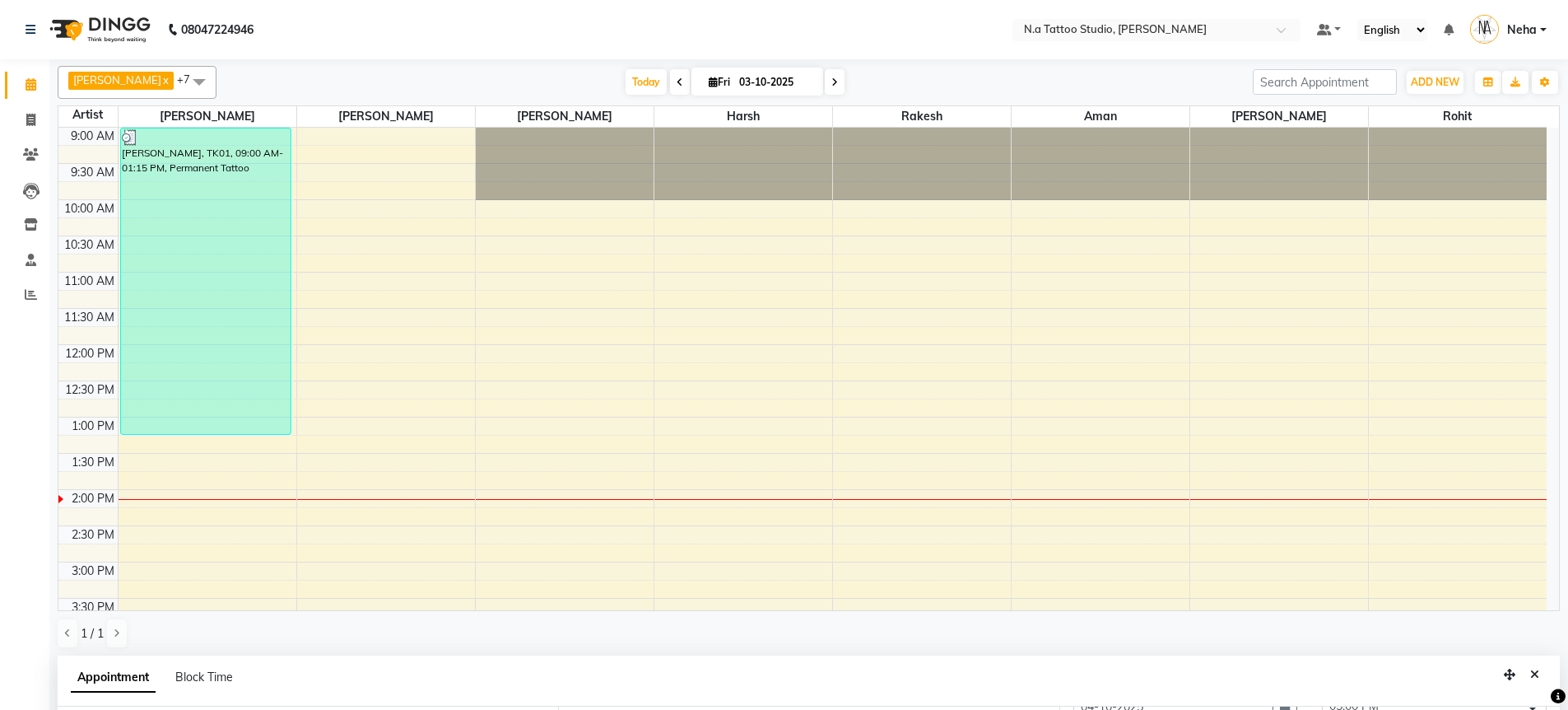
scroll to position [363, 0]
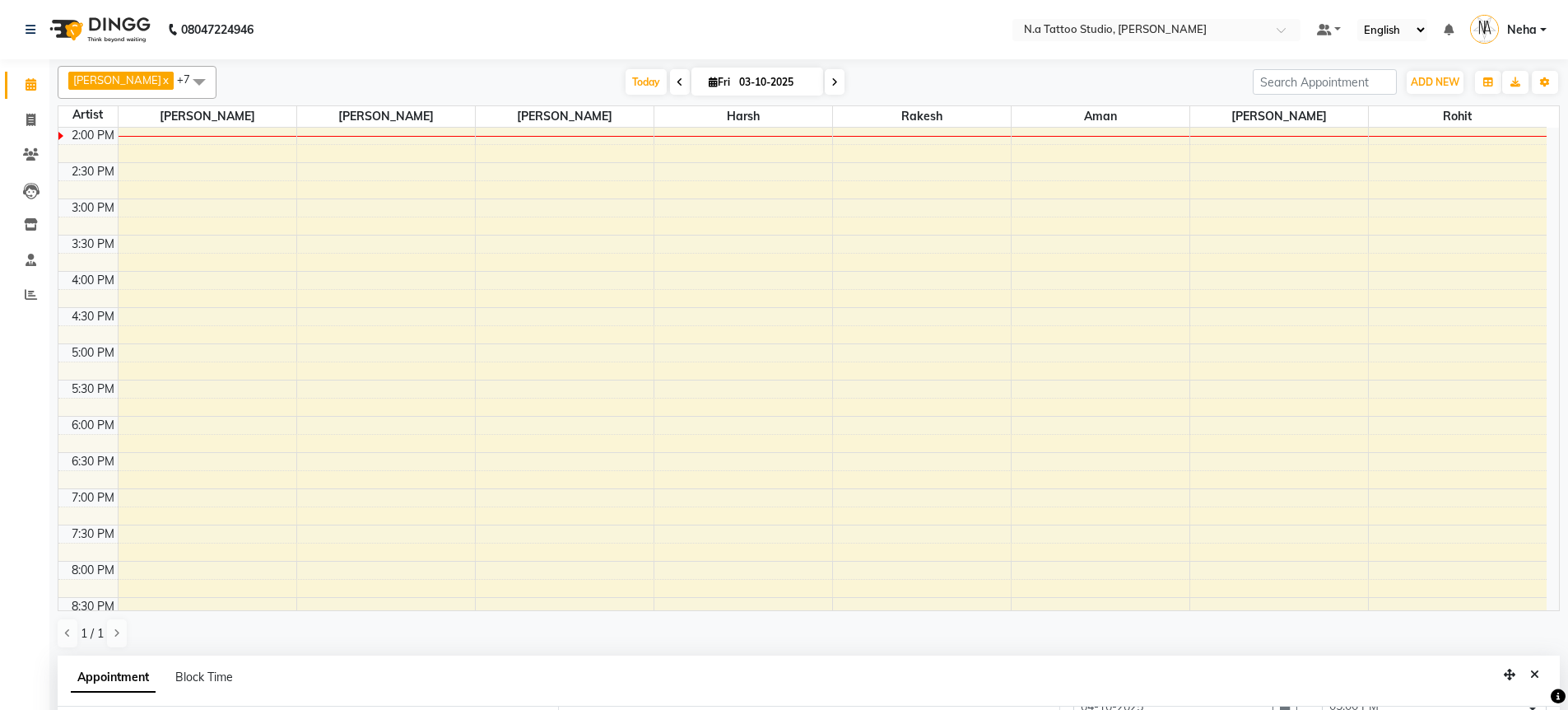
click at [833, 82] on span at bounding box center [834, 82] width 20 height 26
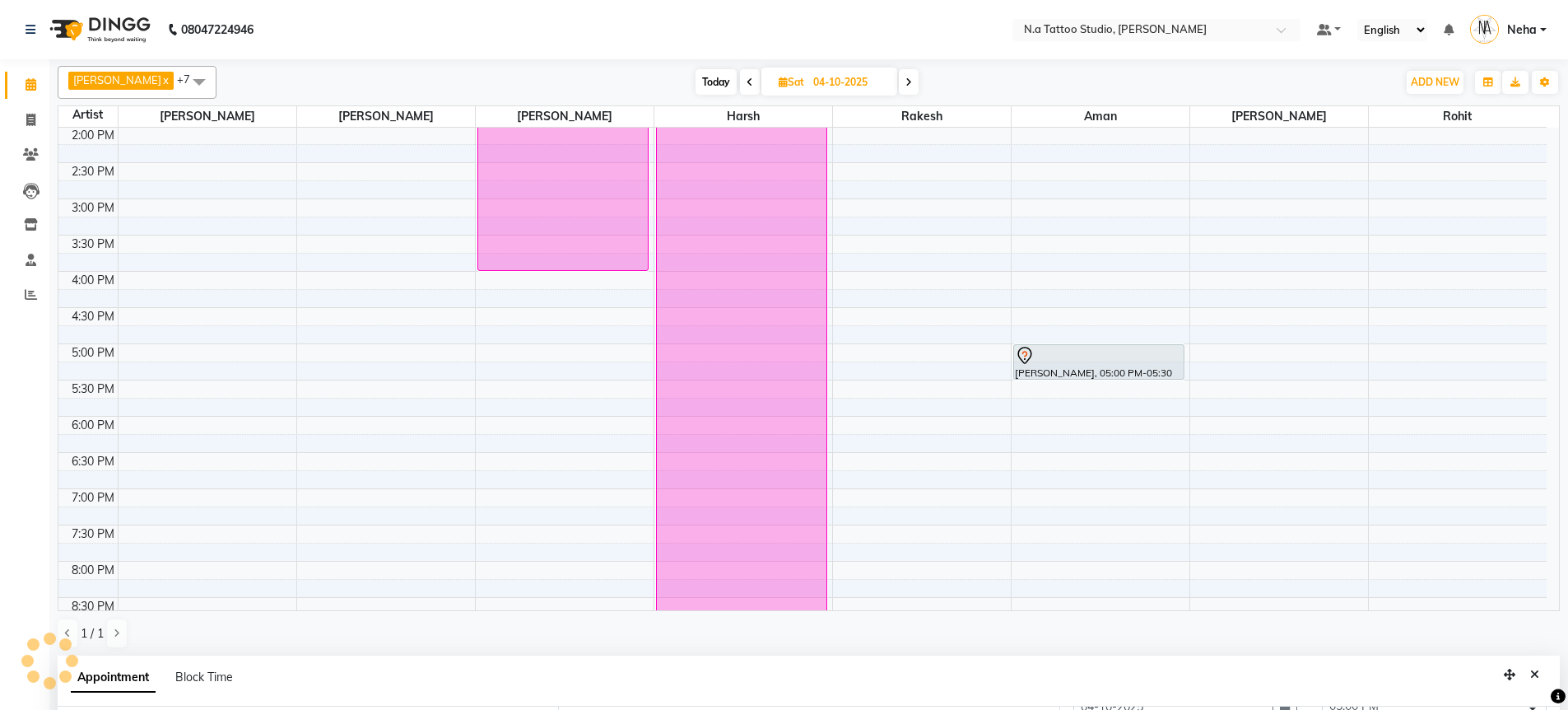
scroll to position [0, 0]
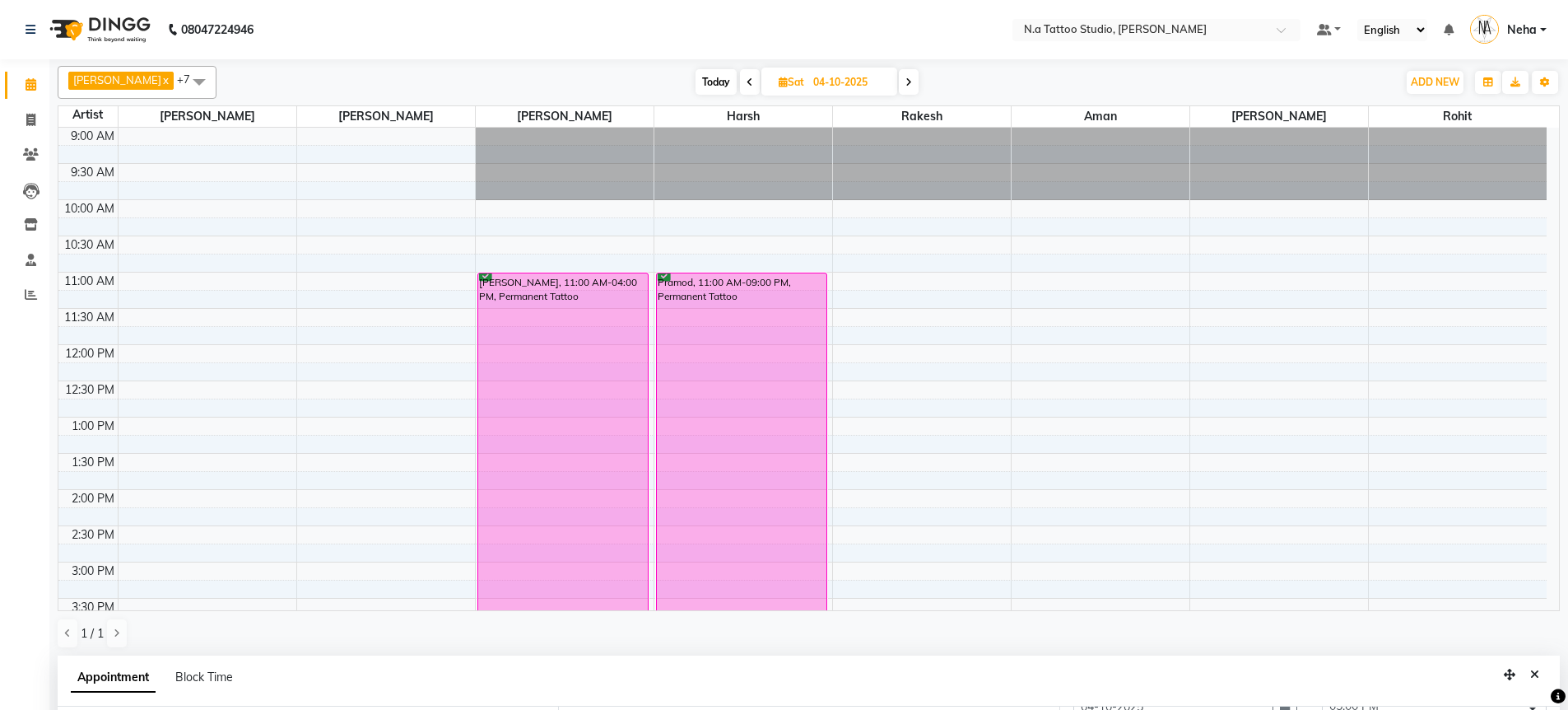
click at [910, 86] on span at bounding box center [908, 82] width 20 height 26
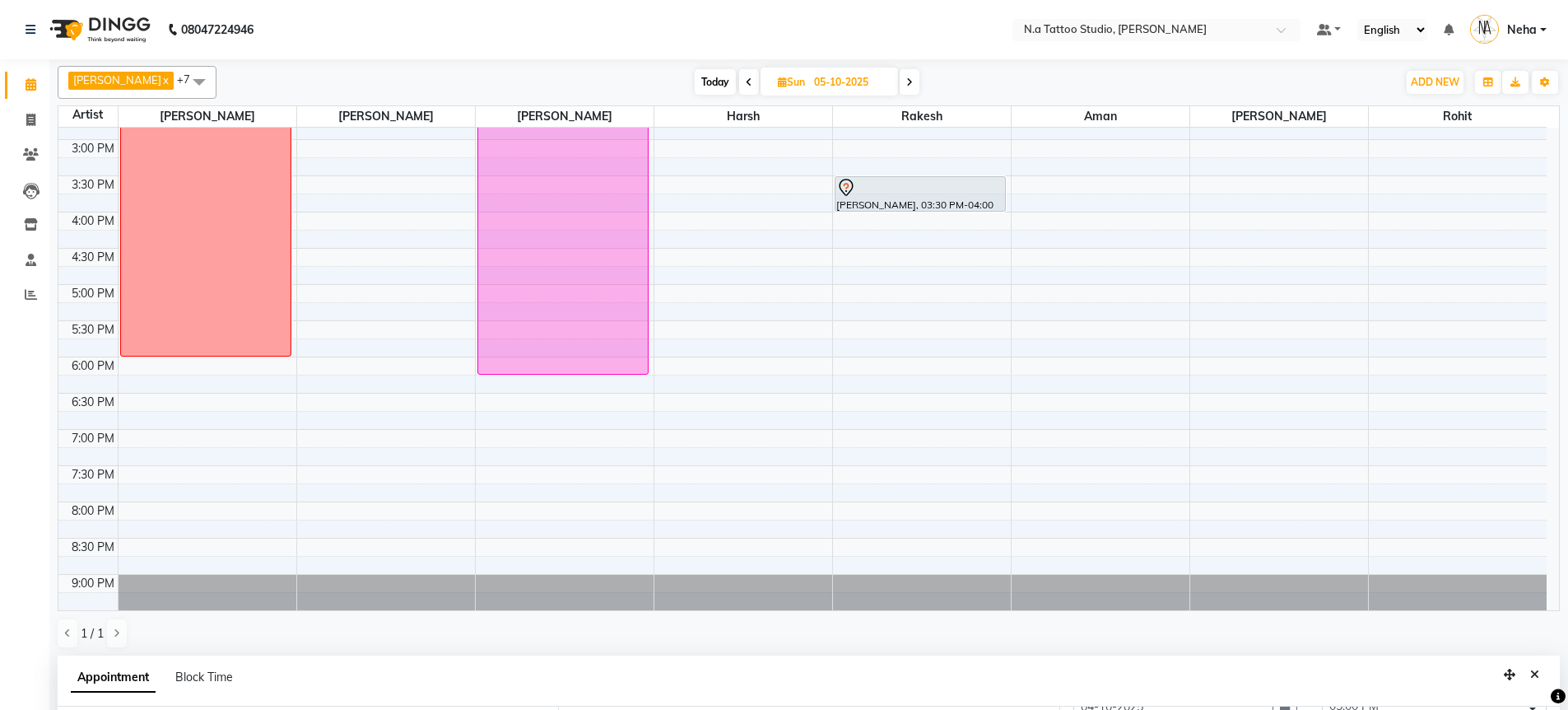
scroll to position [458, 0]
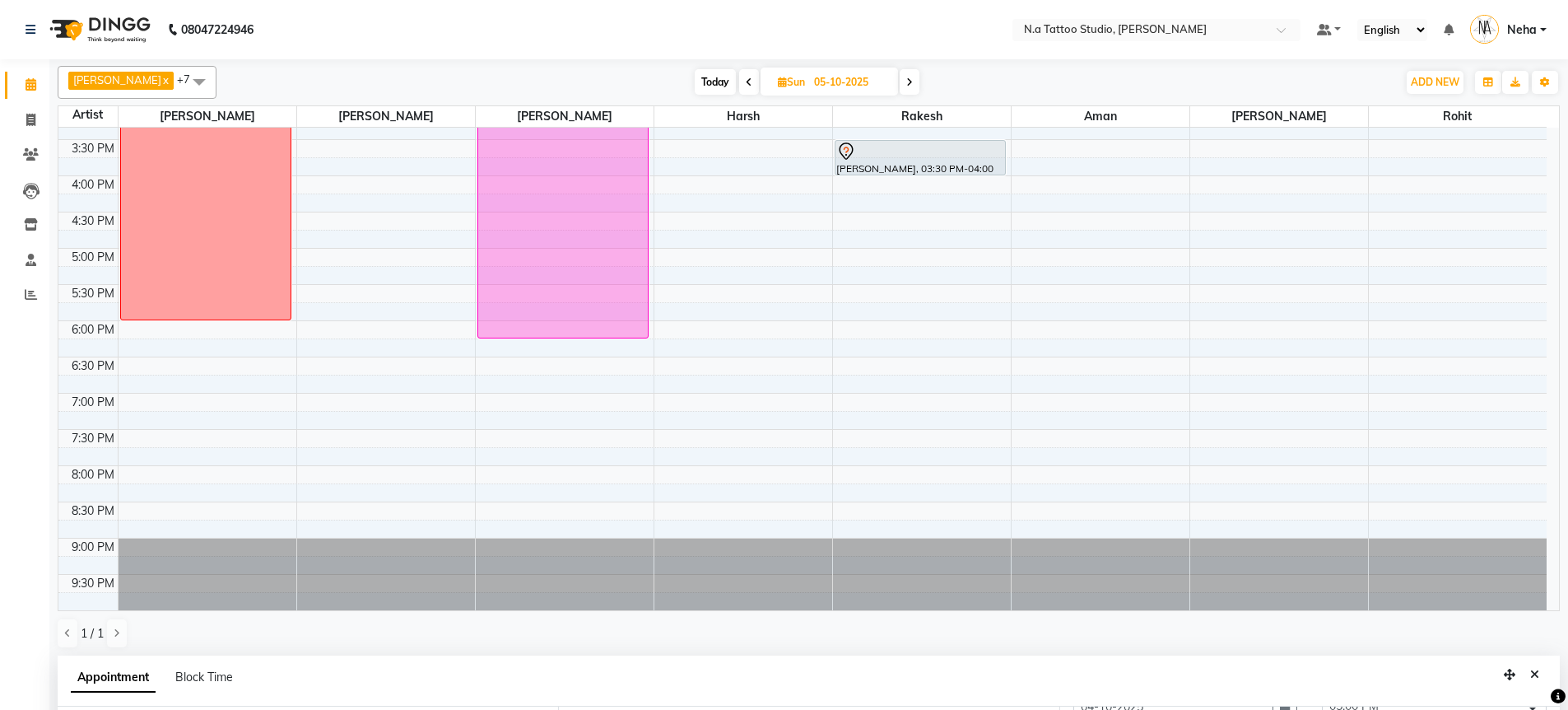
click at [715, 81] on span "Today" at bounding box center [716, 82] width 41 height 26
type input "03-10-2025"
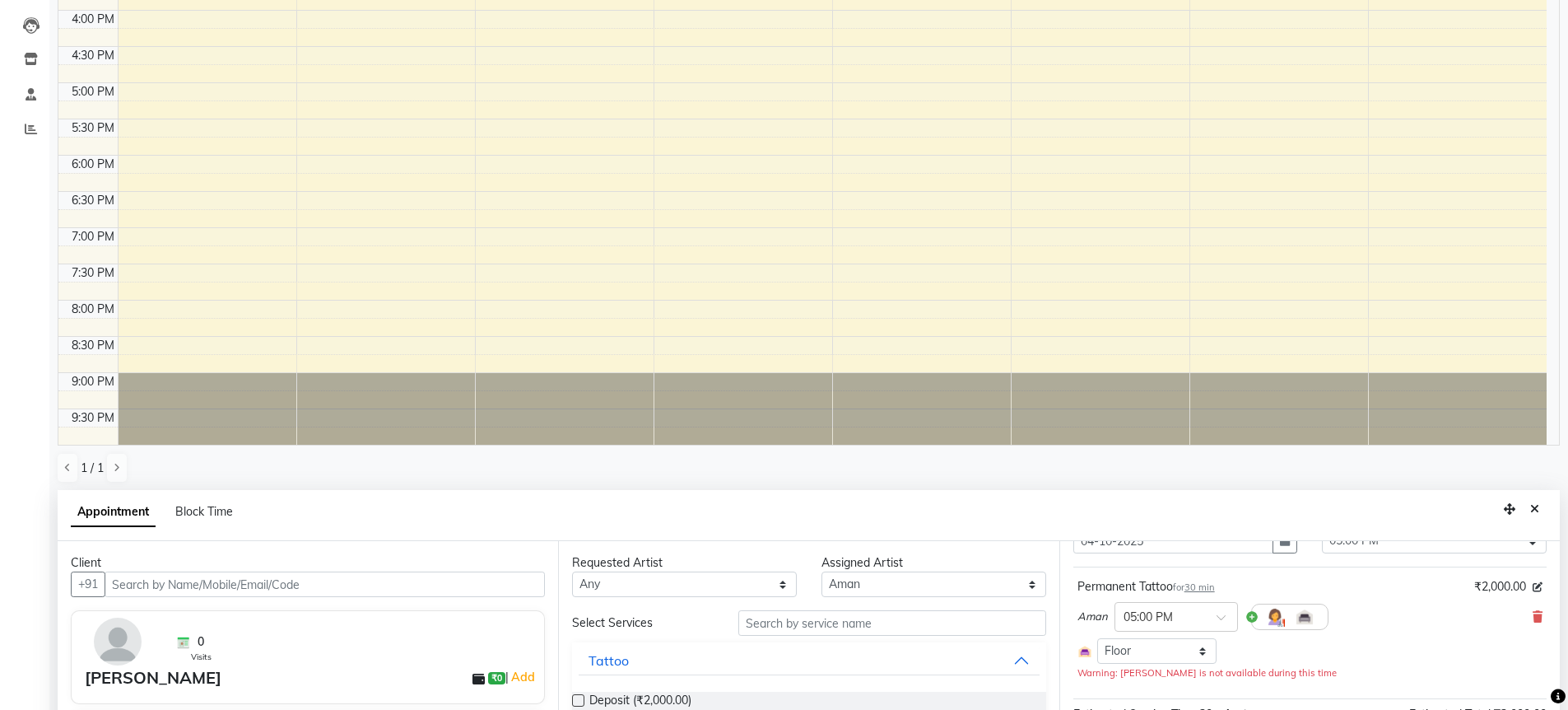
scroll to position [320, 0]
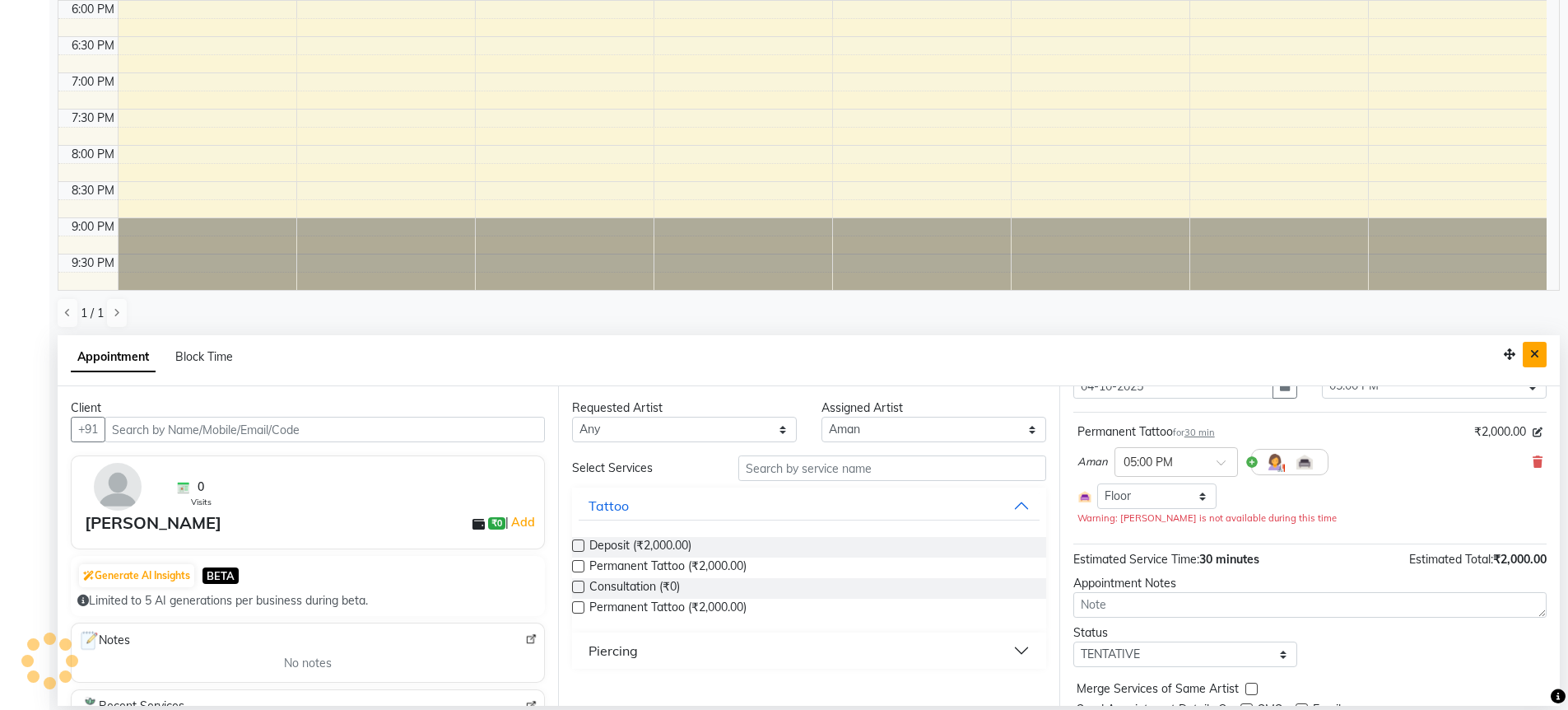
click at [1537, 349] on icon "Close" at bounding box center [1534, 355] width 9 height 12
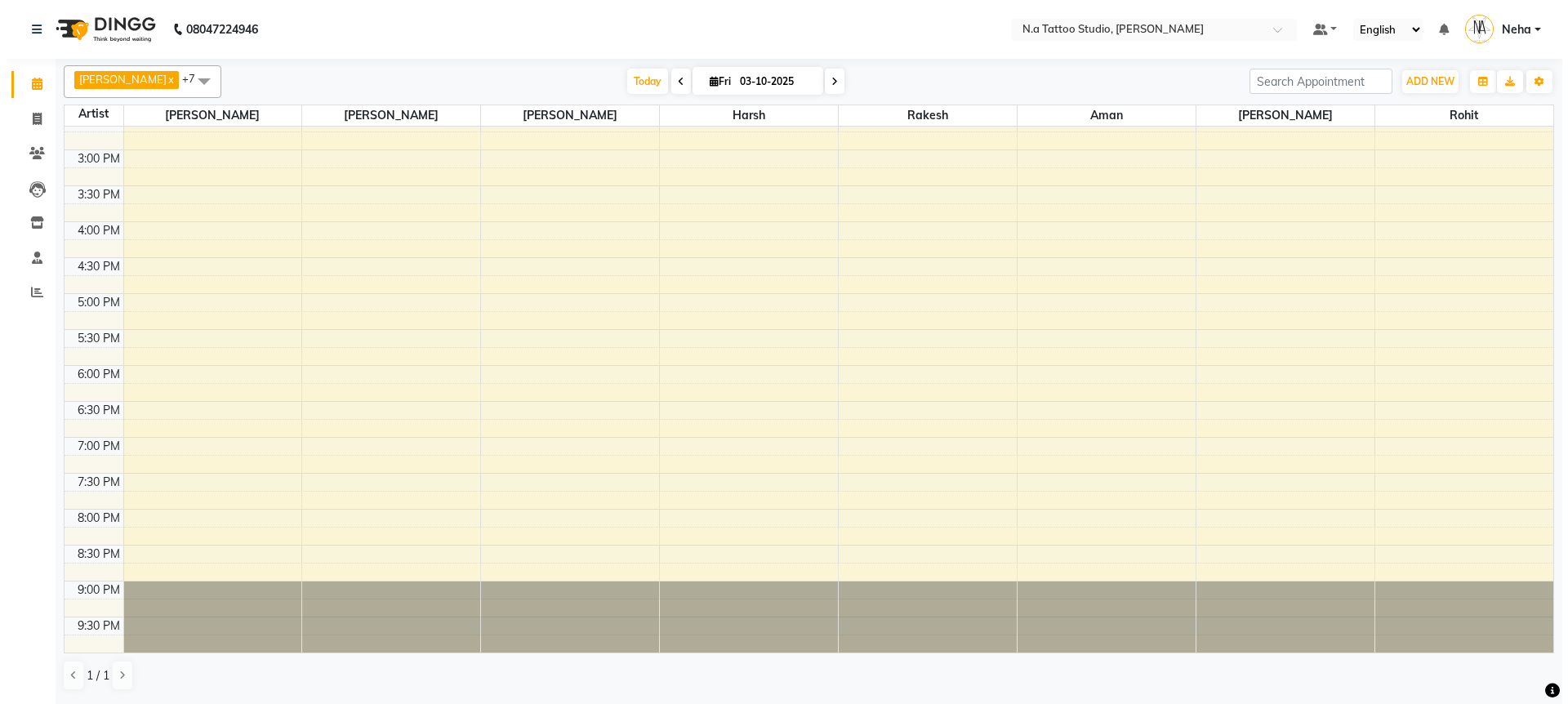
scroll to position [407, 0]
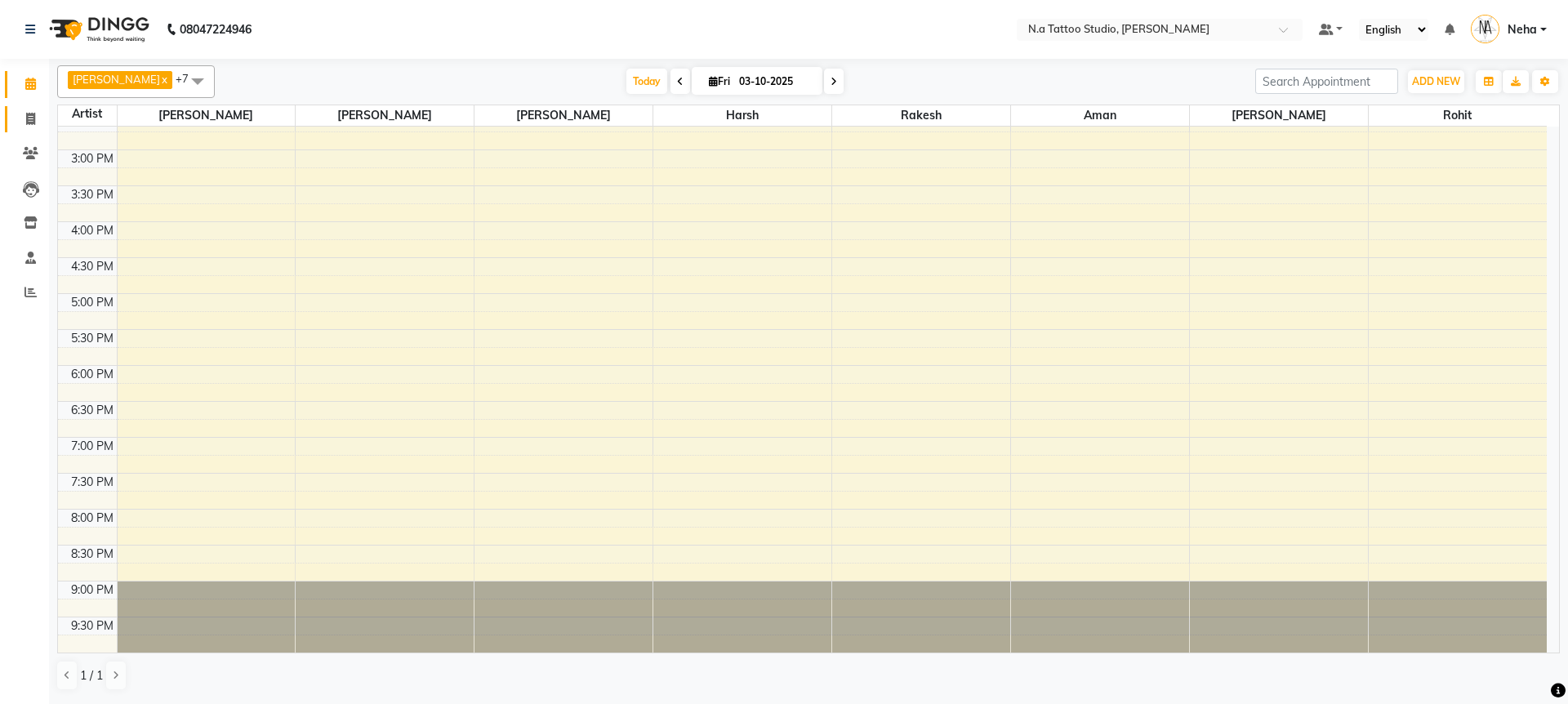
click at [32, 117] on icon at bounding box center [30, 118] width 9 height 13
select select "service"
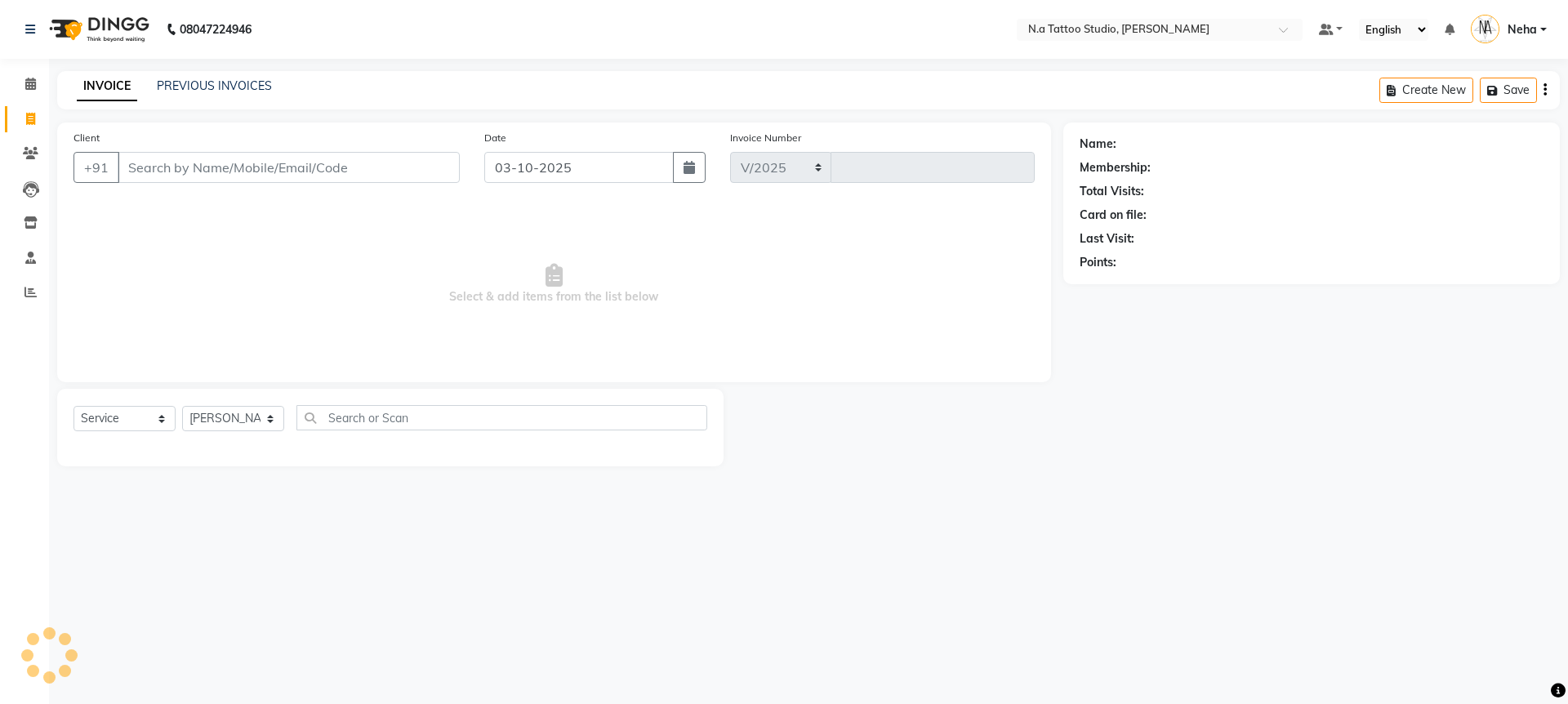
select select "4590"
type input "0745"
click at [260, 172] on input "Client" at bounding box center [288, 167] width 342 height 31
type input "9"
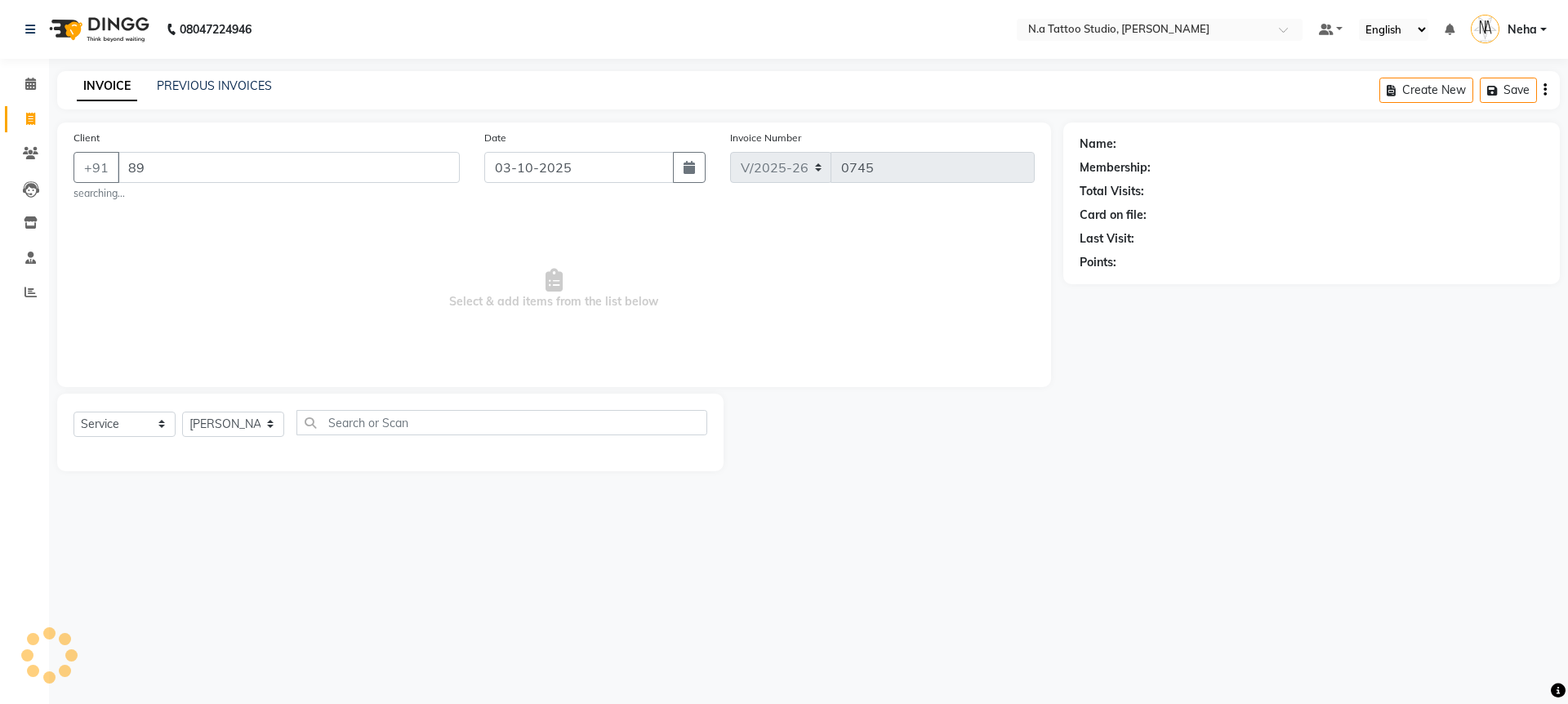
type input "8"
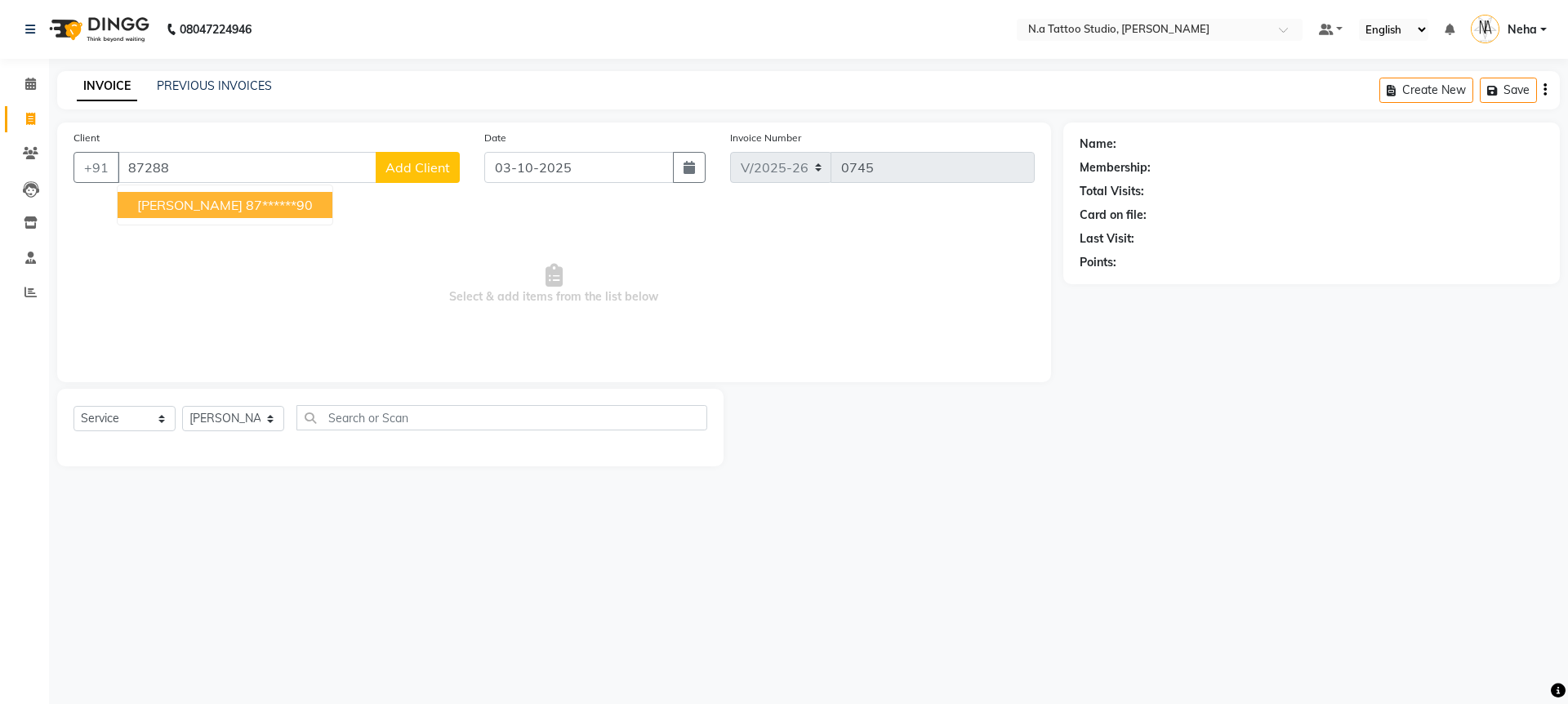
click at [228, 213] on button "[PERSON_NAME] 87******90" at bounding box center [224, 205] width 214 height 26
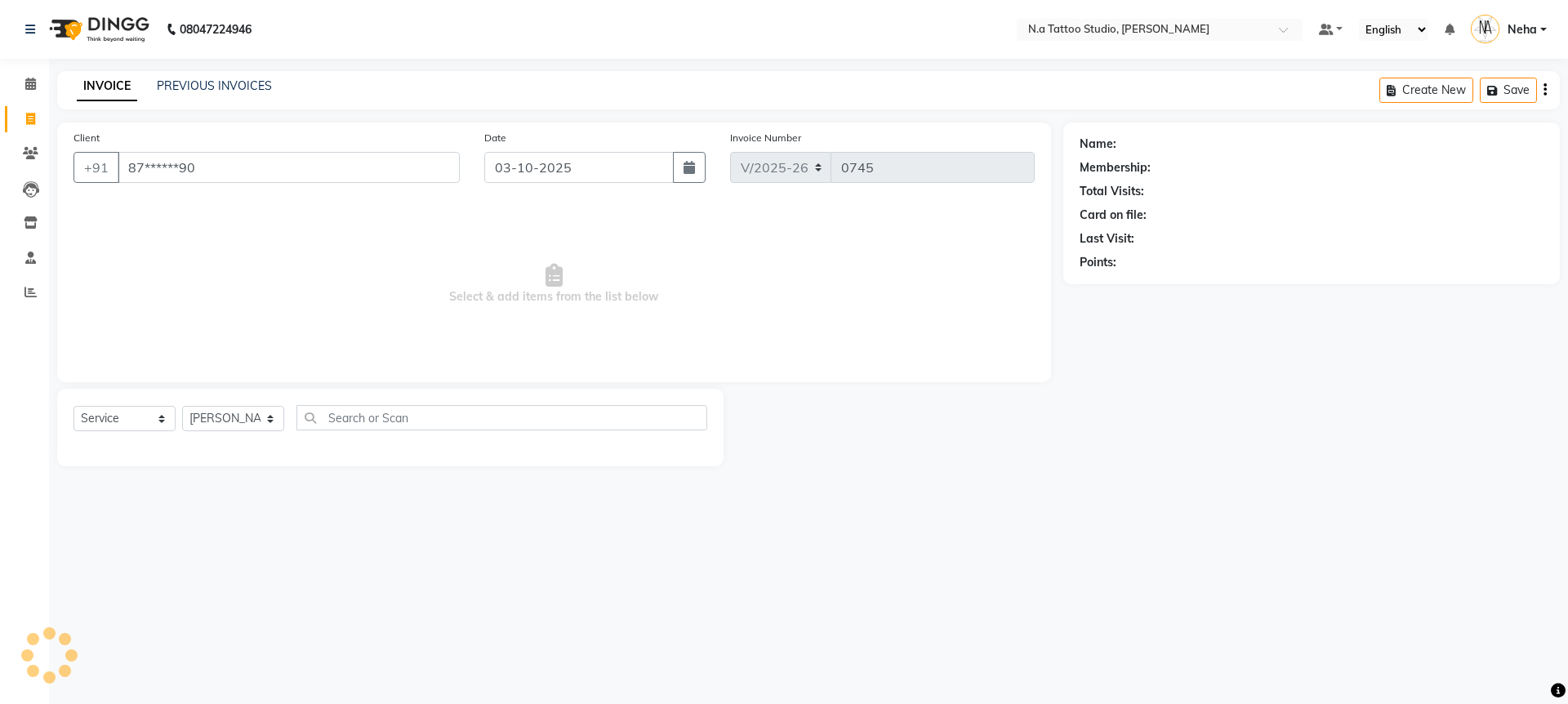
type input "87******90"
